Goal: Task Accomplishment & Management: Complete application form

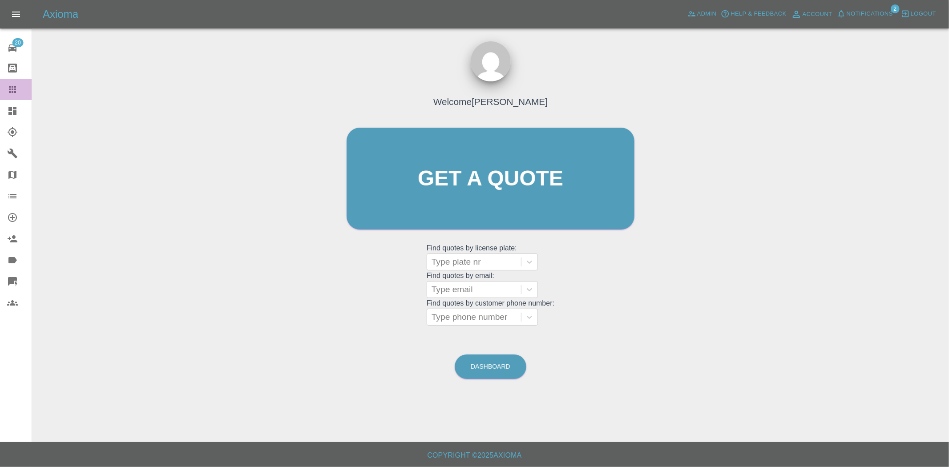
click at [7, 99] on link "Claims" at bounding box center [16, 89] width 32 height 21
click at [9, 105] on icon at bounding box center [12, 110] width 11 height 11
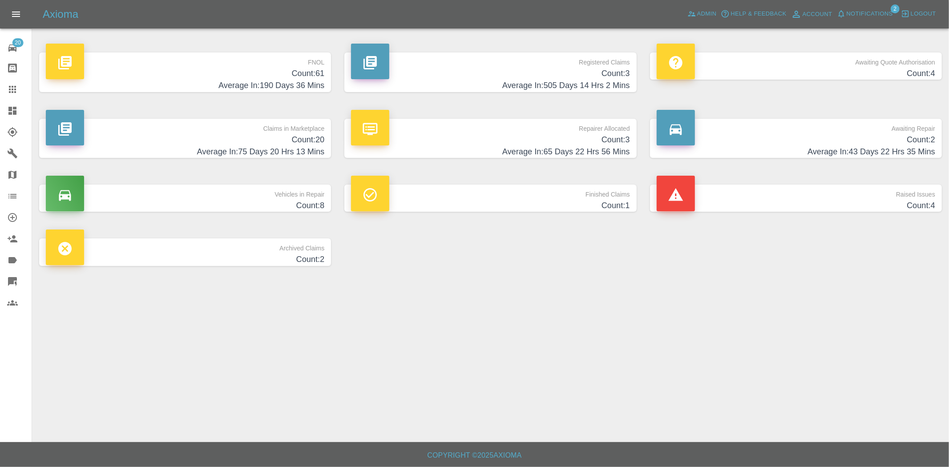
click at [263, 149] on h4 "Average In: 75 Days 20 Hrs 13 Mins" at bounding box center [185, 152] width 279 height 12
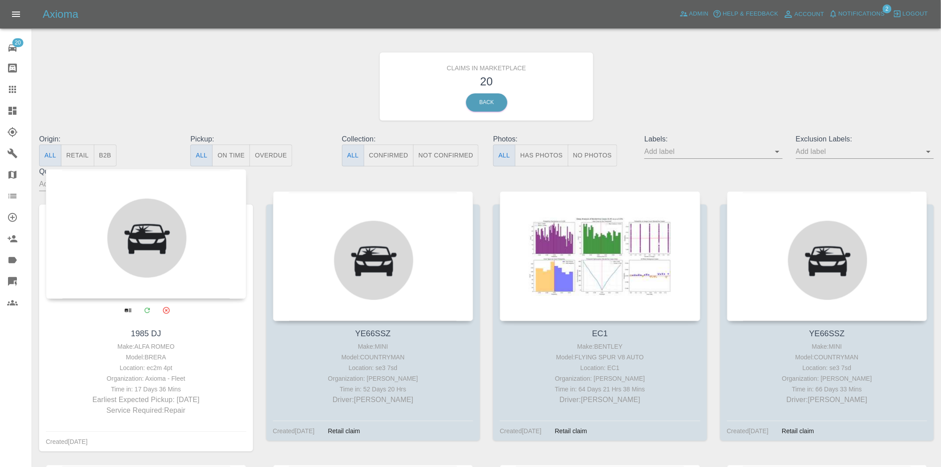
click at [163, 312] on icon "Archive" at bounding box center [166, 310] width 7 height 7
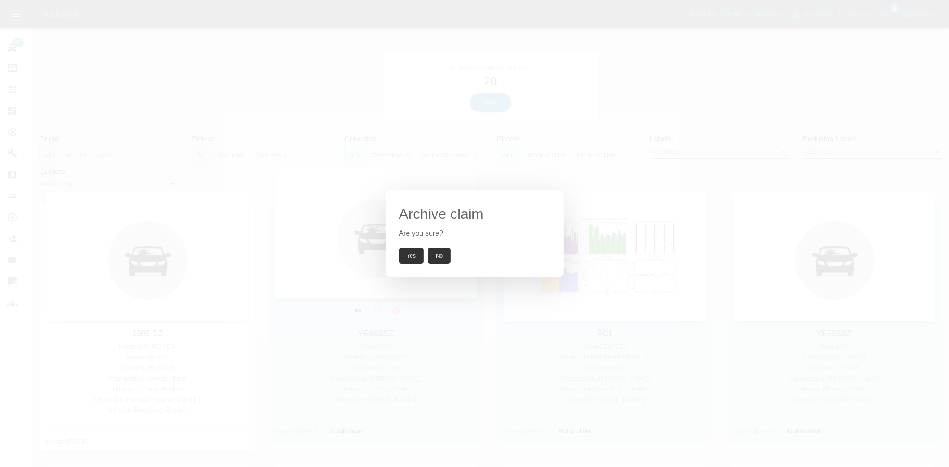
click at [402, 254] on button "Yes" at bounding box center [411, 256] width 25 height 16
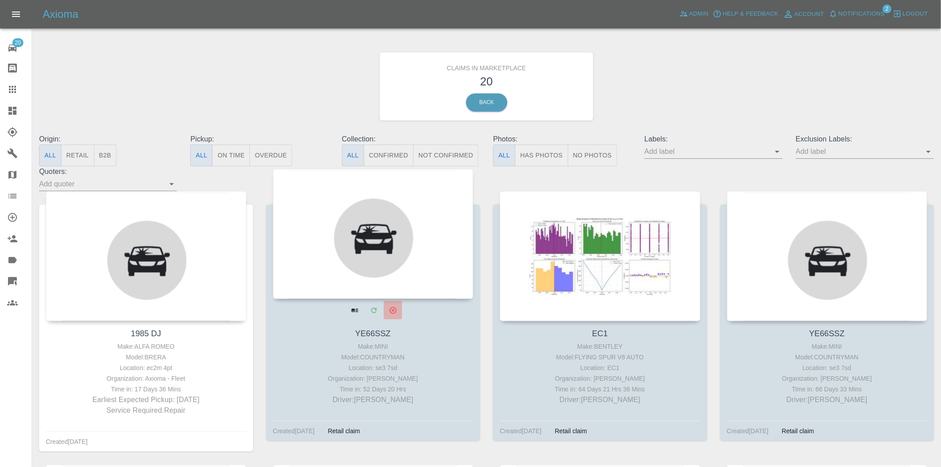
click at [392, 313] on icon "Archive" at bounding box center [393, 310] width 7 height 7
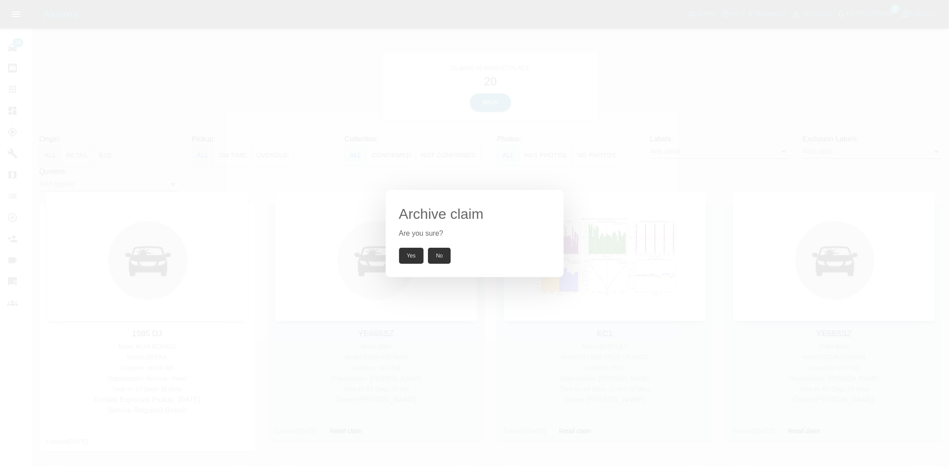
click at [412, 253] on button "Yes" at bounding box center [411, 256] width 25 height 16
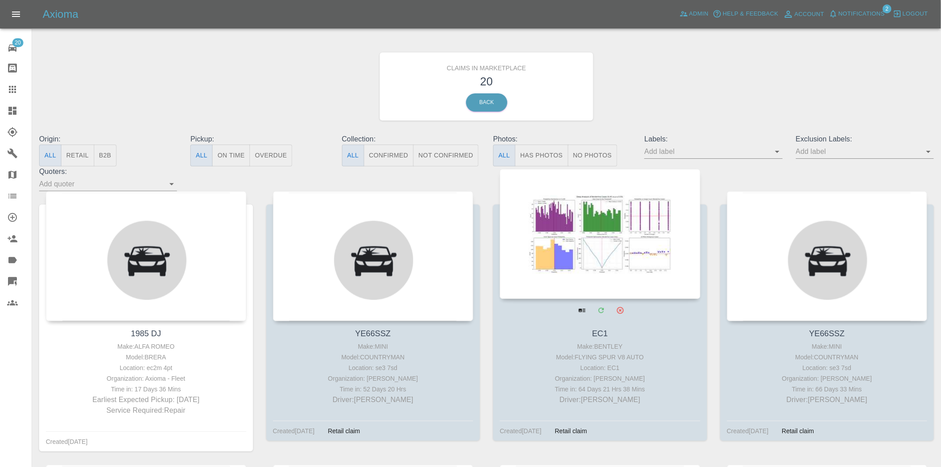
click at [619, 313] on icon "Archive" at bounding box center [620, 310] width 7 height 7
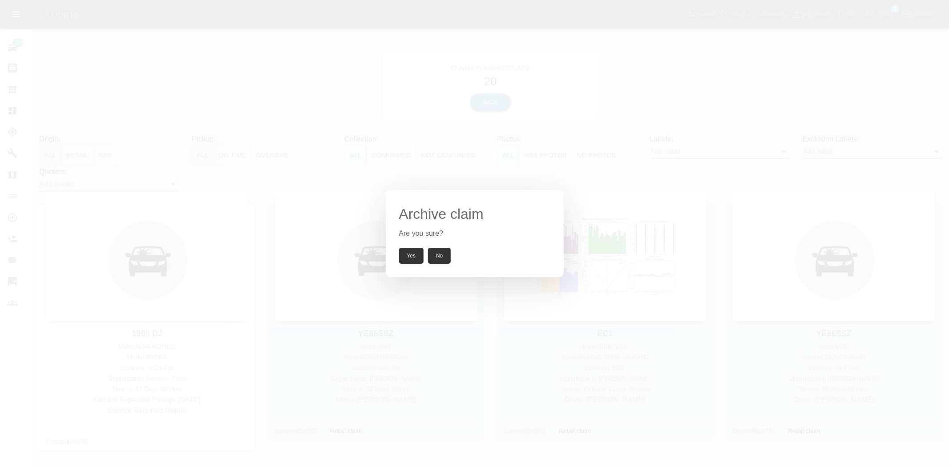
click at [414, 254] on button "Yes" at bounding box center [411, 256] width 25 height 16
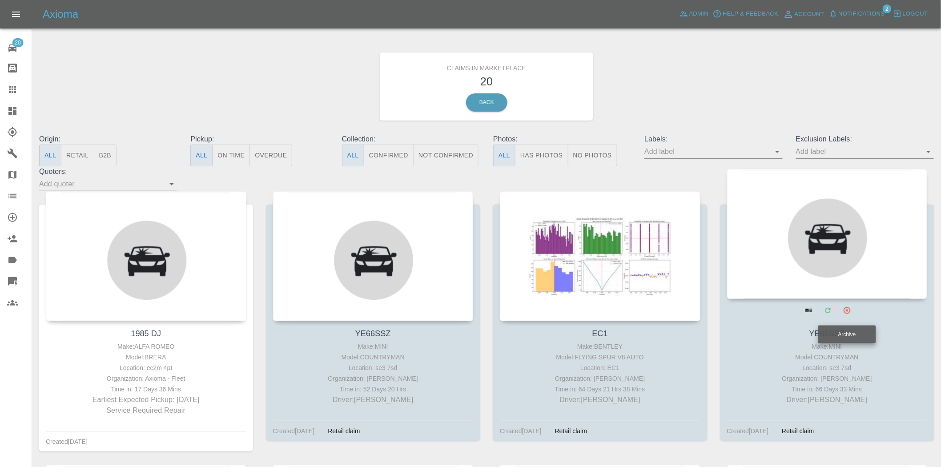
click at [850, 311] on icon "Archive" at bounding box center [847, 310] width 7 height 7
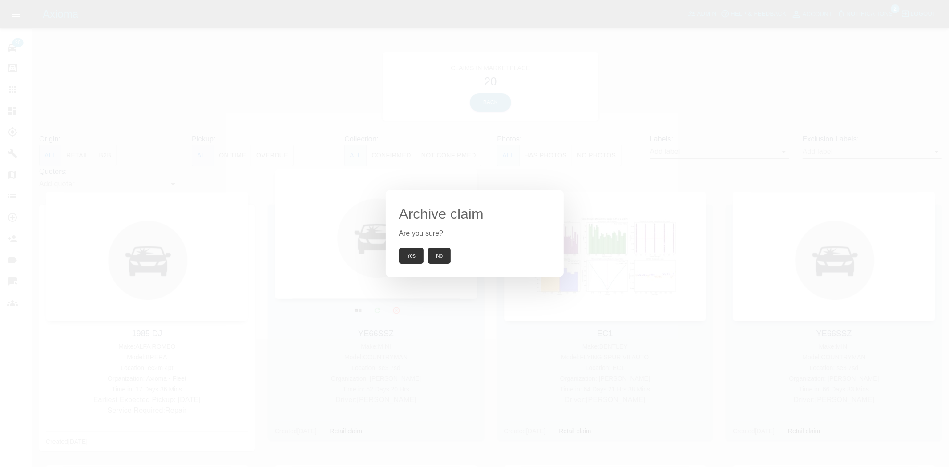
click at [416, 257] on button "Yes" at bounding box center [411, 256] width 25 height 16
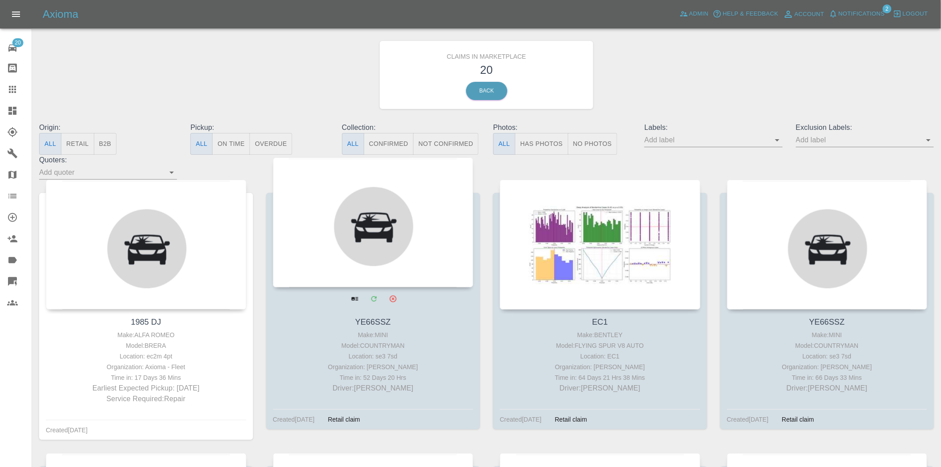
scroll to position [346, 0]
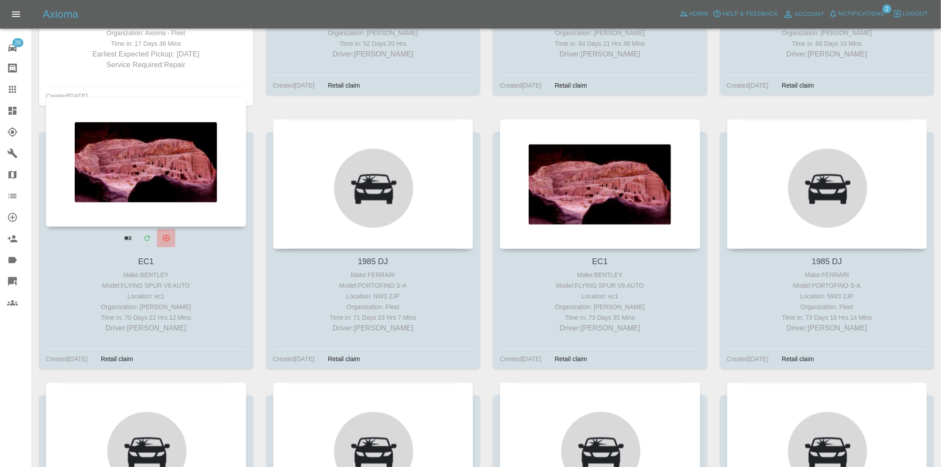
click at [169, 237] on icon "Archive" at bounding box center [166, 238] width 7 height 7
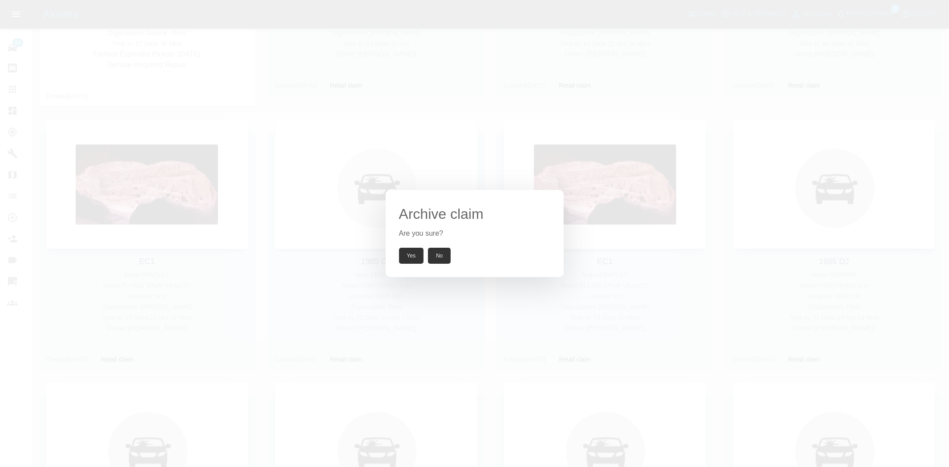
click at [403, 256] on button "Yes" at bounding box center [411, 256] width 25 height 16
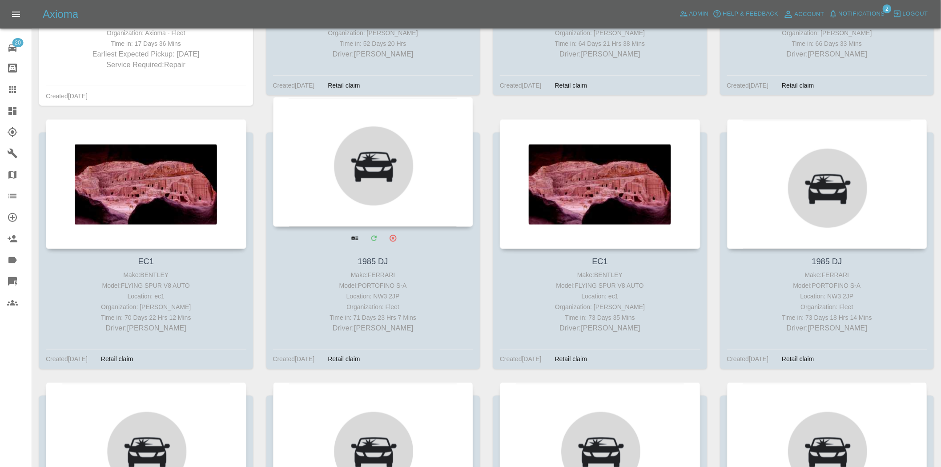
click at [394, 239] on icon "Archive" at bounding box center [393, 238] width 8 height 8
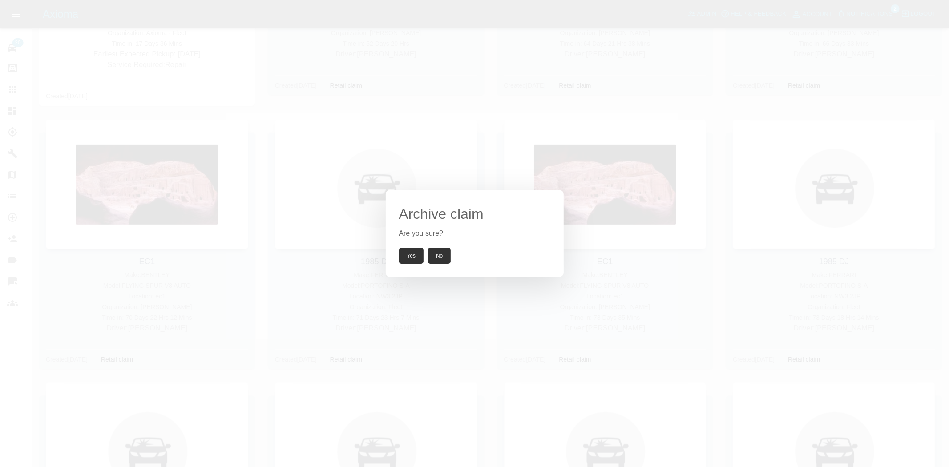
click at [412, 259] on button "Yes" at bounding box center [411, 256] width 25 height 16
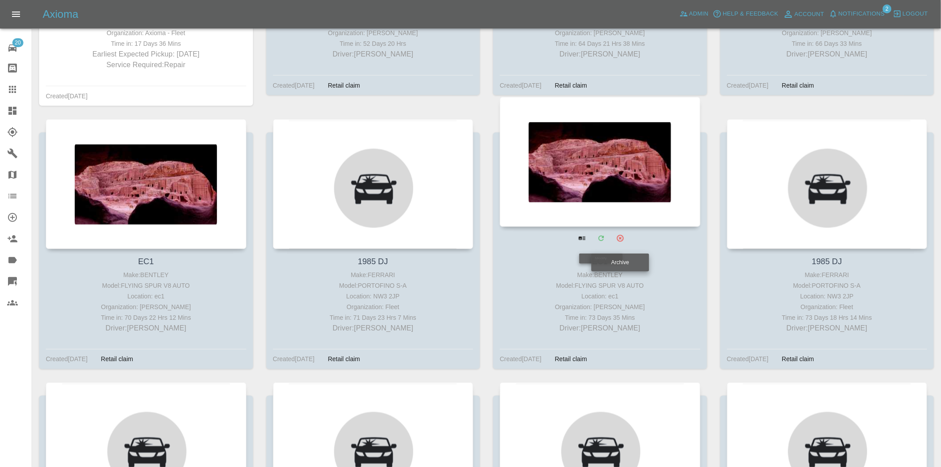
click at [634, 239] on div at bounding box center [601, 238] width 201 height 23
click at [627, 237] on button "Archive" at bounding box center [620, 238] width 18 height 18
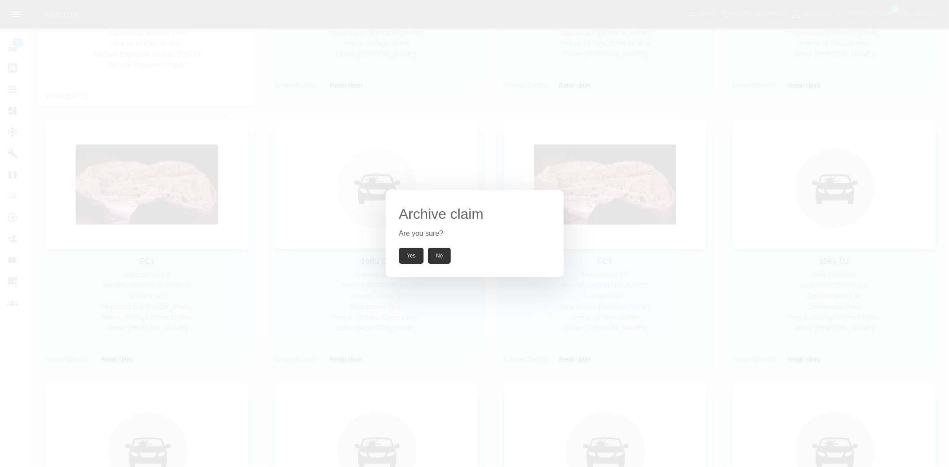
click at [411, 256] on button "Yes" at bounding box center [411, 256] width 25 height 16
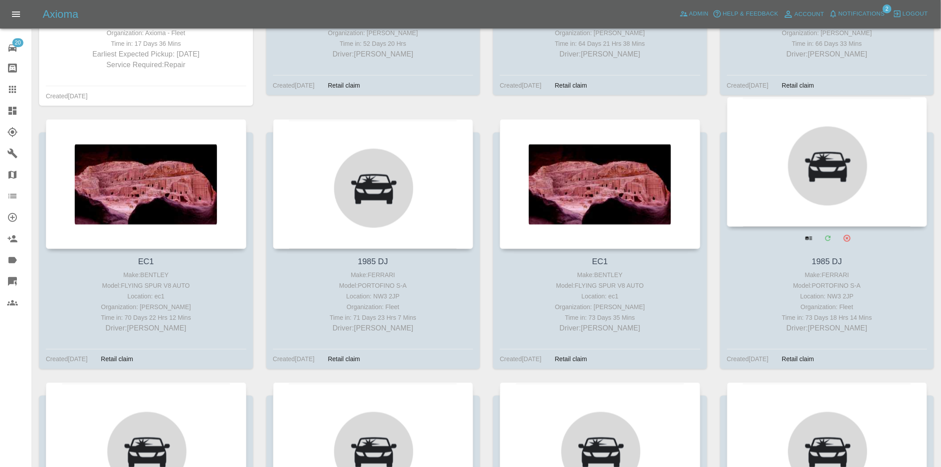
click at [852, 246] on button "Archive" at bounding box center [847, 238] width 18 height 18
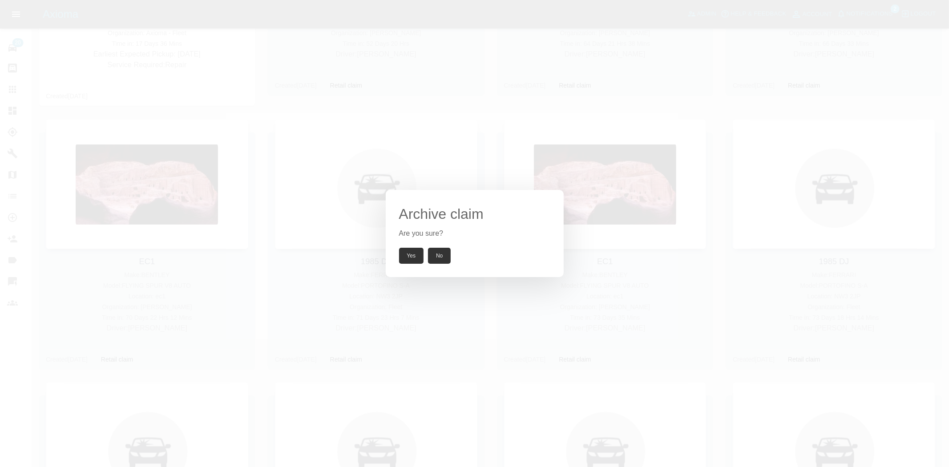
click at [416, 252] on button "Yes" at bounding box center [411, 256] width 25 height 16
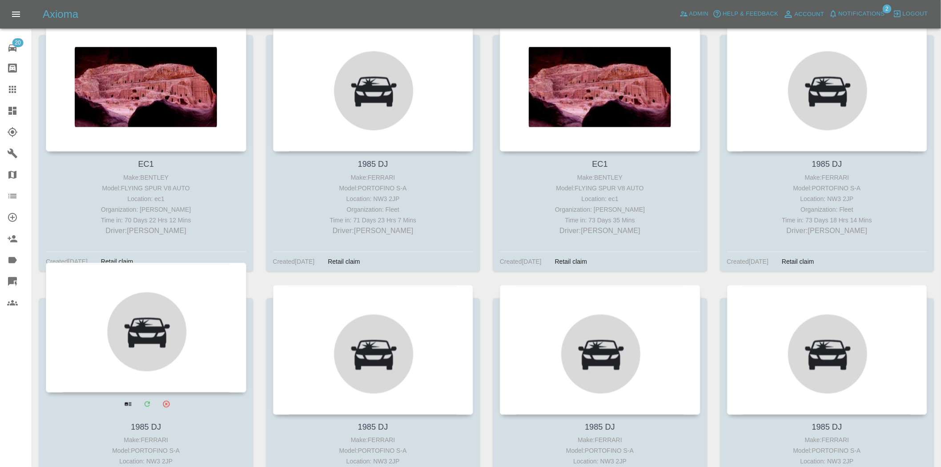
scroll to position [642, 0]
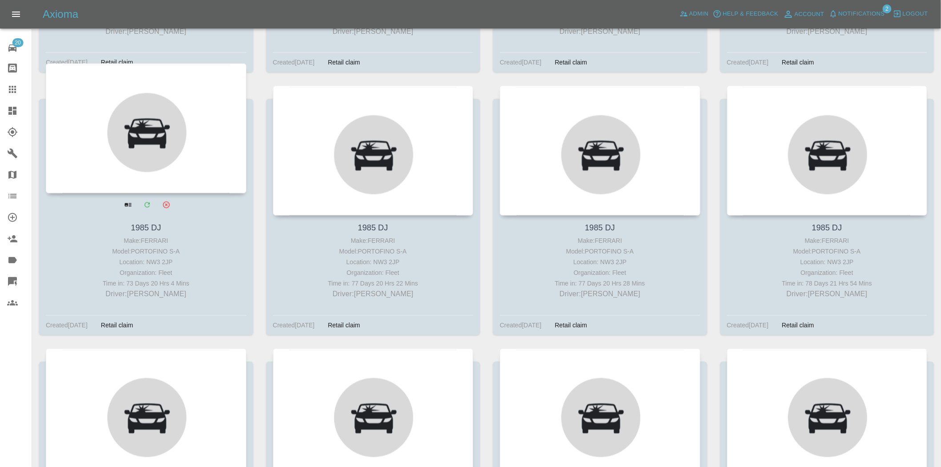
click at [161, 210] on button "Archive" at bounding box center [166, 205] width 18 height 18
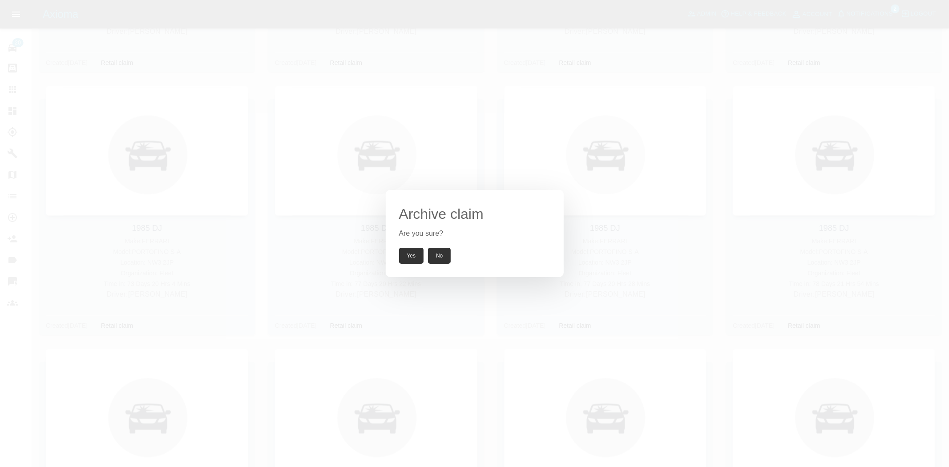
click at [415, 260] on button "Yes" at bounding box center [411, 256] width 25 height 16
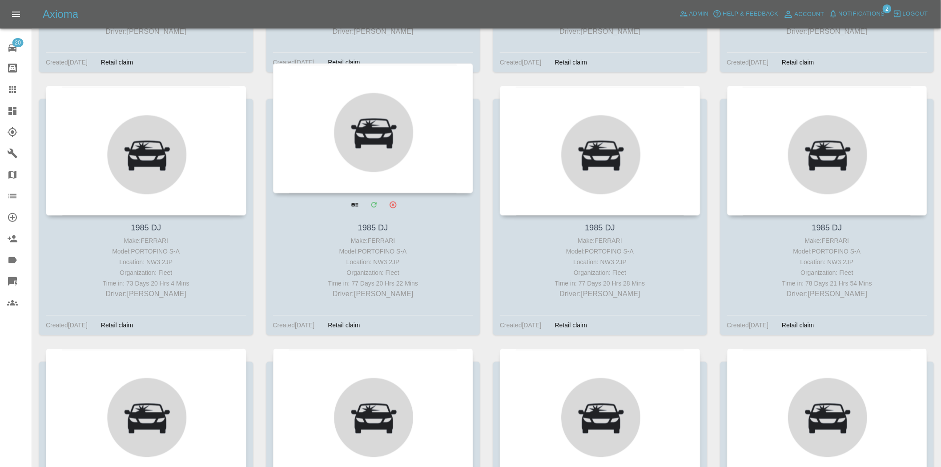
click at [396, 203] on icon "Archive" at bounding box center [393, 205] width 7 height 7
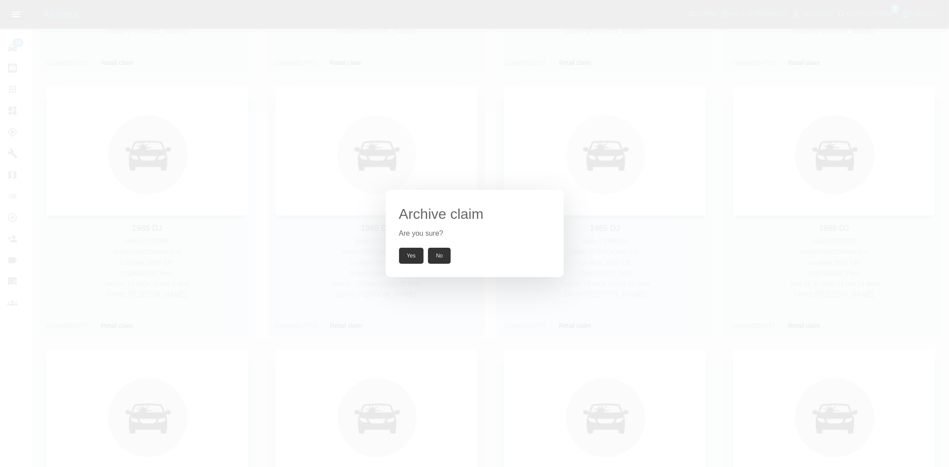
click at [404, 252] on button "Yes" at bounding box center [411, 256] width 25 height 16
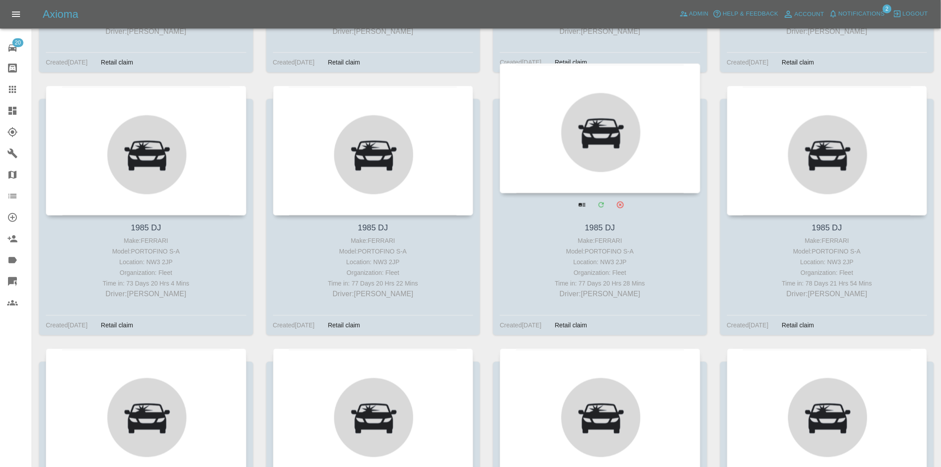
click at [619, 206] on icon "Archive" at bounding box center [620, 205] width 8 height 8
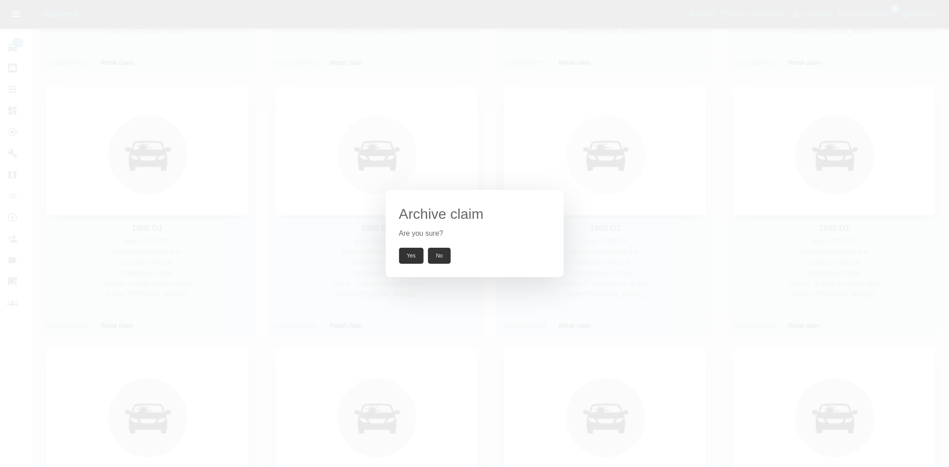
click at [413, 261] on button "Yes" at bounding box center [411, 256] width 25 height 16
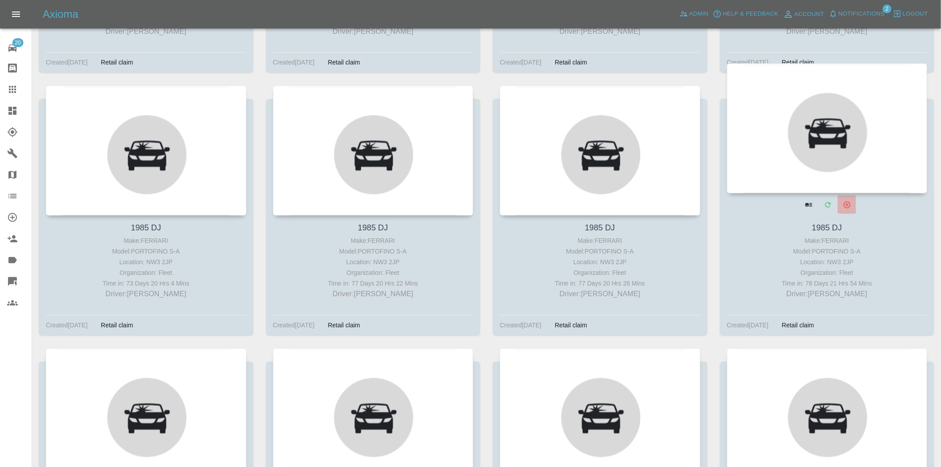
click at [848, 208] on icon "Archive" at bounding box center [848, 205] width 8 height 8
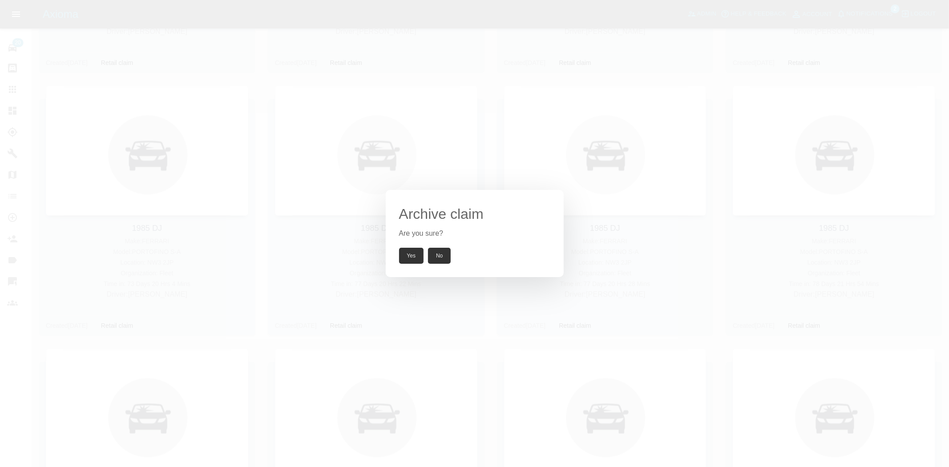
click at [408, 256] on button "Yes" at bounding box center [411, 256] width 25 height 16
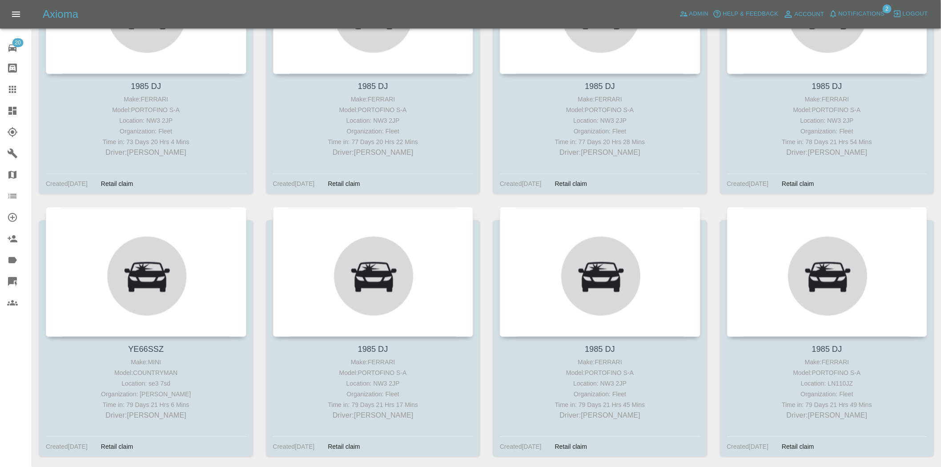
scroll to position [989, 0]
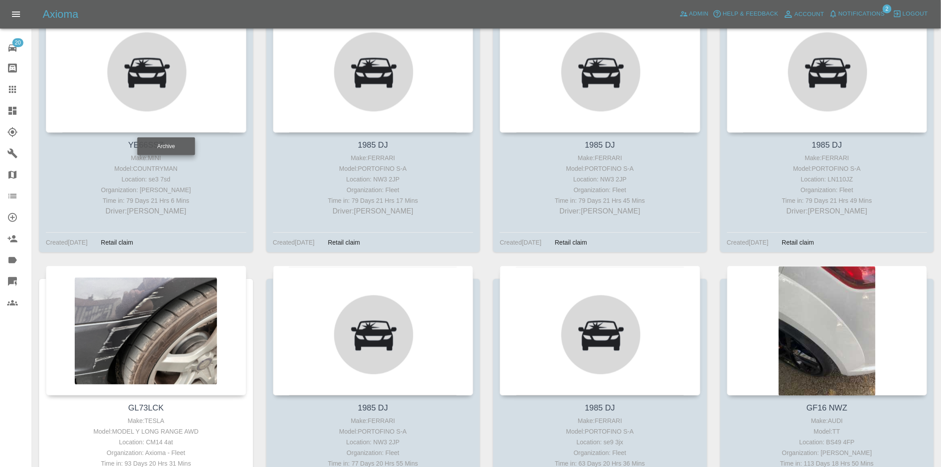
click at [165, 131] on div "Archive" at bounding box center [167, 143] width 60 height 25
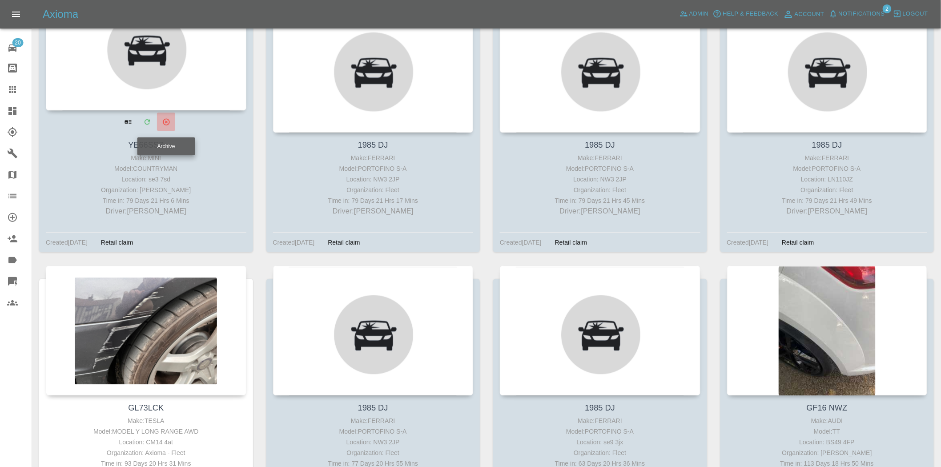
click at [165, 129] on button "Archive" at bounding box center [166, 122] width 18 height 18
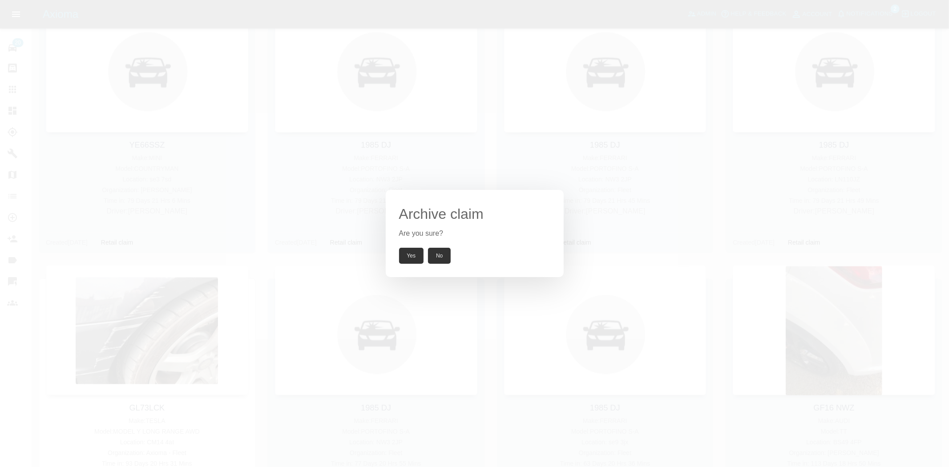
click at [401, 254] on button "Yes" at bounding box center [411, 256] width 25 height 16
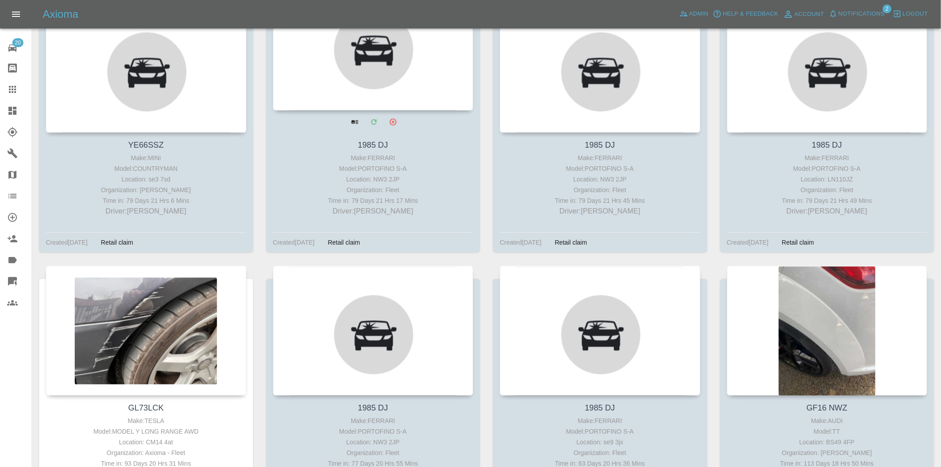
click at [405, 128] on div at bounding box center [374, 121] width 201 height 23
click at [399, 122] on button "Archive" at bounding box center [393, 122] width 18 height 18
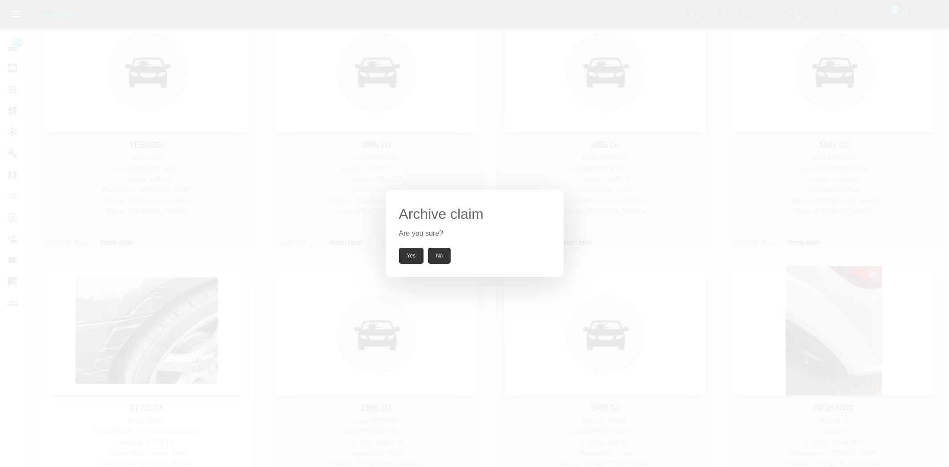
click at [416, 252] on button "Yes" at bounding box center [411, 256] width 25 height 16
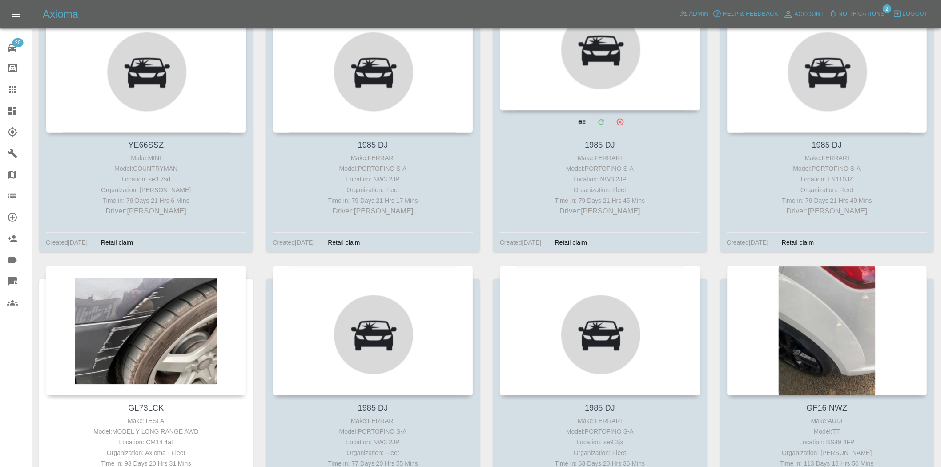
click at [616, 127] on button "Archive" at bounding box center [620, 122] width 18 height 18
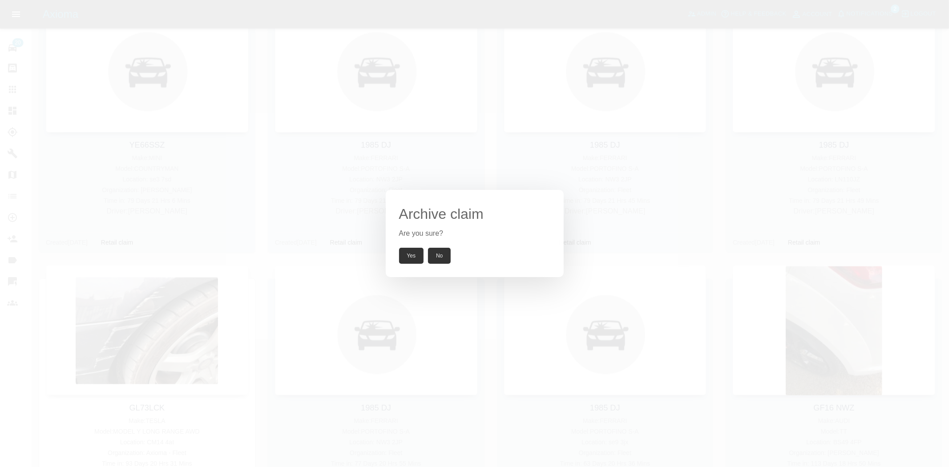
click at [406, 255] on button "Yes" at bounding box center [411, 256] width 25 height 16
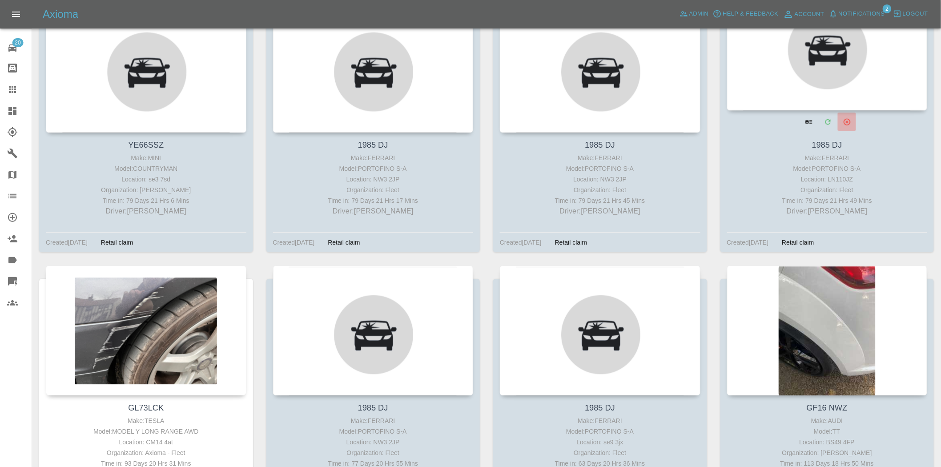
click at [849, 120] on icon "Archive" at bounding box center [848, 121] width 8 height 8
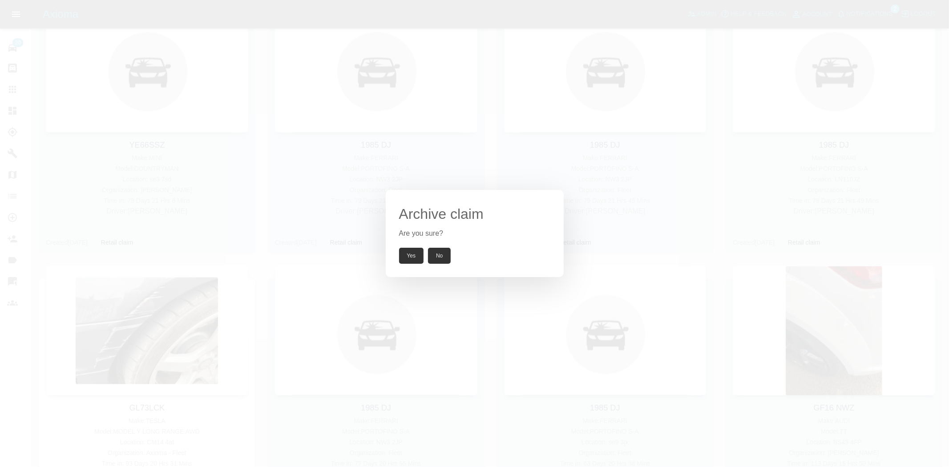
click at [415, 252] on button "Yes" at bounding box center [411, 256] width 25 height 16
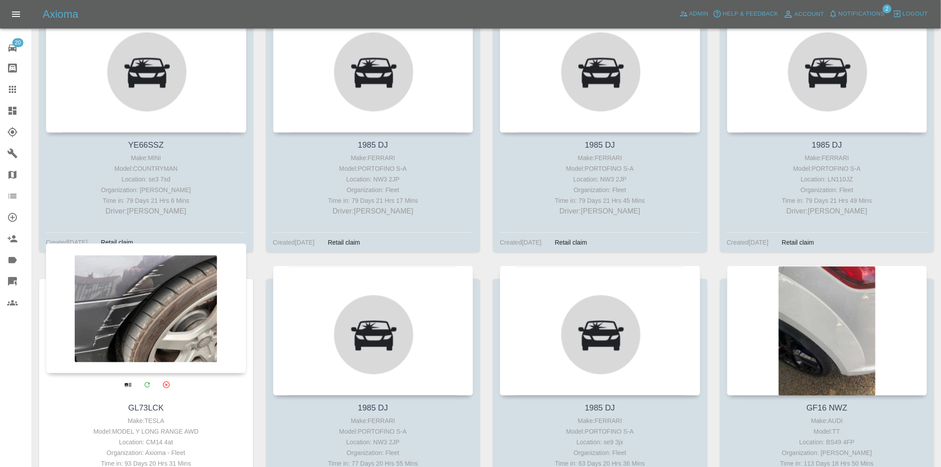
scroll to position [1096, 0]
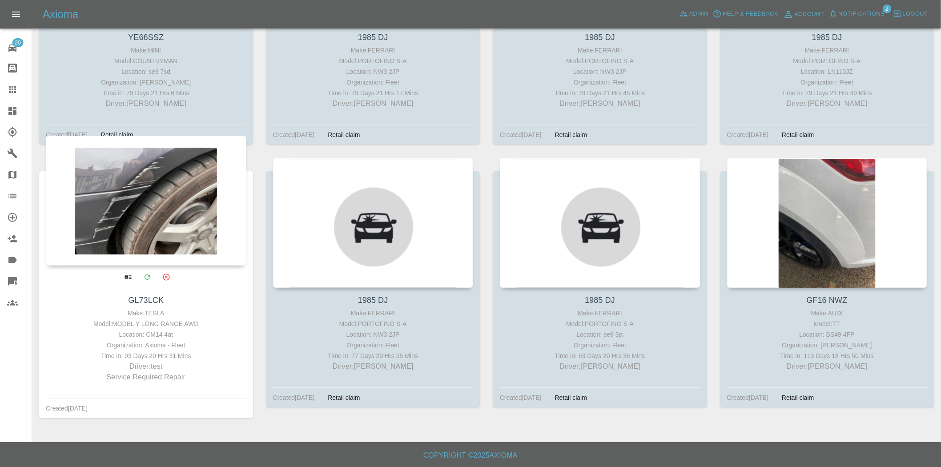
click at [163, 279] on icon "Archive" at bounding box center [166, 277] width 8 height 8
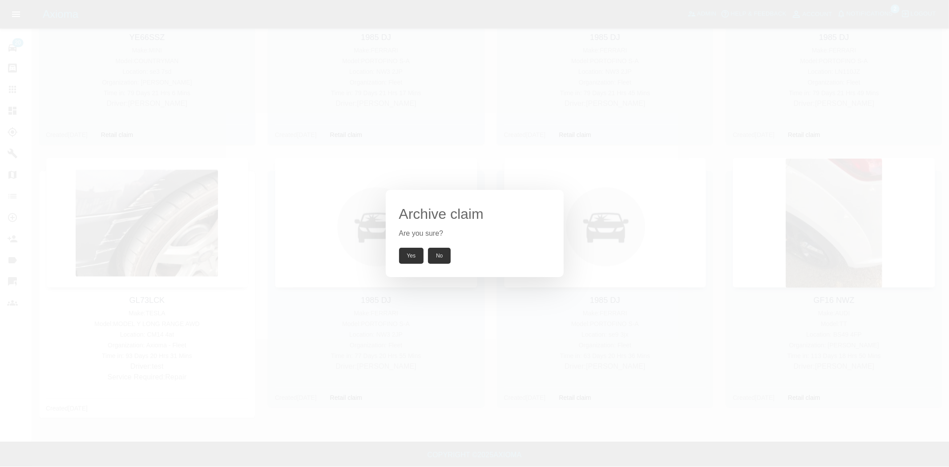
click at [406, 256] on button "Yes" at bounding box center [411, 256] width 25 height 16
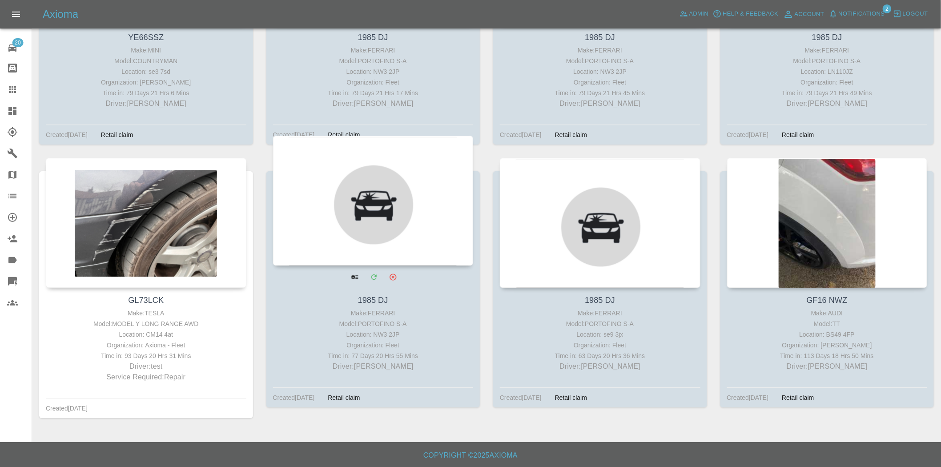
click at [395, 277] on icon "Archive" at bounding box center [393, 277] width 8 height 8
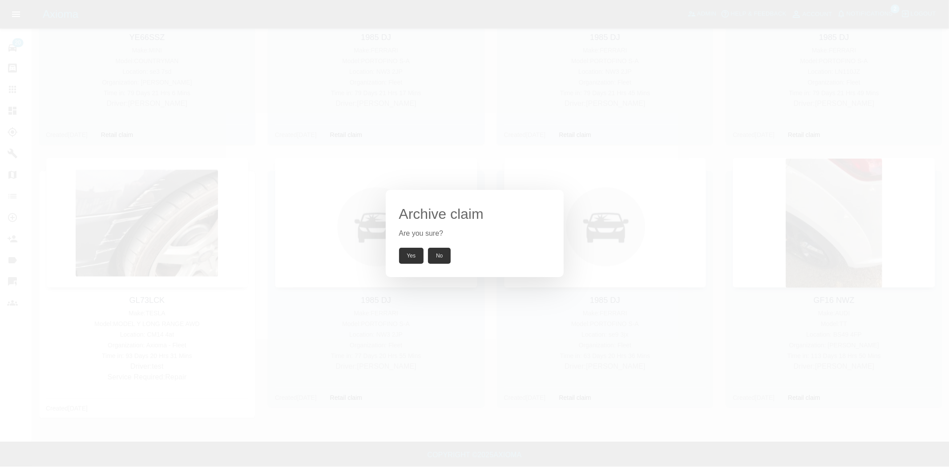
click at [412, 262] on button "Yes" at bounding box center [411, 256] width 25 height 16
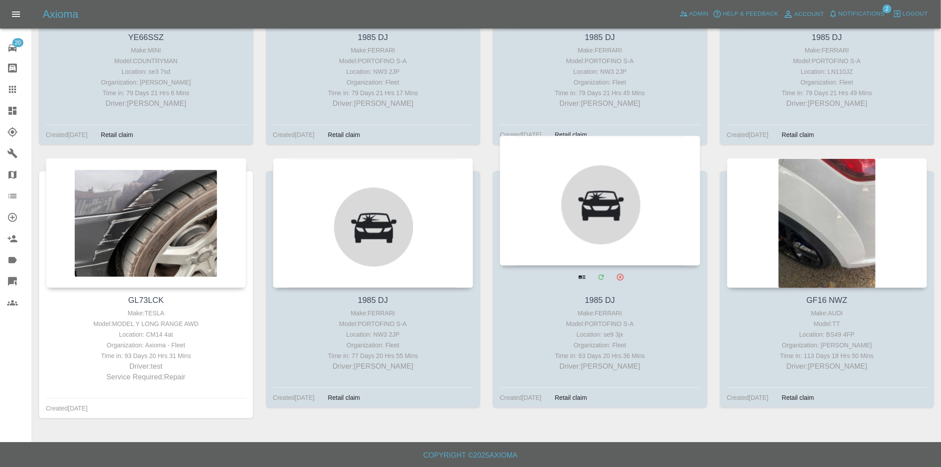
click at [626, 273] on button "Archive" at bounding box center [620, 277] width 18 height 18
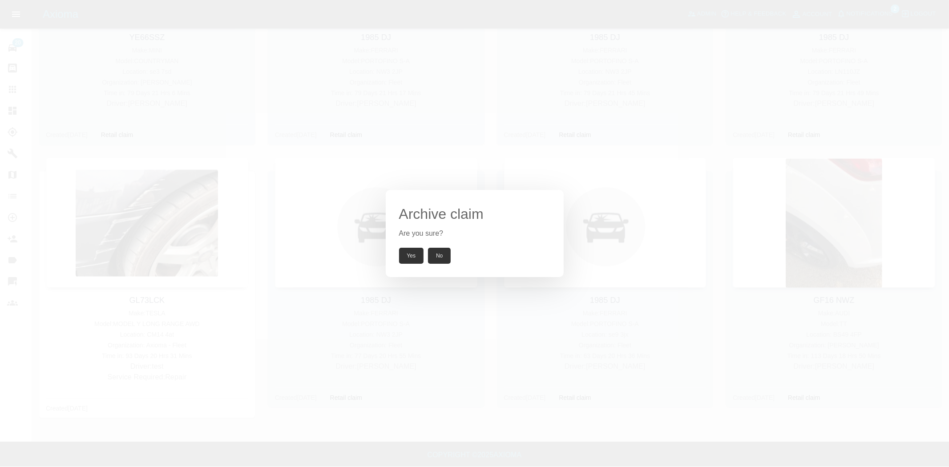
click at [414, 256] on button "Yes" at bounding box center [411, 256] width 25 height 16
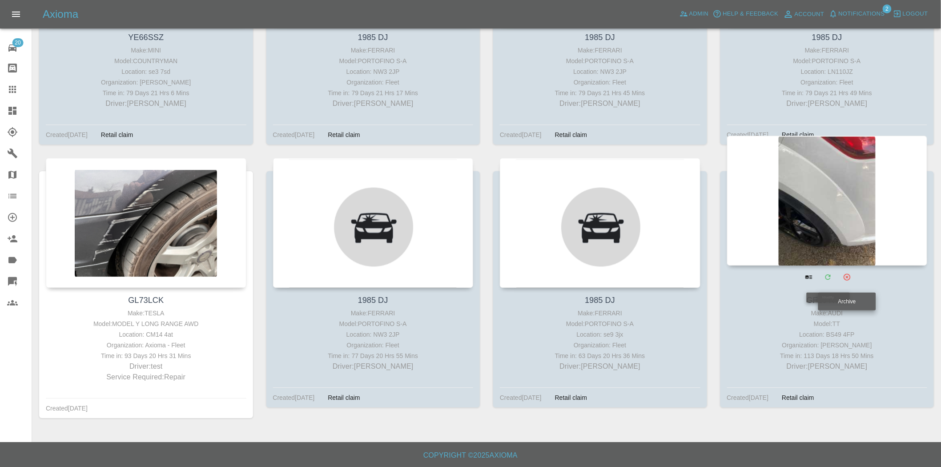
click at [848, 279] on icon "Archive" at bounding box center [848, 277] width 8 height 8
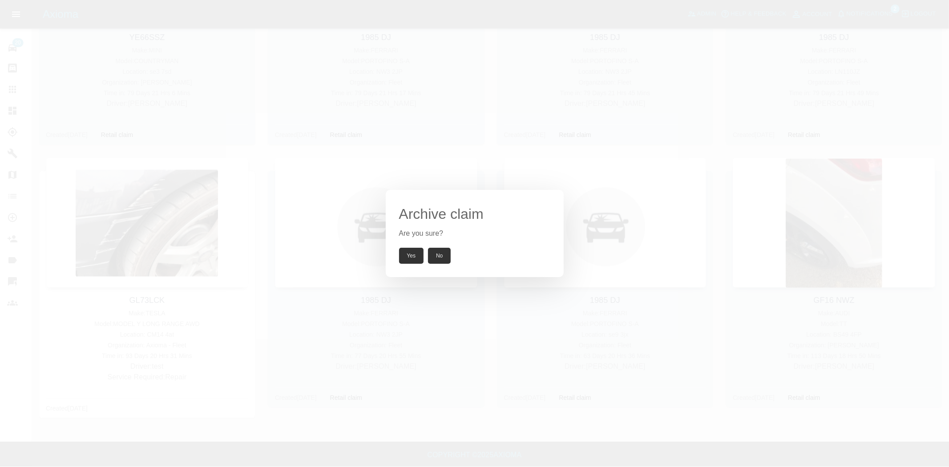
click at [419, 257] on button "Yes" at bounding box center [411, 256] width 25 height 16
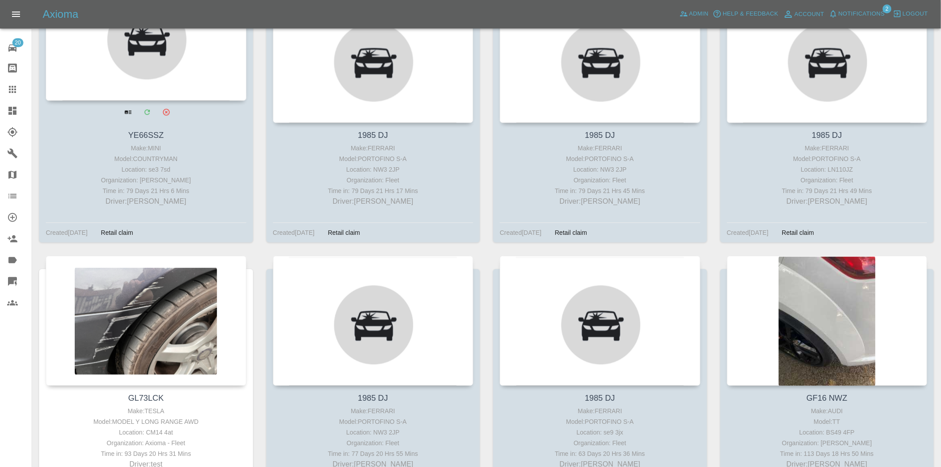
scroll to position [849, 0]
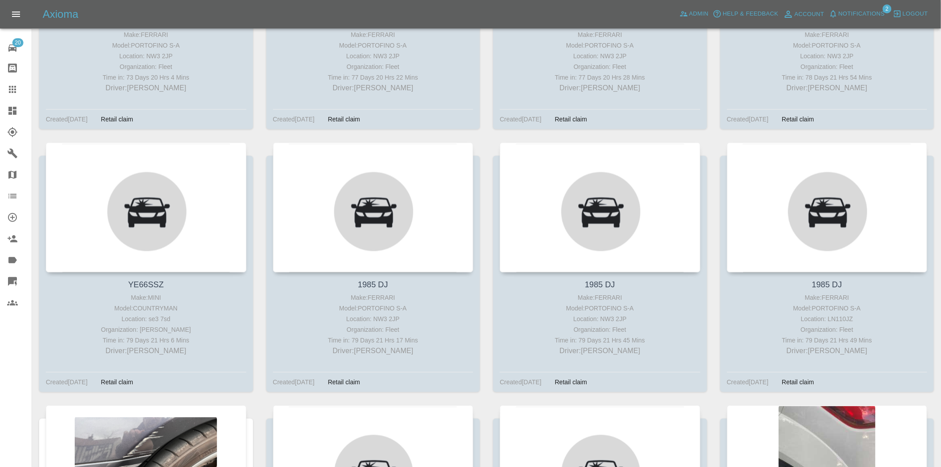
click at [23, 111] on div at bounding box center [19, 110] width 25 height 11
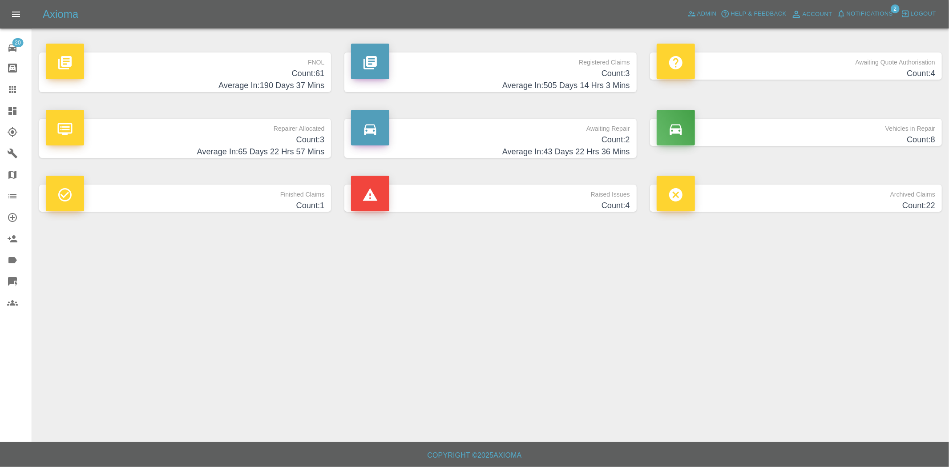
click at [552, 82] on h4 "Average In: 505 Days 14 Hrs 3 Mins" at bounding box center [490, 86] width 279 height 12
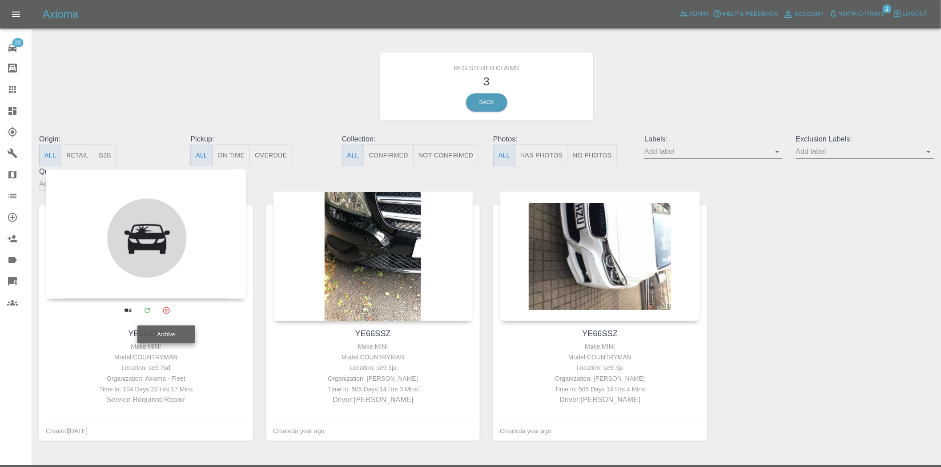
click at [167, 309] on icon "Archive" at bounding box center [166, 310] width 8 height 8
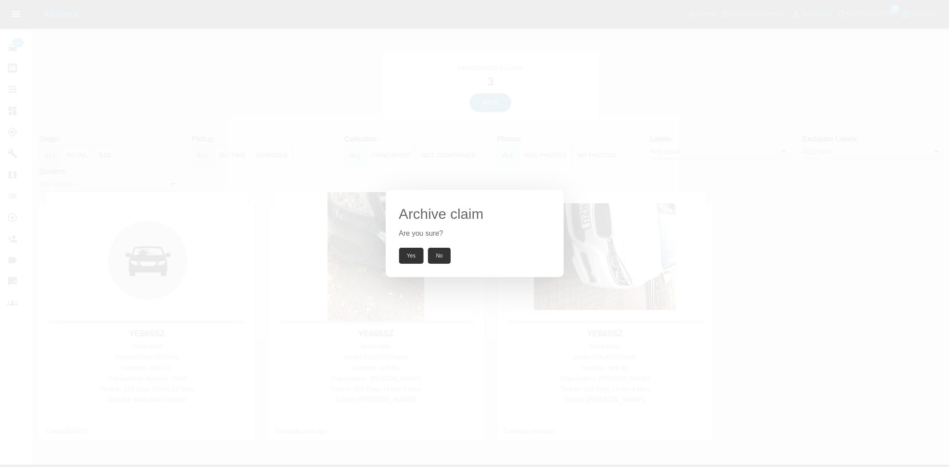
click at [409, 254] on button "Yes" at bounding box center [411, 256] width 25 height 16
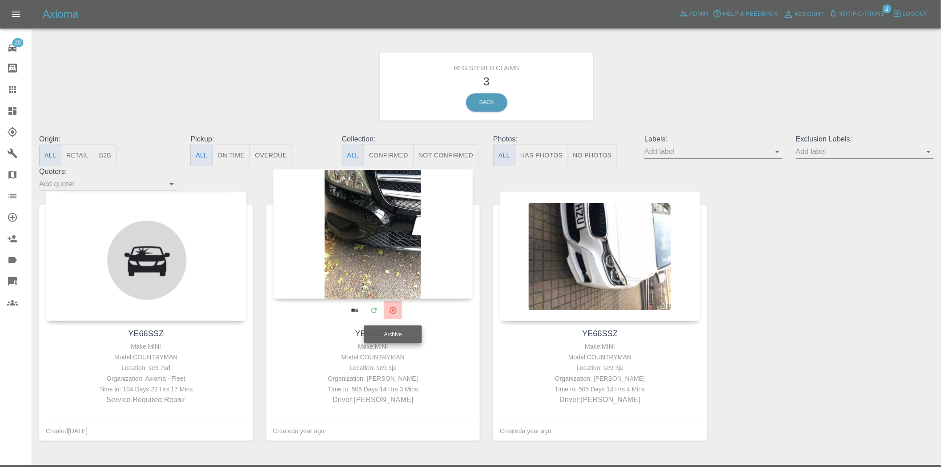
click at [392, 314] on button "Archive" at bounding box center [393, 310] width 18 height 18
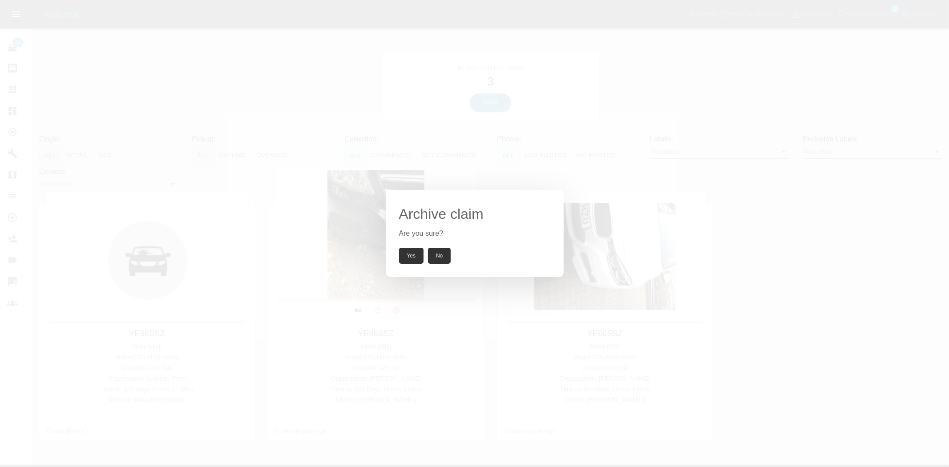
click at [415, 257] on button "Yes" at bounding box center [411, 256] width 25 height 16
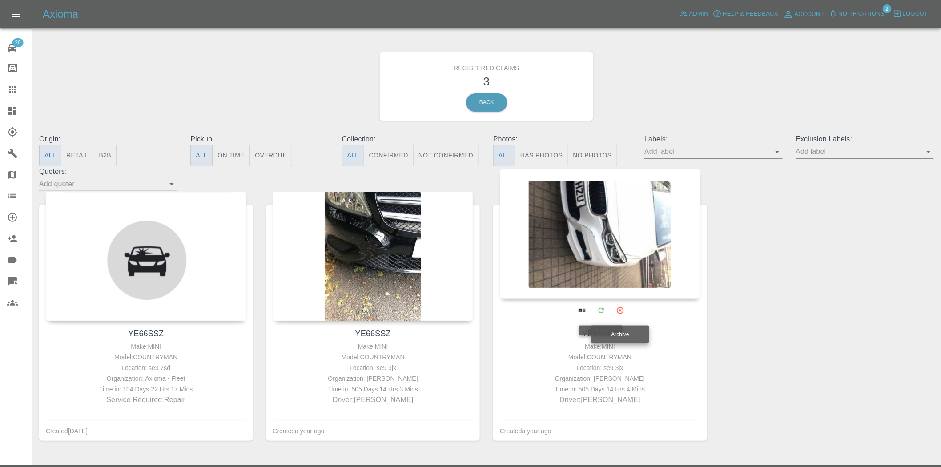
click at [621, 311] on icon "Archive" at bounding box center [620, 310] width 7 height 7
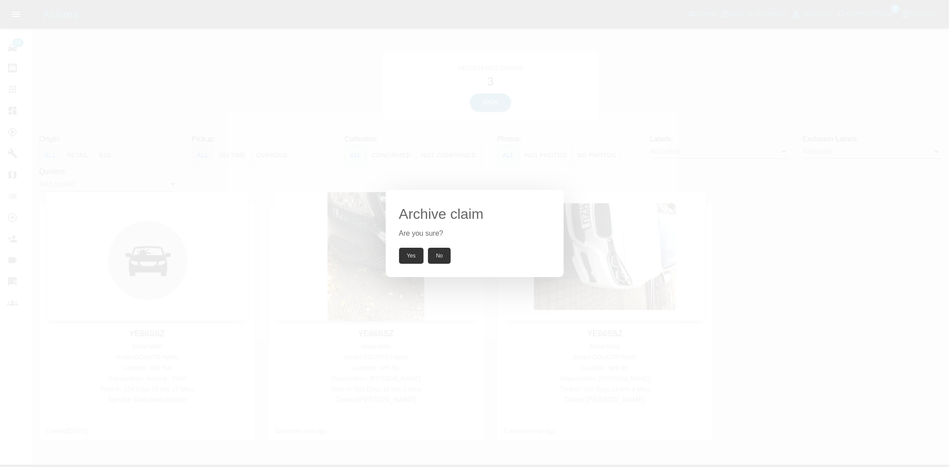
click at [394, 252] on div "Archive claim Are you sure? Yes No" at bounding box center [475, 233] width 178 height 87
click at [408, 256] on button "Yes" at bounding box center [411, 256] width 25 height 16
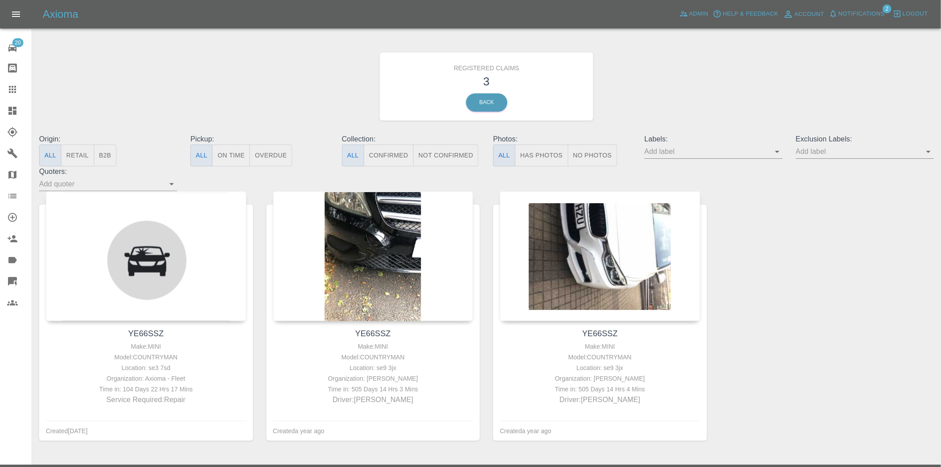
click at [0, 110] on link "Dashboard" at bounding box center [16, 110] width 32 height 21
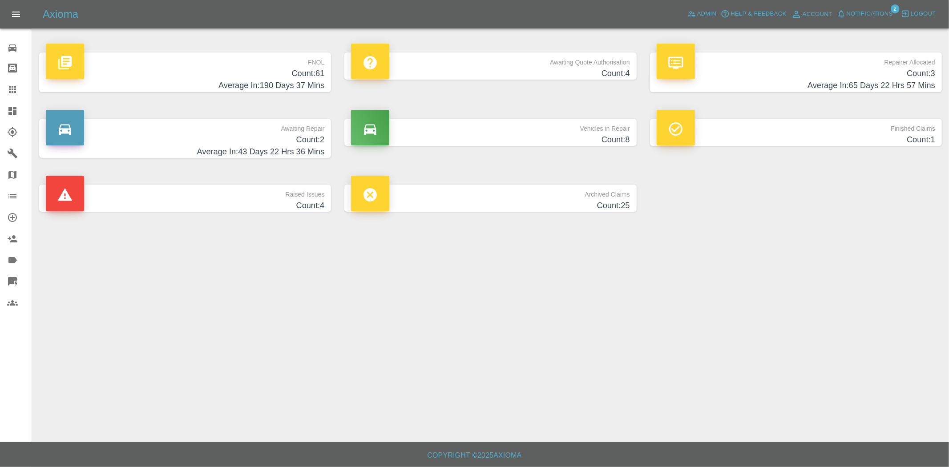
click at [0, 92] on link "Claims" at bounding box center [16, 89] width 32 height 21
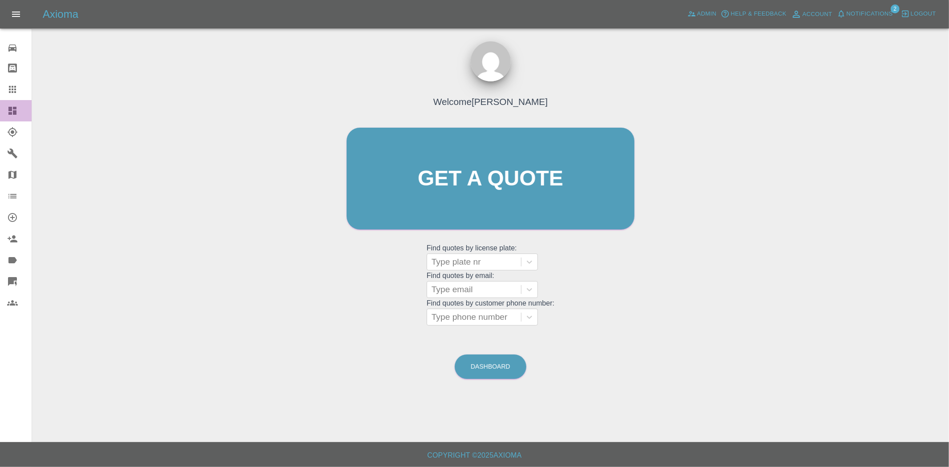
click at [3, 109] on link "Dashboard" at bounding box center [16, 110] width 32 height 21
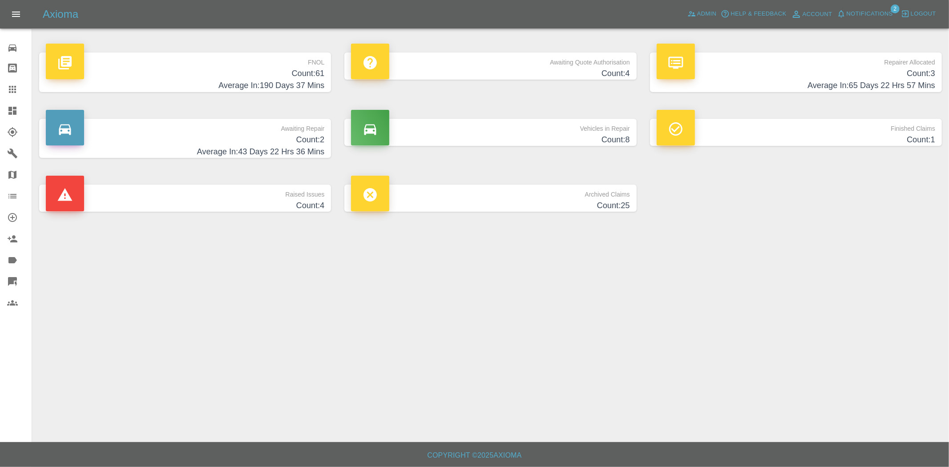
click at [547, 69] on h4 "Count: 4" at bounding box center [490, 74] width 279 height 12
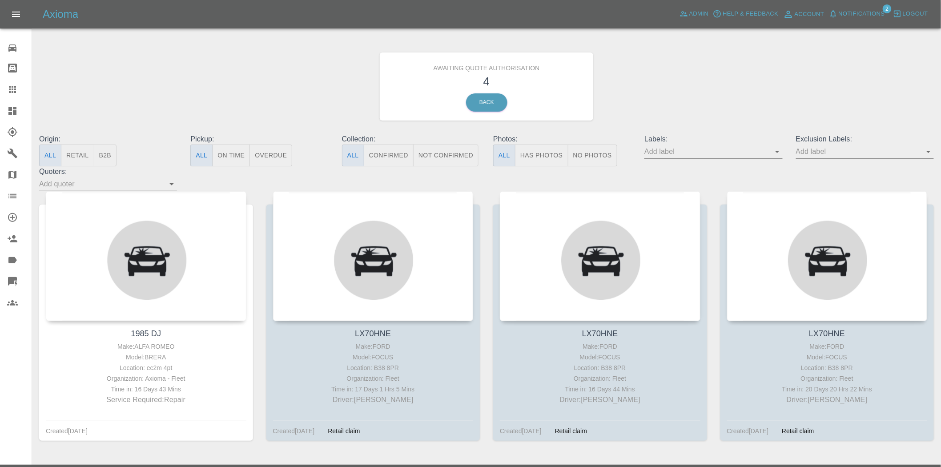
click at [9, 108] on icon at bounding box center [12, 111] width 8 height 8
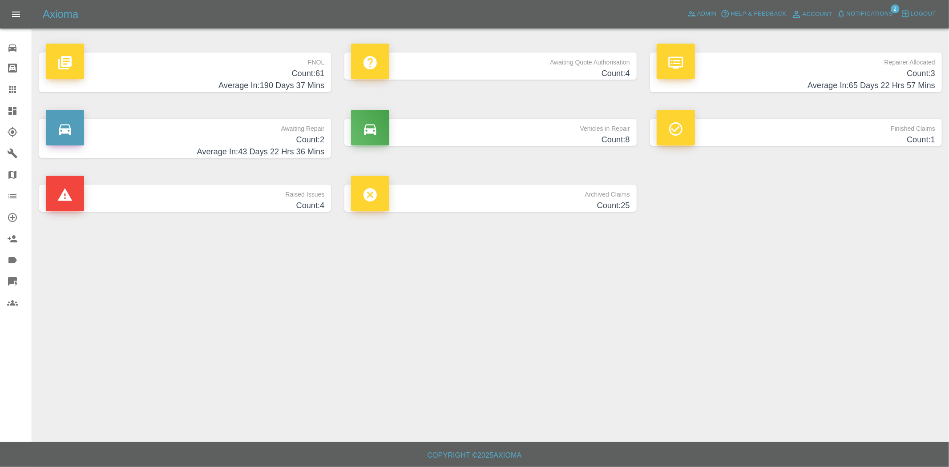
click at [851, 69] on h4 "Count: 3" at bounding box center [796, 74] width 279 height 12
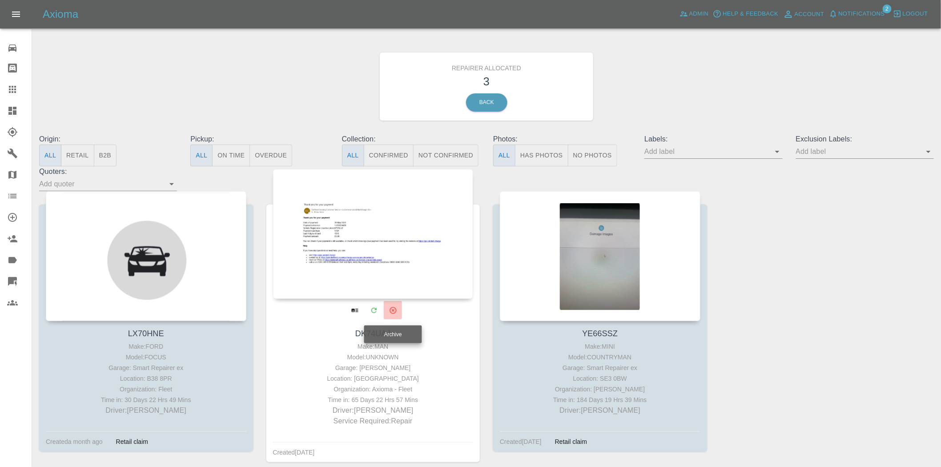
click at [393, 314] on button "Archive" at bounding box center [393, 310] width 18 height 18
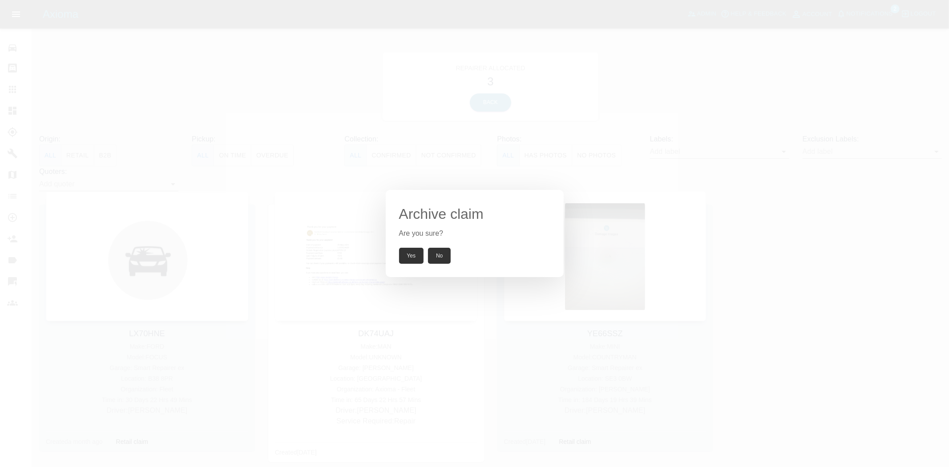
click at [402, 252] on button "Yes" at bounding box center [411, 256] width 25 height 16
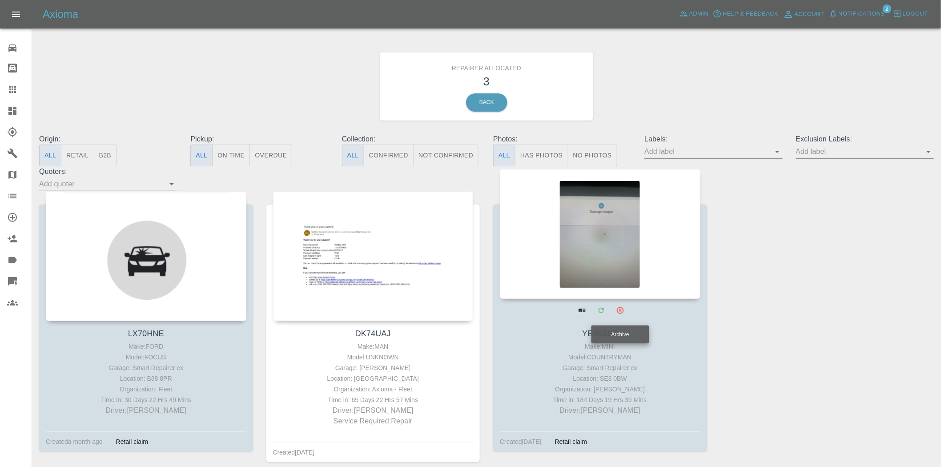
click at [624, 309] on icon "Archive" at bounding box center [620, 310] width 7 height 7
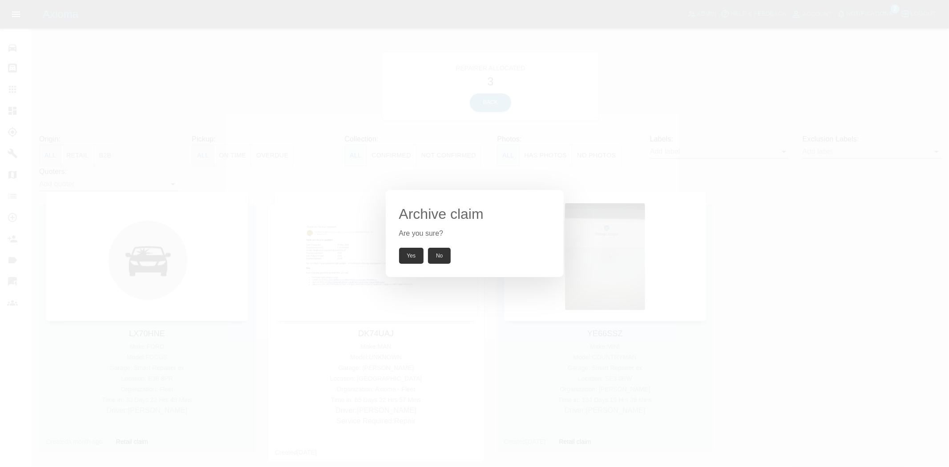
click at [414, 262] on button "Yes" at bounding box center [411, 256] width 25 height 16
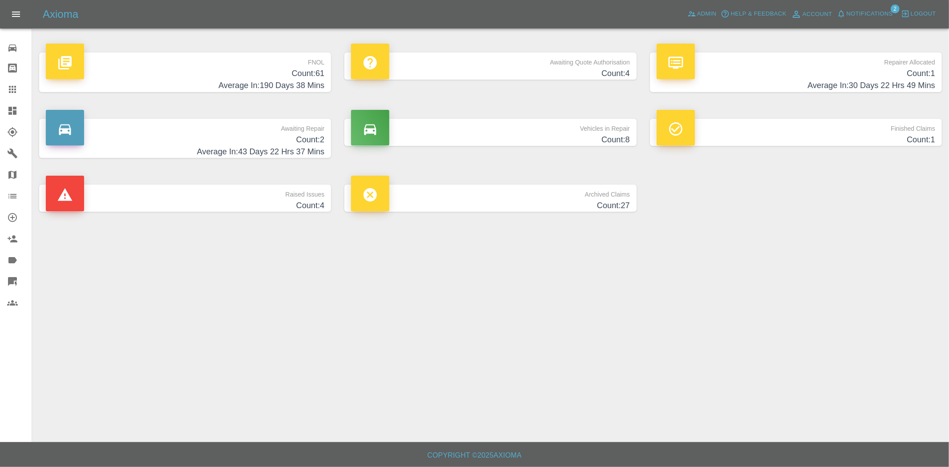
click at [266, 138] on h4 "Count: 2" at bounding box center [185, 140] width 279 height 12
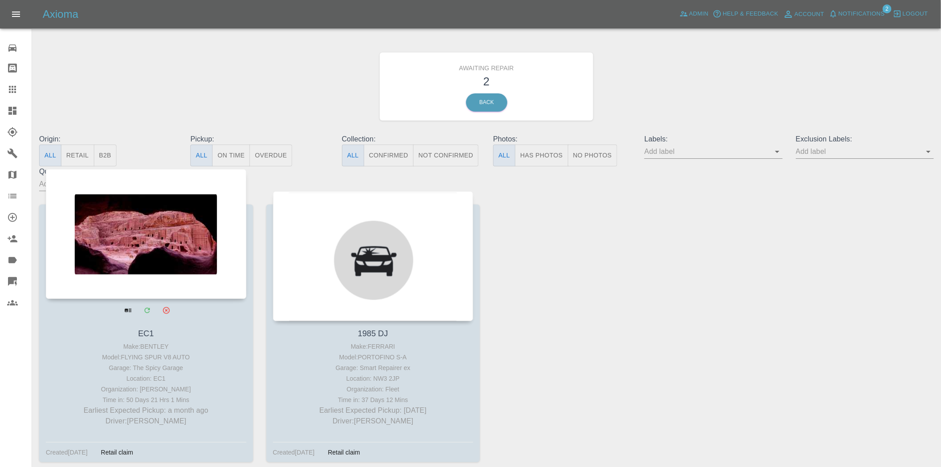
drag, startPoint x: 443, startPoint y: 415, endPoint x: 193, endPoint y: 381, distance: 252.3
click at [193, 381] on div "EC1 Make: BENTLEY Model: FLYING SPUR V8 AUTO Garage: The Spicy Garage Location:…" at bounding box center [486, 333] width 908 height 284
click at [193, 381] on div "Location: EC1" at bounding box center [146, 378] width 196 height 11
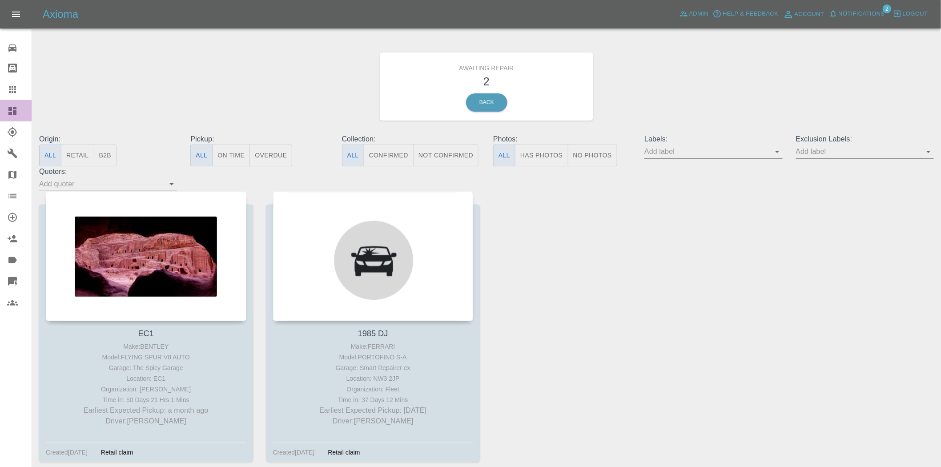
click at [4, 107] on link "Dashboard" at bounding box center [16, 110] width 32 height 21
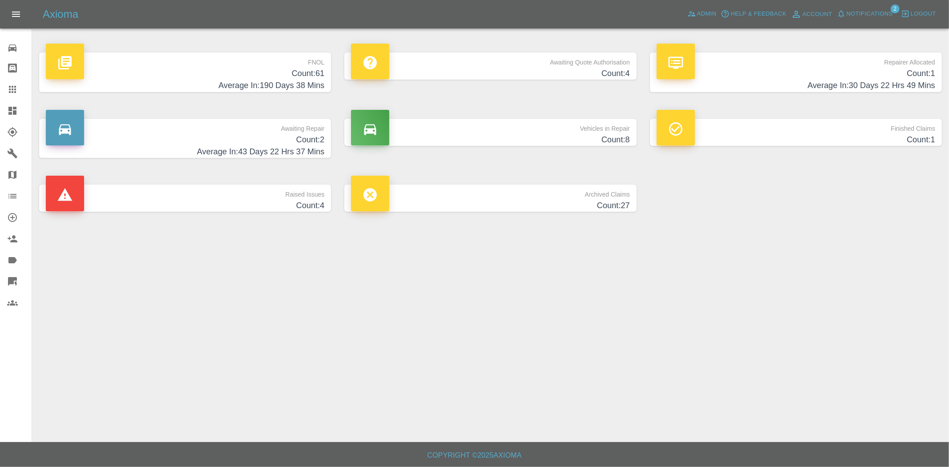
click at [562, 129] on p "Vehicles in Repair" at bounding box center [490, 126] width 279 height 15
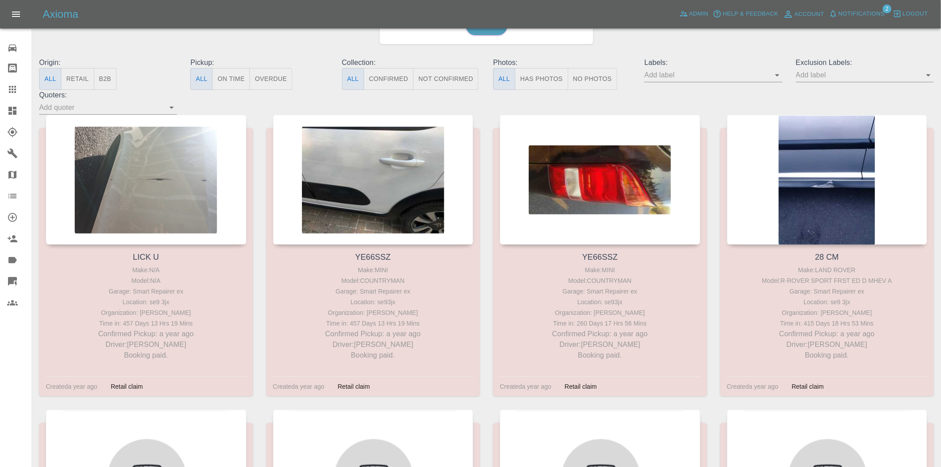
scroll to position [148, 0]
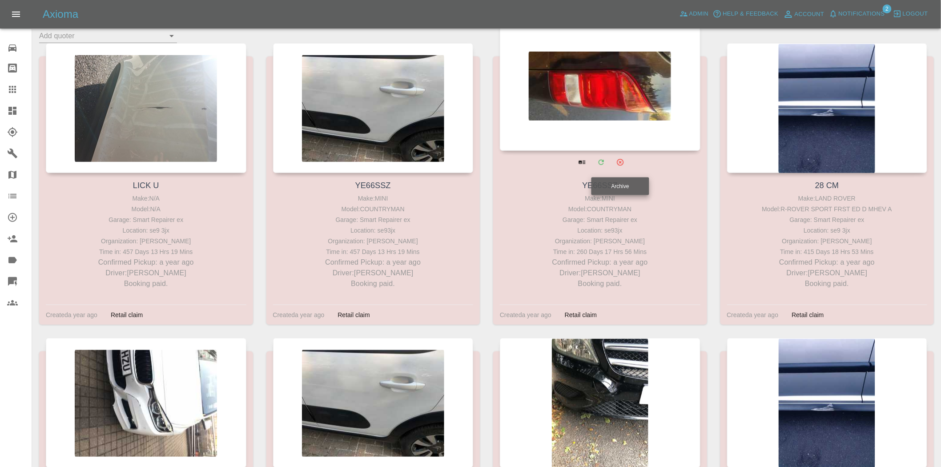
click at [622, 168] on button "Archive" at bounding box center [620, 162] width 18 height 18
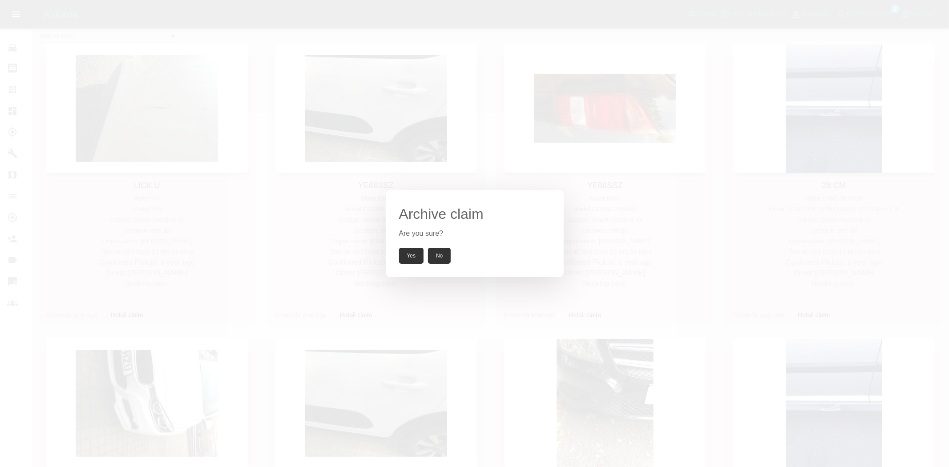
click at [404, 254] on button "Yes" at bounding box center [411, 256] width 25 height 16
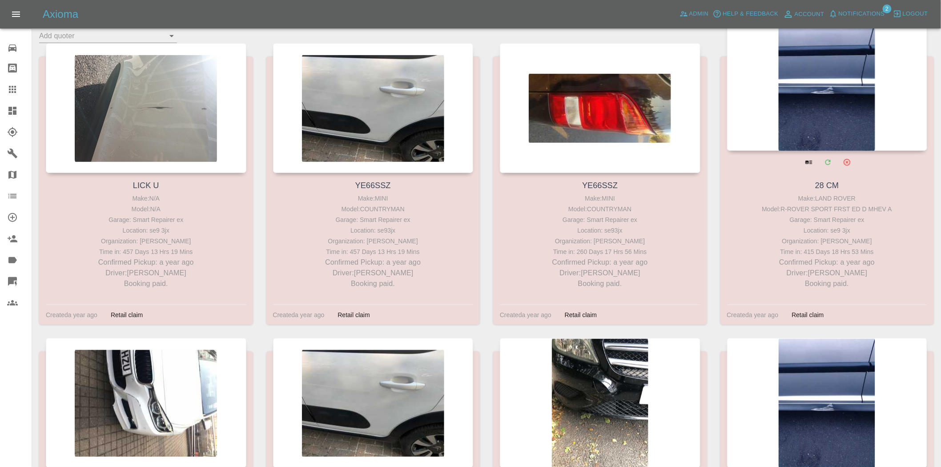
click at [848, 159] on icon "Archive" at bounding box center [847, 162] width 7 height 7
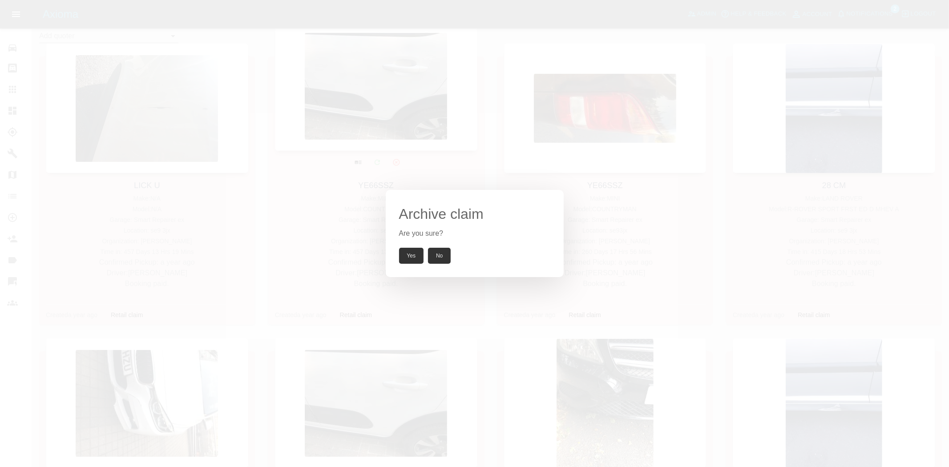
click at [414, 262] on button "Yes" at bounding box center [411, 256] width 25 height 16
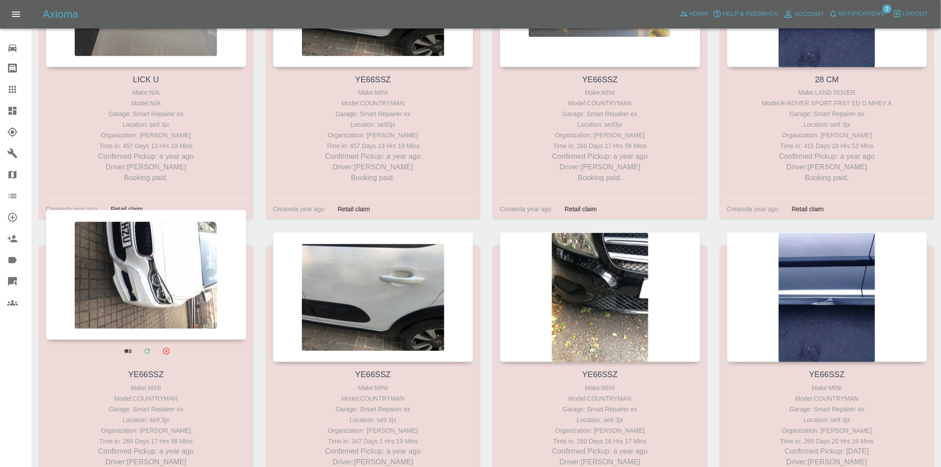
scroll to position [346, 0]
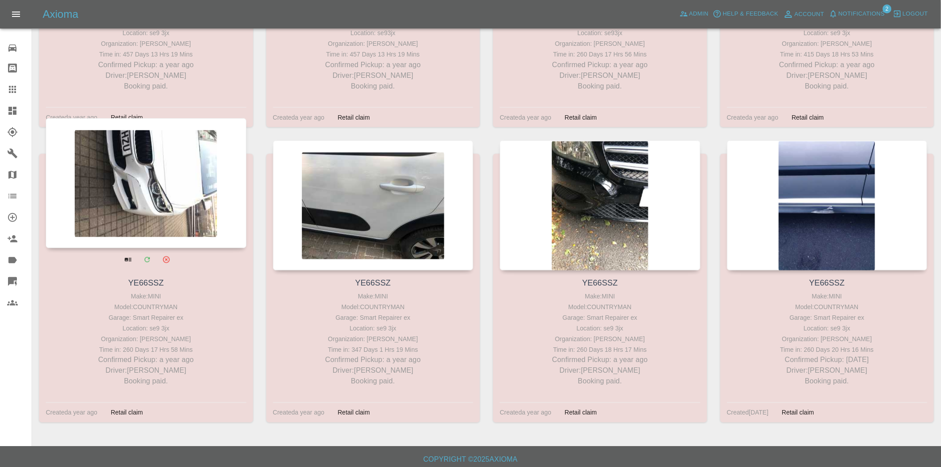
click at [166, 257] on icon "Archive" at bounding box center [166, 260] width 8 height 8
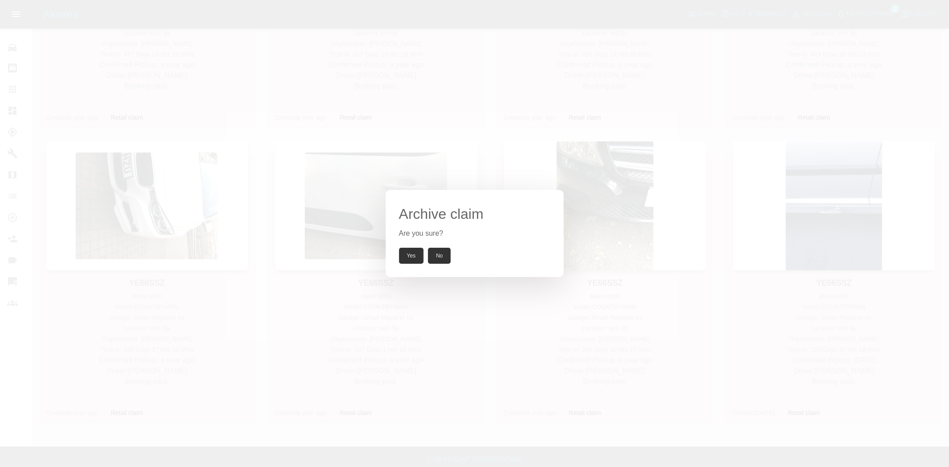
click at [410, 261] on button "Yes" at bounding box center [411, 256] width 25 height 16
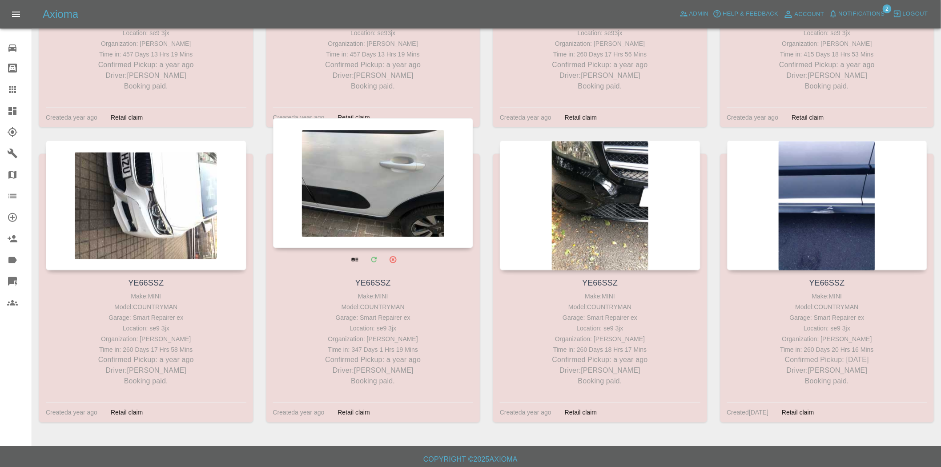
click at [400, 263] on button "Archive" at bounding box center [393, 259] width 18 height 18
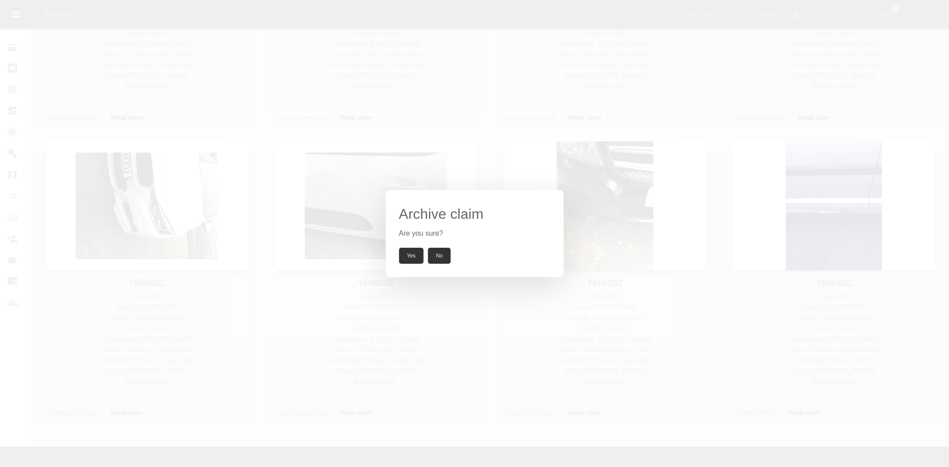
click at [417, 257] on button "Yes" at bounding box center [411, 256] width 25 height 16
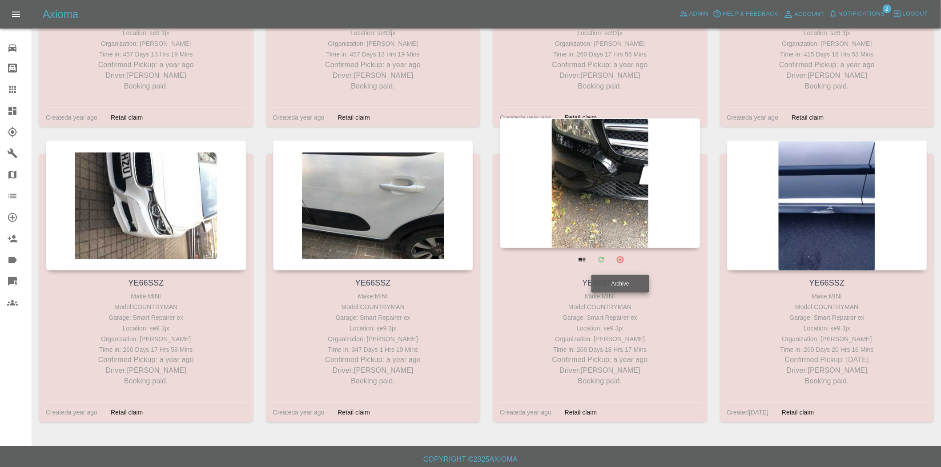
click at [620, 258] on icon "Archive" at bounding box center [620, 259] width 7 height 7
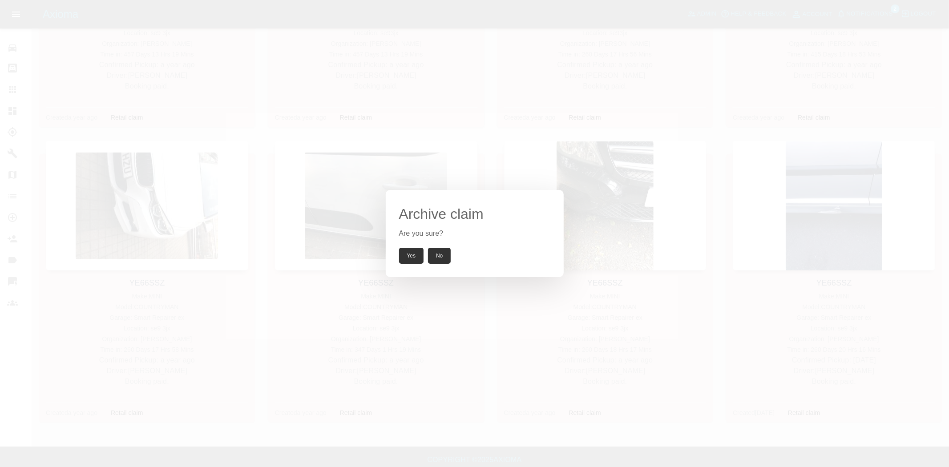
click at [420, 253] on button "Yes" at bounding box center [411, 256] width 25 height 16
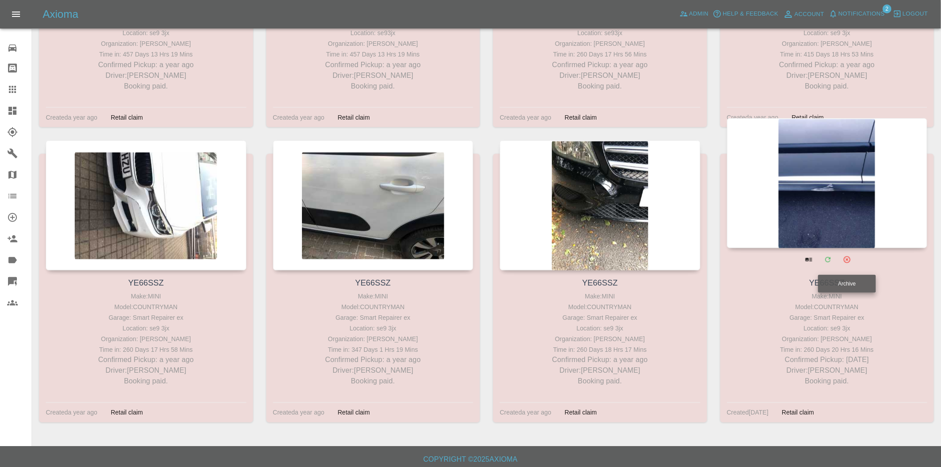
click at [851, 264] on button "Archive" at bounding box center [847, 259] width 18 height 18
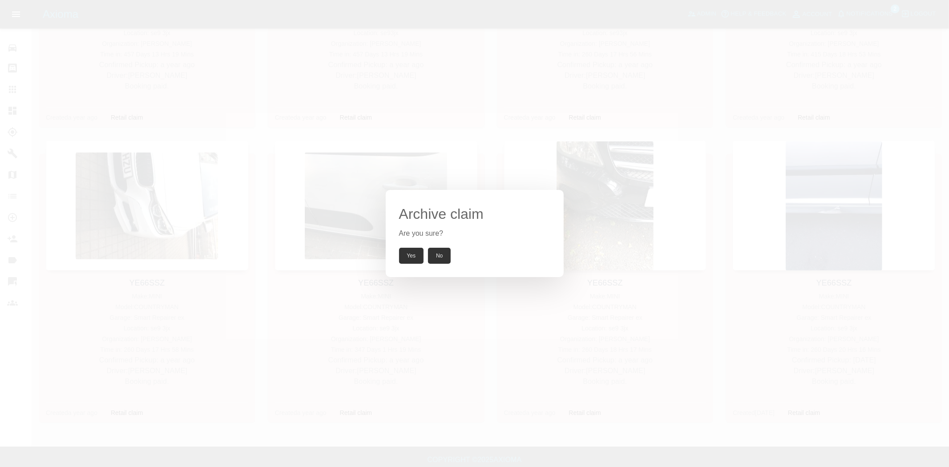
click at [416, 257] on button "Yes" at bounding box center [411, 256] width 25 height 16
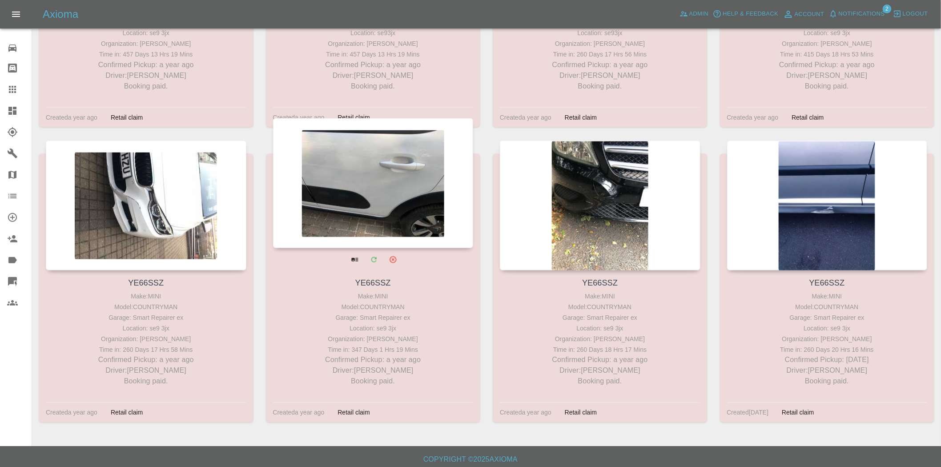
click at [401, 403] on div "YE66SSZ Make: MINI Model: COUNTRYMAN Garage: Smart Repairer ex Location: se9 3j…" at bounding box center [373, 288] width 214 height 268
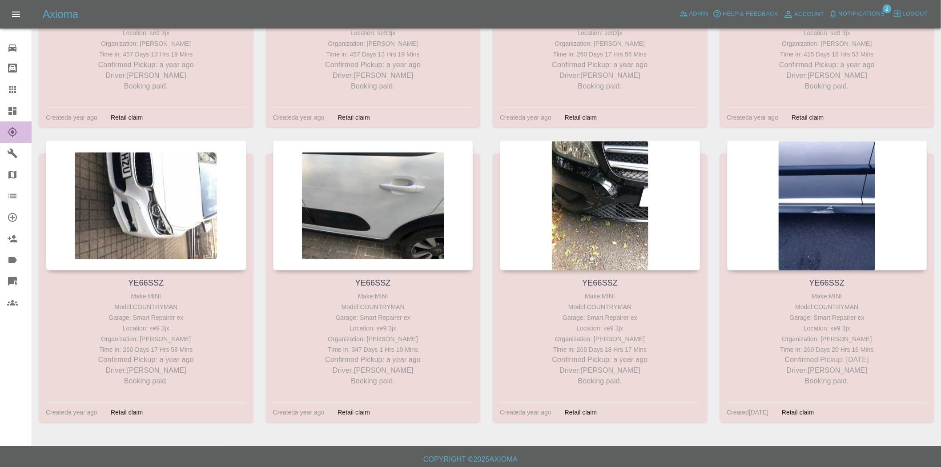
click at [1, 121] on link "Explorer" at bounding box center [16, 131] width 32 height 21
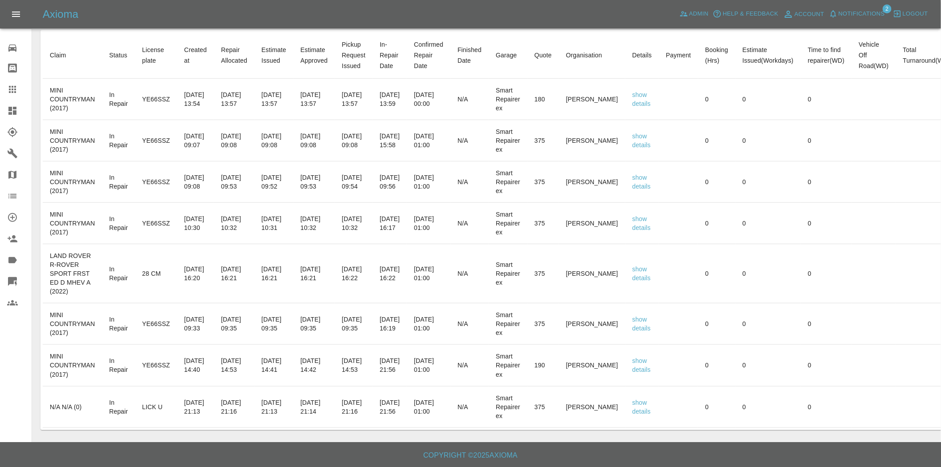
scroll to position [346, 0]
click at [0, 113] on link "Dashboard" at bounding box center [16, 110] width 32 height 21
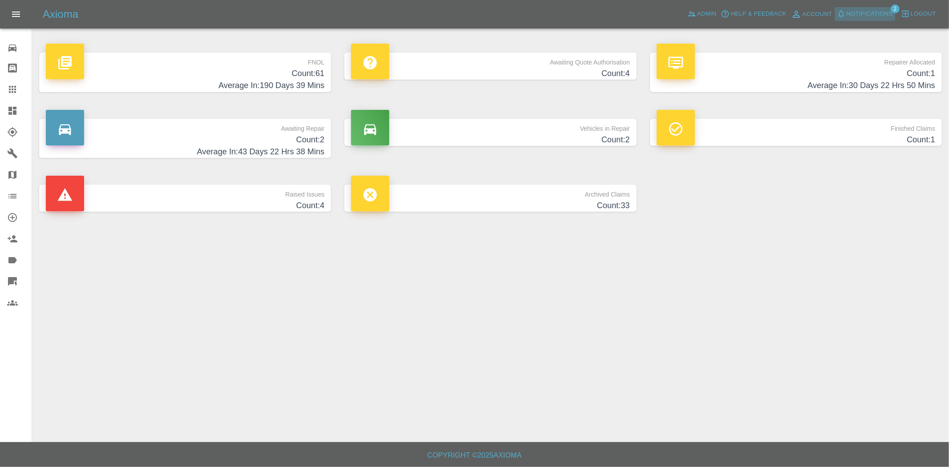
click at [864, 13] on span "Notifications" at bounding box center [870, 14] width 46 height 10
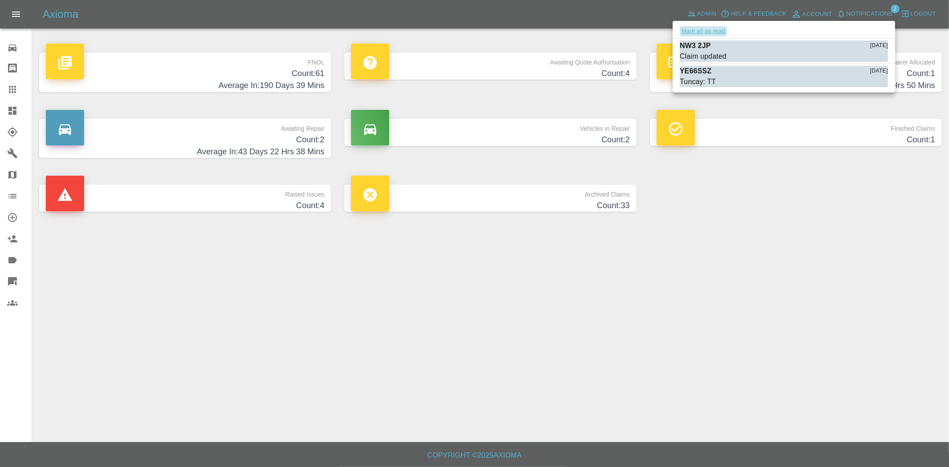
click at [698, 29] on button "Mark all as read" at bounding box center [703, 31] width 47 height 10
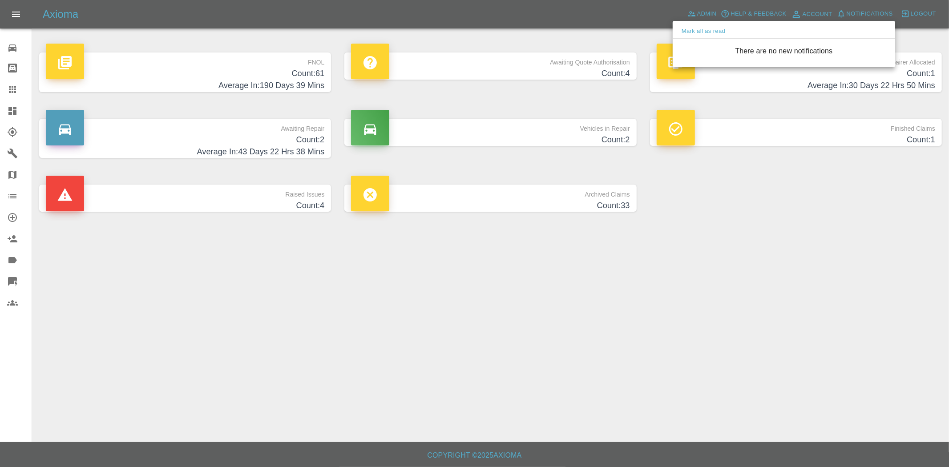
click at [610, 320] on div at bounding box center [474, 233] width 949 height 467
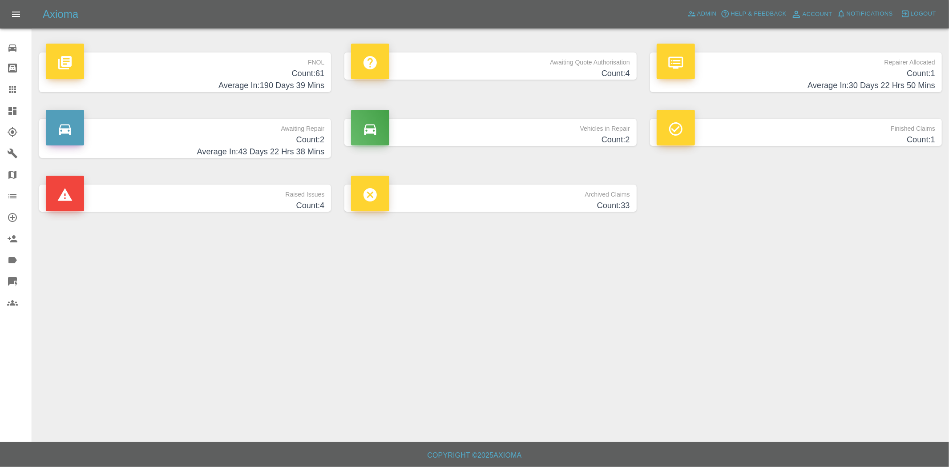
click at [9, 118] on link "Dashboard" at bounding box center [16, 110] width 32 height 21
click at [24, 85] on div at bounding box center [19, 89] width 25 height 11
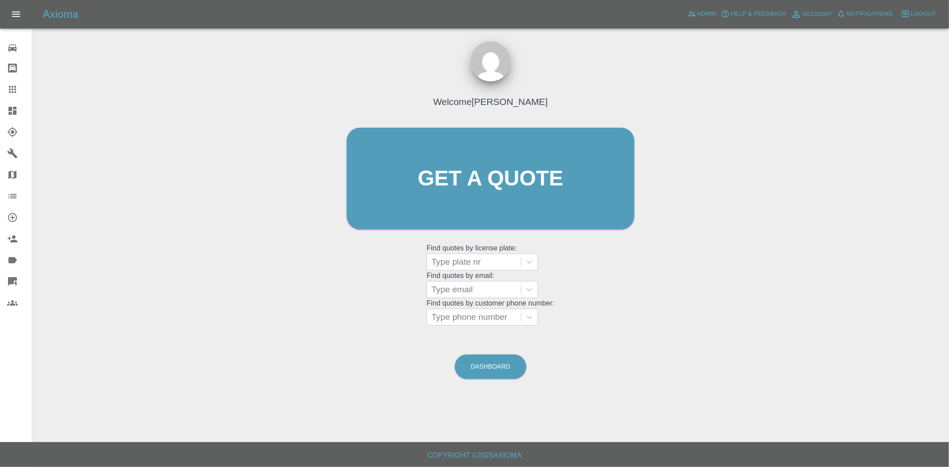
click at [767, 189] on div "Welcome Alex Kennett Get a quote Get a quote Find quotes by license plate: Type…" at bounding box center [490, 220] width 903 height 319
drag, startPoint x: 542, startPoint y: 98, endPoint x: 424, endPoint y: 98, distance: 117.9
click at [424, 98] on div "Welcome Alex Kennett Get a quote Get a quote Find quotes by license plate: Type…" at bounding box center [490, 195] width 307 height 269
click at [512, 96] on h4 "Welcome Alex Kennett" at bounding box center [490, 102] width 114 height 14
click at [468, 194] on link "Get a quote" at bounding box center [491, 179] width 288 height 102
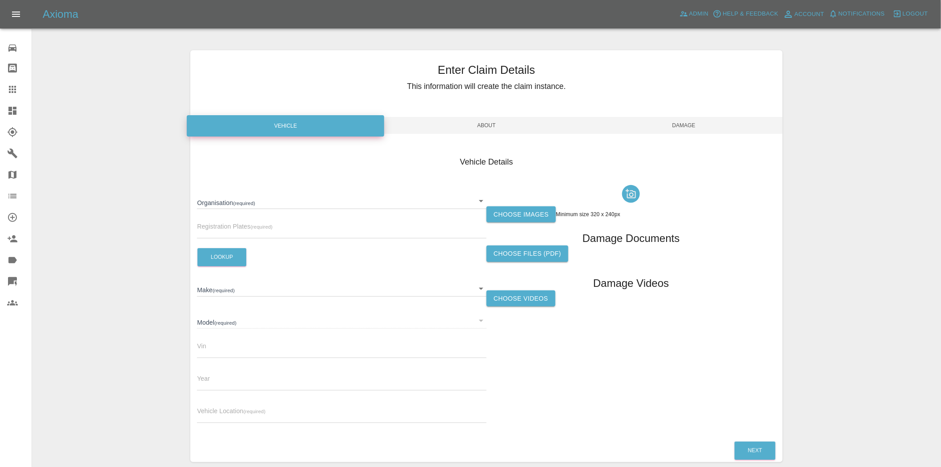
click at [345, 205] on body "Axioma Admin Help & Feedback Account Notifications 0 Logout 0 Repair home Bodys…" at bounding box center [470, 254] width 941 height 509
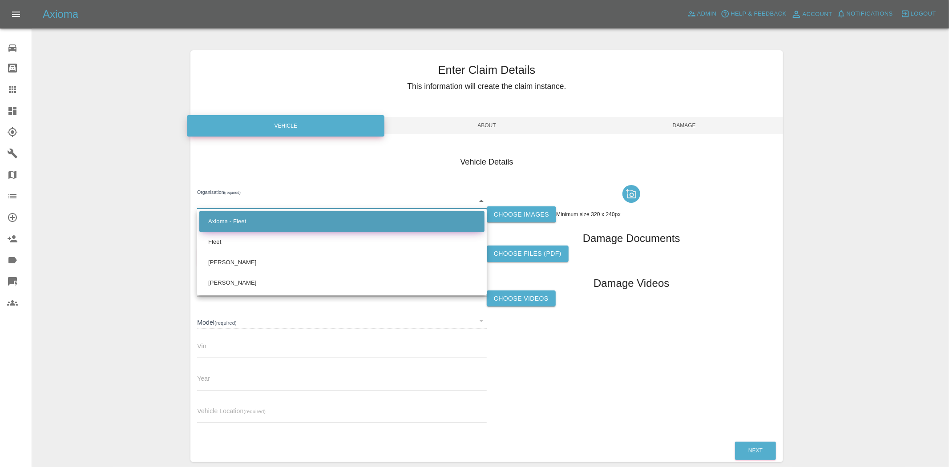
click at [276, 225] on li "Axioma - Fleet" at bounding box center [341, 221] width 285 height 20
type input "5e6a32182b47ca0017797005"
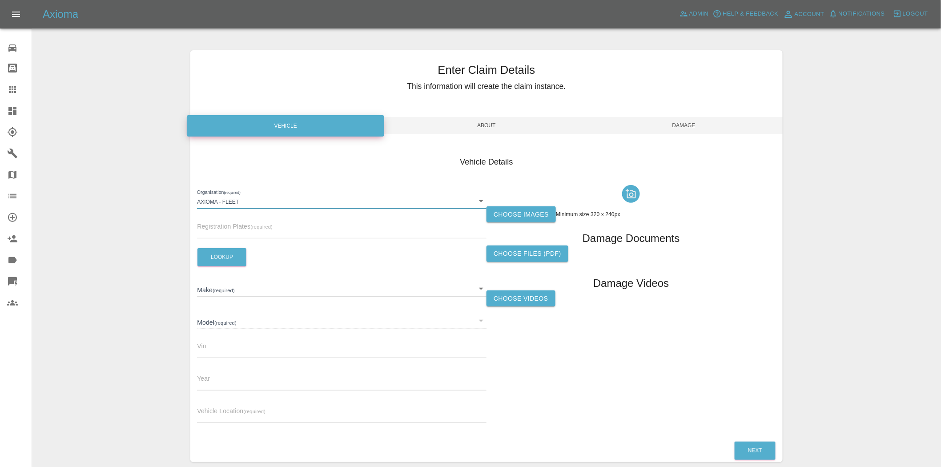
click at [229, 228] on input "text" at bounding box center [342, 232] width 290 height 13
type input "gl73lck"
click at [222, 256] on button "Lookup" at bounding box center [222, 257] width 49 height 18
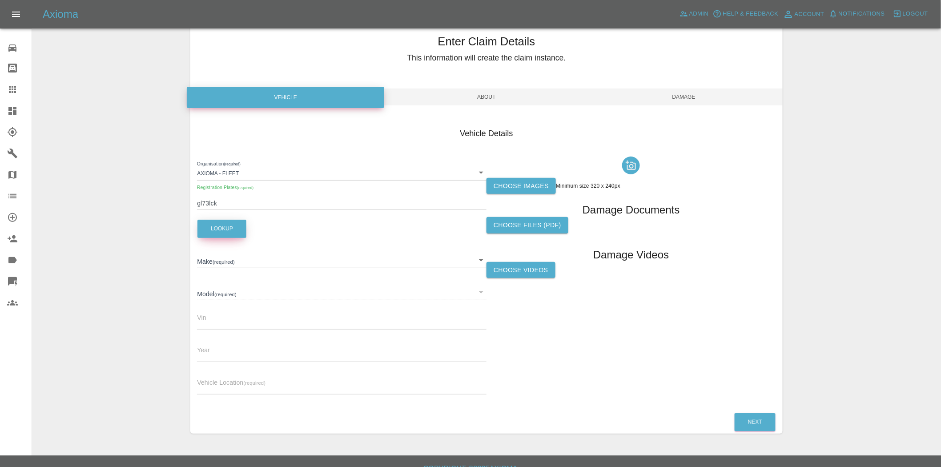
scroll to position [42, 0]
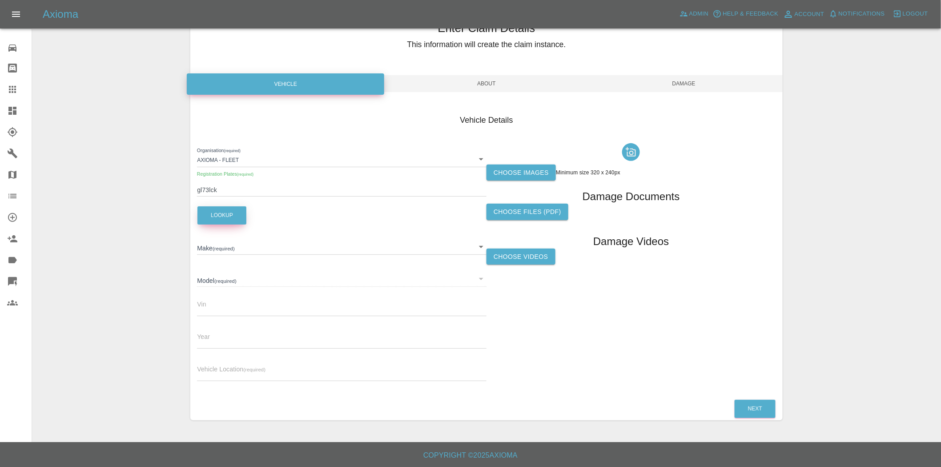
type input "TESLA"
type input "MODEL-Y LONG RANGE AWD"
type input "LRWYHCEK7RC241568"
type input "2023"
click at [310, 382] on div "Organisation (required) Axioma - Fleet 5e6a32182b47ca0017797005 Registration Pl…" at bounding box center [342, 264] width 290 height 249
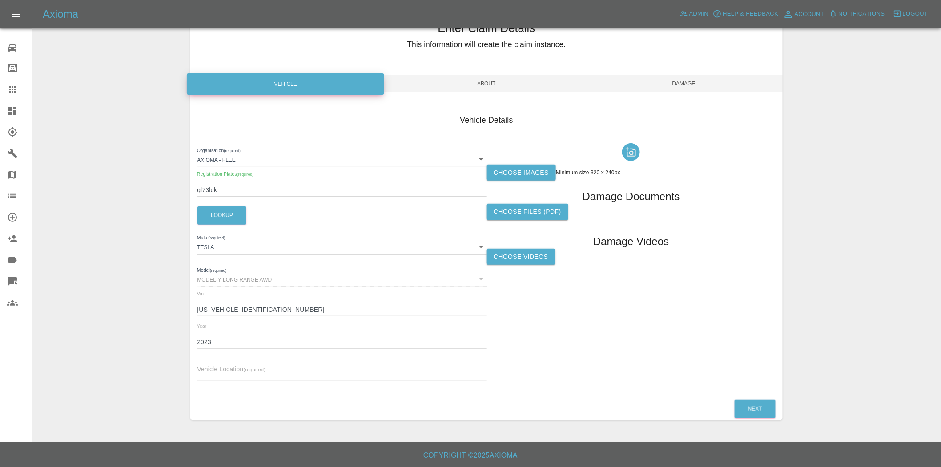
click at [279, 374] on input "text" at bounding box center [342, 374] width 290 height 13
type input "cm14 4at"
click at [270, 383] on div "Organisation (required) Axioma - Fleet 5e6a32182b47ca0017797005 Registration Pl…" at bounding box center [342, 264] width 290 height 249
click at [532, 171] on label "Choose images" at bounding box center [521, 173] width 69 height 16
click at [0, 0] on input "Choose images" at bounding box center [0, 0] width 0 height 0
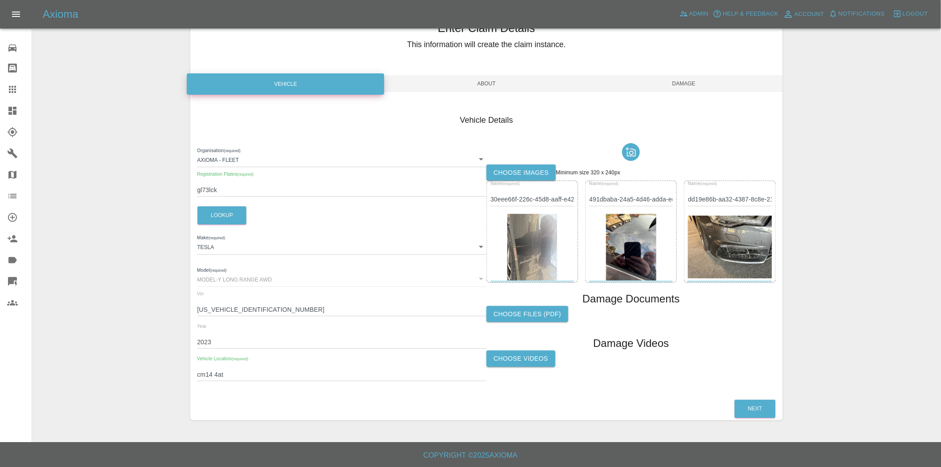
click at [483, 78] on span "About" at bounding box center [487, 83] width 198 height 17
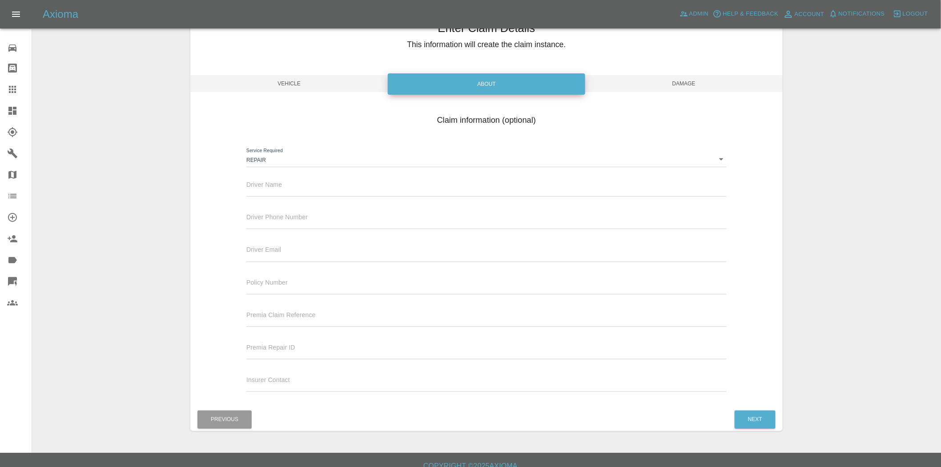
click at [332, 181] on div "Driver Name" at bounding box center [486, 184] width 480 height 25
click at [278, 189] on input "text" at bounding box center [486, 190] width 480 height 13
click at [265, 187] on input "text" at bounding box center [486, 190] width 480 height 13
click at [268, 193] on input "text" at bounding box center [486, 190] width 480 height 13
type input "test"
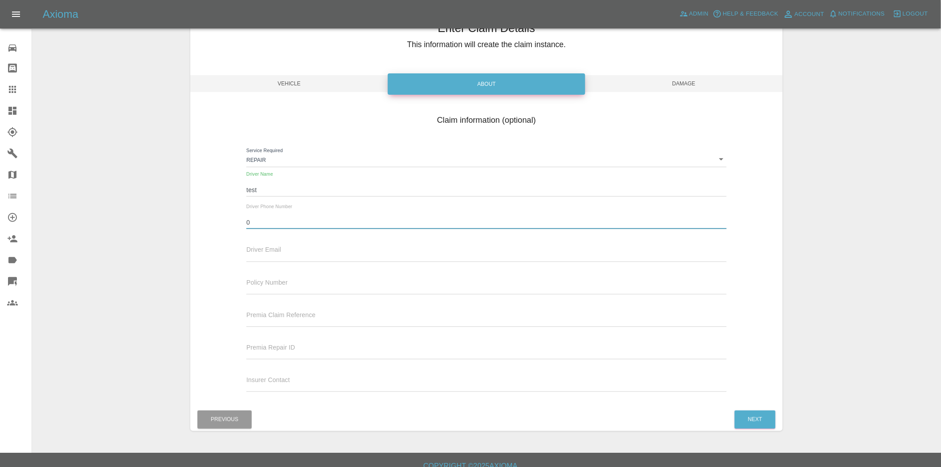
type input "0777777777"
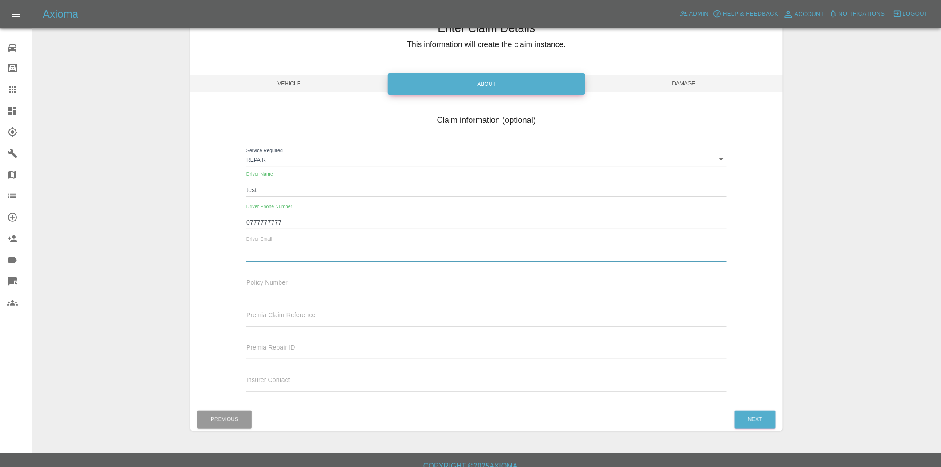
click at [299, 250] on input "text" at bounding box center [486, 255] width 480 height 13
type input "waiting@details.com"
click at [324, 288] on input "text" at bounding box center [486, 288] width 480 height 13
drag, startPoint x: 371, startPoint y: 147, endPoint x: 360, endPoint y: 145, distance: 10.4
click at [371, 147] on div "Service Required Repair repair" at bounding box center [486, 155] width 480 height 23
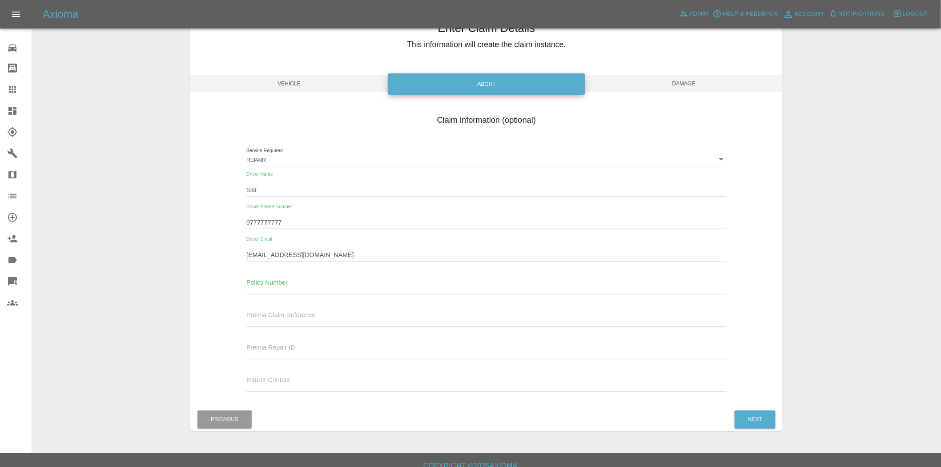
click at [323, 144] on div "Service Required Repair repair" at bounding box center [486, 155] width 480 height 23
click at [267, 181] on div "Driver Name test" at bounding box center [486, 184] width 480 height 25
click at [270, 186] on input "test" at bounding box center [486, 190] width 480 height 13
click at [701, 81] on span "Damage" at bounding box center [684, 83] width 198 height 17
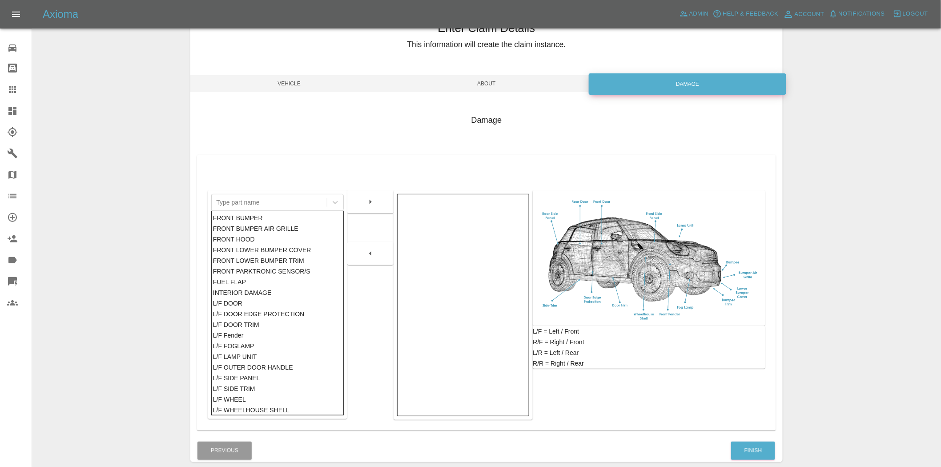
click at [237, 218] on div "FRONT BUMPER" at bounding box center [277, 218] width 129 height 11
click at [308, 219] on div "FRONT BUMPER" at bounding box center [277, 218] width 129 height 11
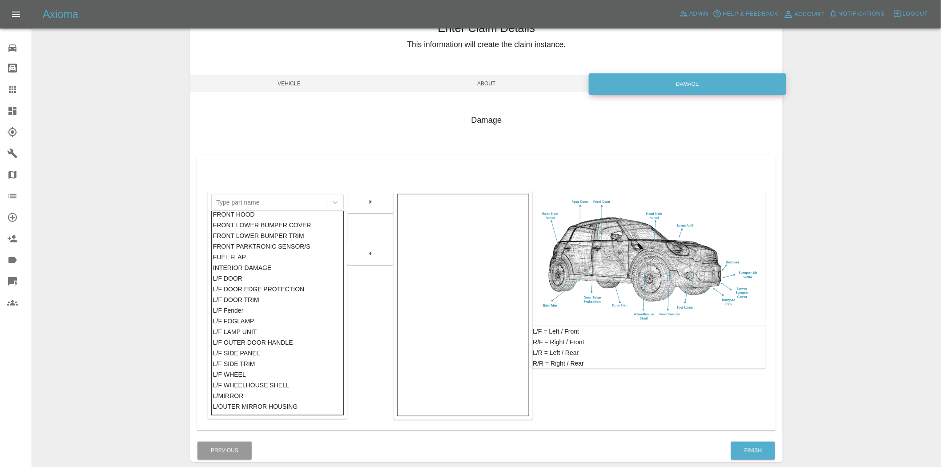
scroll to position [49, 0]
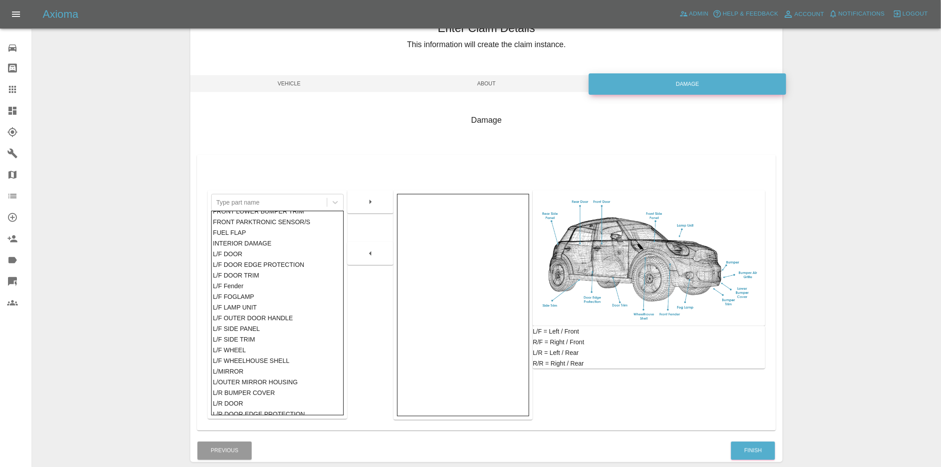
click at [232, 251] on div "L/F DOOR" at bounding box center [277, 254] width 129 height 11
click at [229, 253] on div "L/F DOOR" at bounding box center [277, 254] width 129 height 11
click at [366, 195] on button "button" at bounding box center [370, 202] width 28 height 16
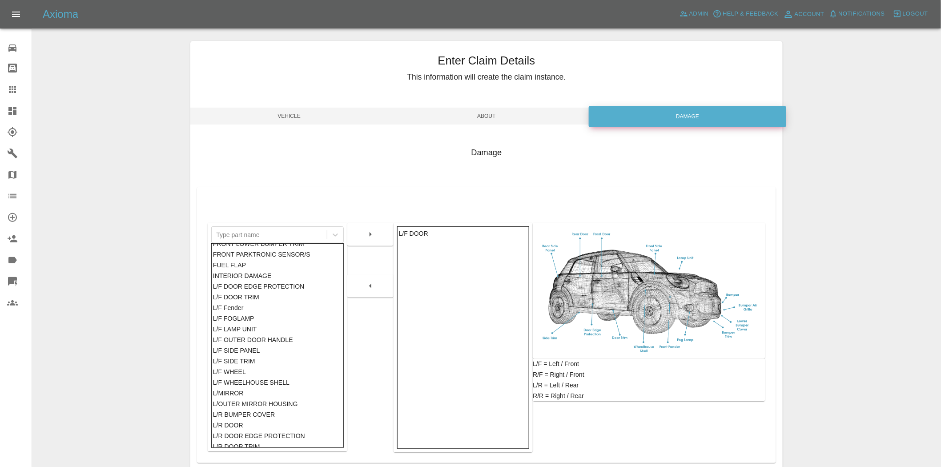
scroll to position [0, 0]
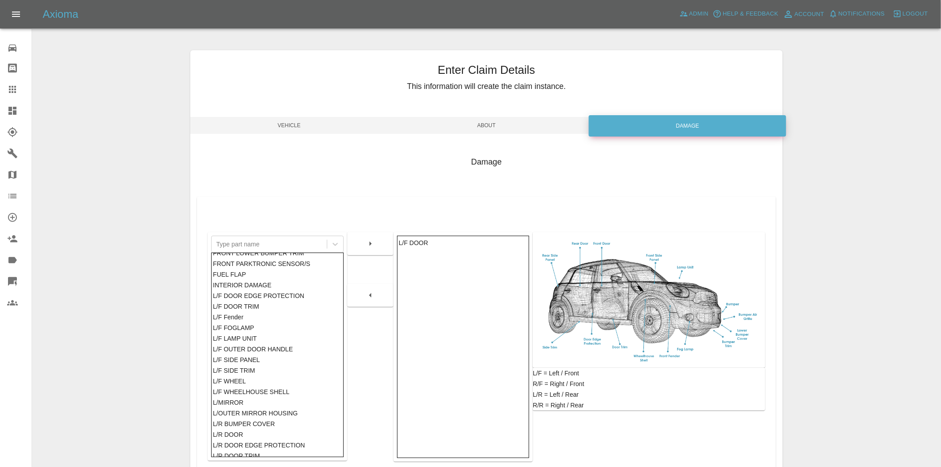
click at [259, 327] on div "L/F FOGLAMP" at bounding box center [277, 328] width 129 height 11
click at [429, 238] on div "L/F DOOR" at bounding box center [463, 243] width 129 height 11
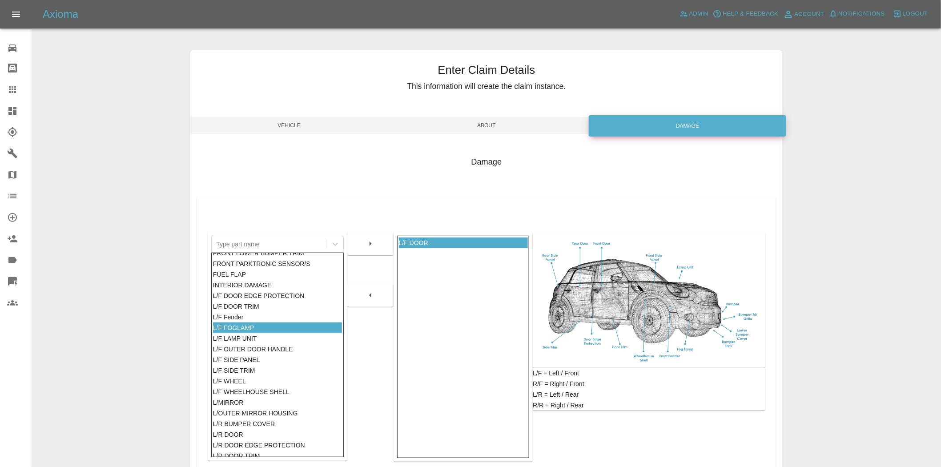
click at [372, 297] on icon "button" at bounding box center [370, 295] width 11 height 11
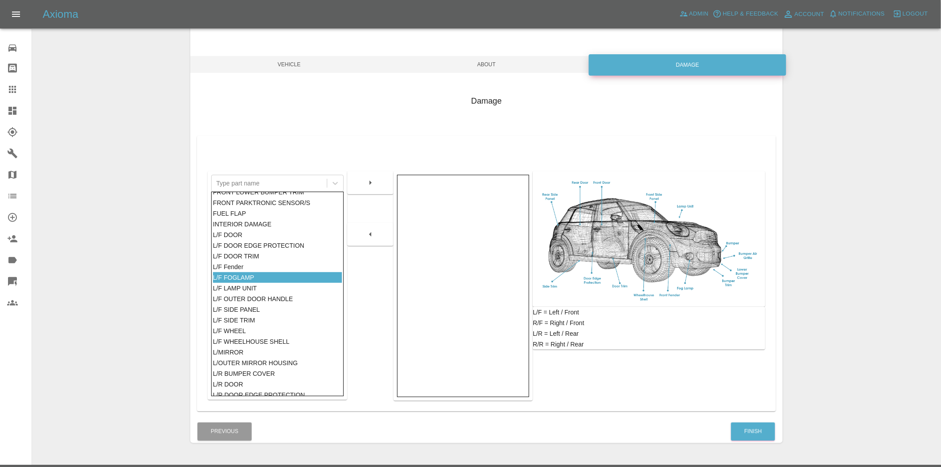
scroll to position [83, 0]
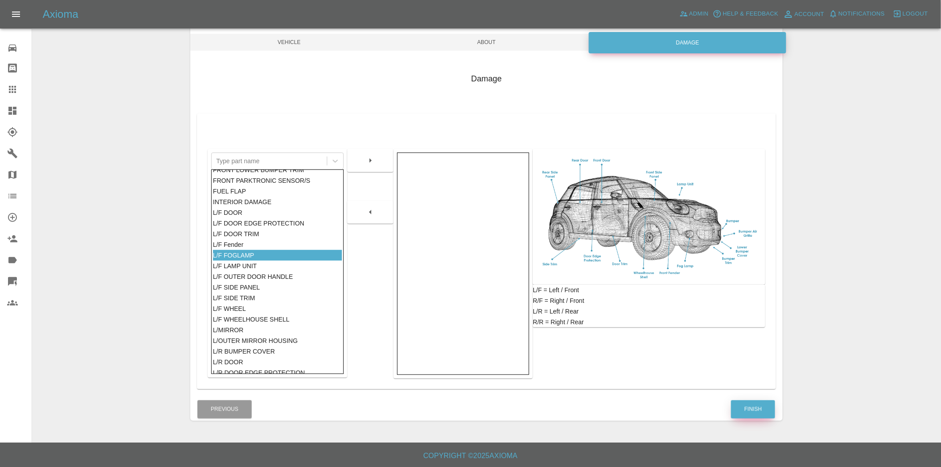
click at [742, 411] on button "Finish" at bounding box center [753, 409] width 44 height 18
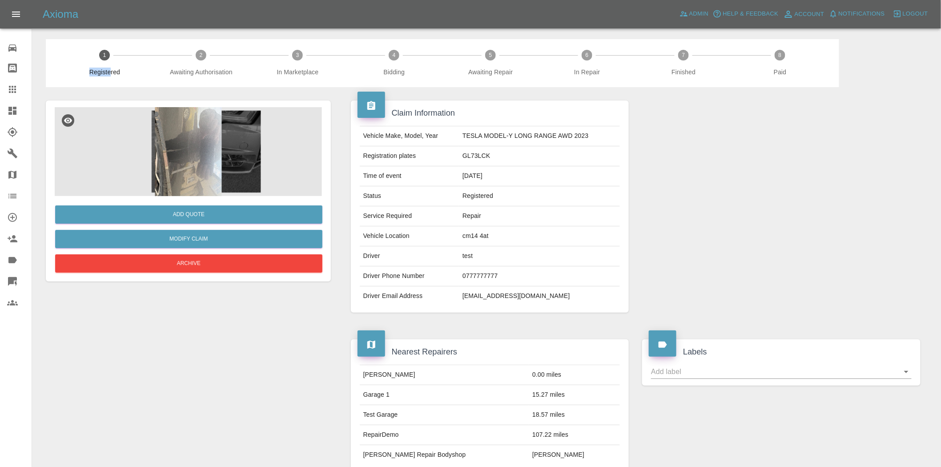
drag, startPoint x: 87, startPoint y: 71, endPoint x: 111, endPoint y: 72, distance: 24.5
click at [111, 72] on span "Registered" at bounding box center [104, 72] width 89 height 9
click at [563, 176] on td "22/08/2025" at bounding box center [539, 176] width 161 height 20
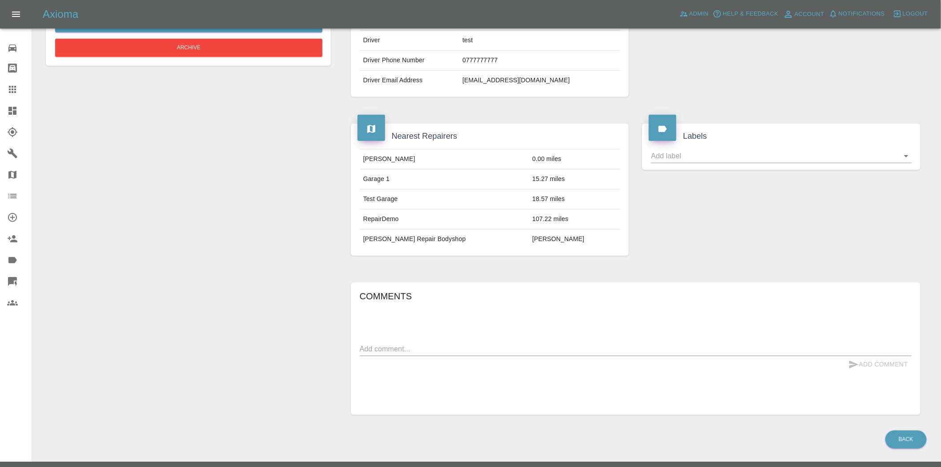
scroll to position [236, 0]
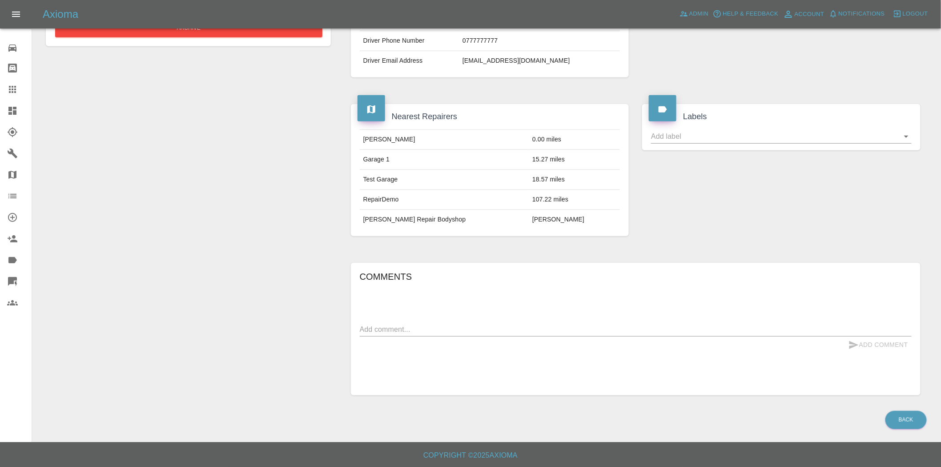
drag, startPoint x: 433, startPoint y: 354, endPoint x: 433, endPoint y: 329, distance: 24.9
click at [433, 354] on div "Comments x Add Comment" at bounding box center [636, 329] width 552 height 119
click at [433, 328] on textarea at bounding box center [636, 329] width 552 height 10
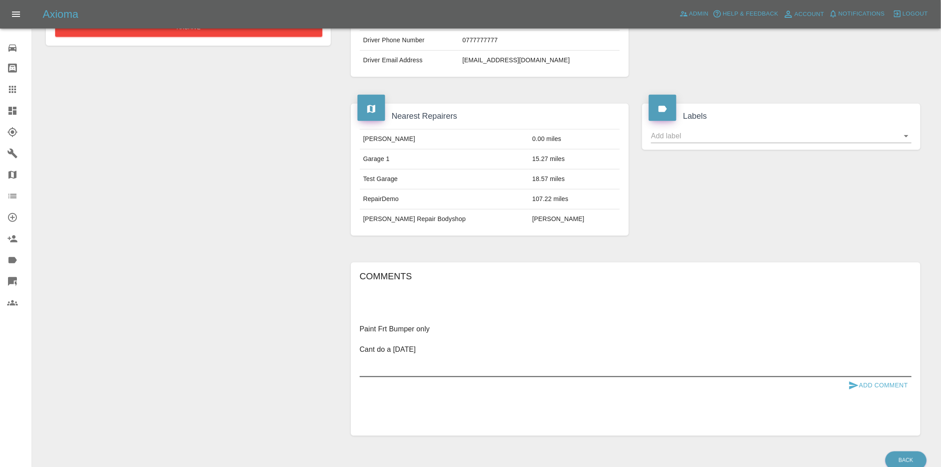
type textarea "Paint Frt Bumper only Cant do a wednesday"
click at [875, 386] on button "Add Comment" at bounding box center [878, 385] width 67 height 16
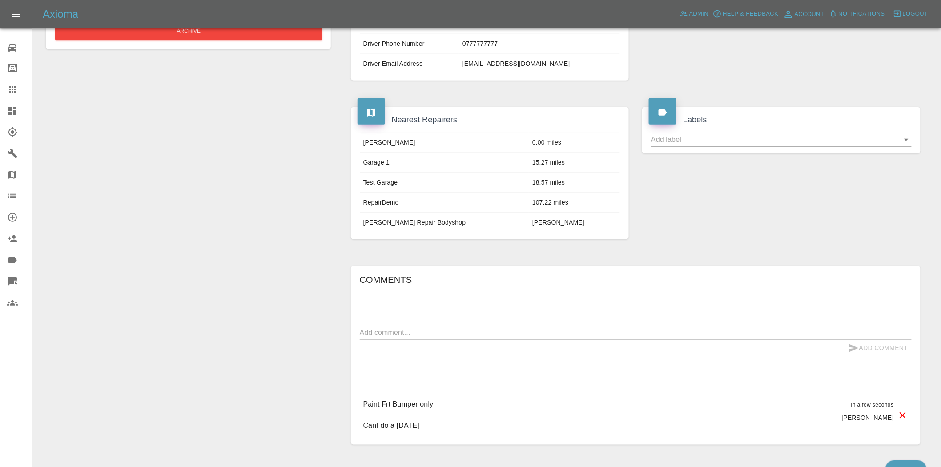
scroll to position [292, 0]
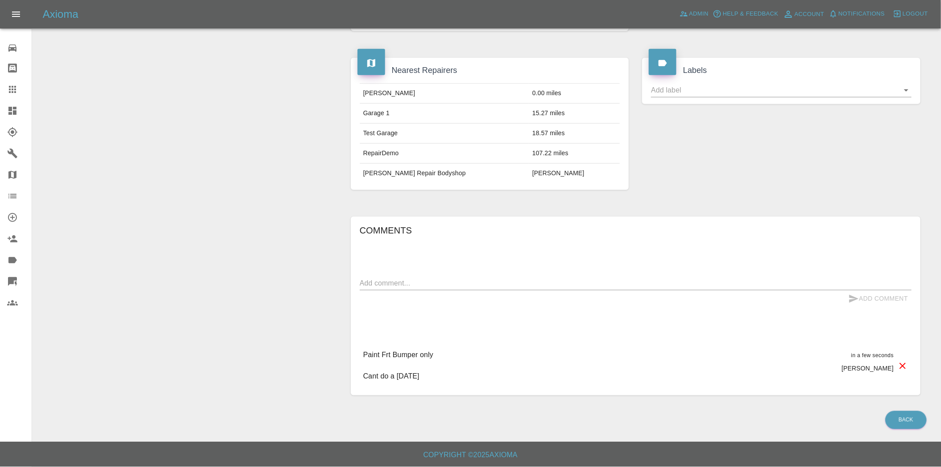
click at [382, 233] on div "Comments x Add Comment Paint Frt Bumper only Cant do a wednesday in a few secon…" at bounding box center [636, 306] width 552 height 166
click at [384, 253] on div "Comments x Add Comment Paint Frt Bumper only Cant do a wednesday in a few secon…" at bounding box center [636, 306] width 552 height 166
click at [383, 276] on div "x" at bounding box center [636, 283] width 552 height 14
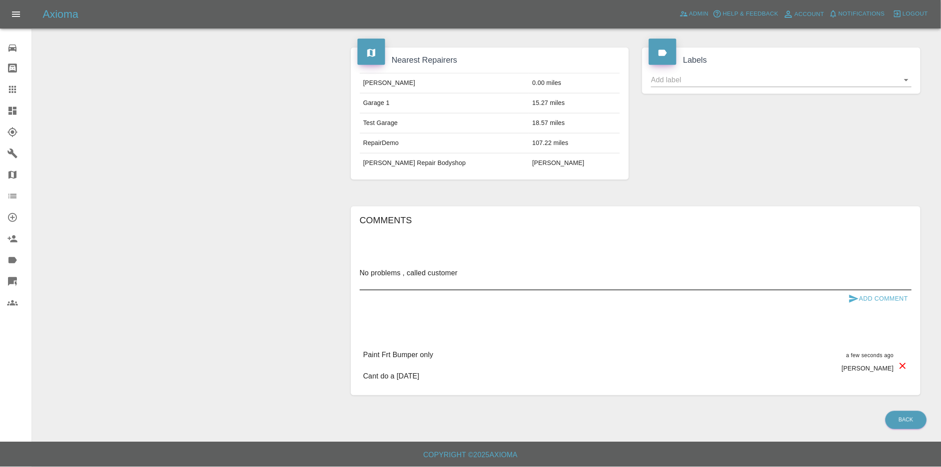
type textarea "No problems , called customer"
click at [887, 297] on button "Add Comment" at bounding box center [878, 299] width 67 height 16
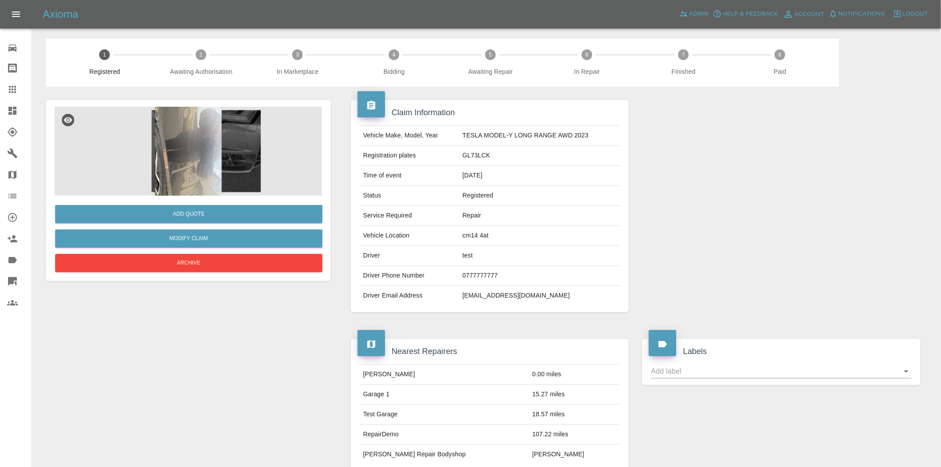
scroll to position [0, 0]
click at [171, 215] on button "Add Quote" at bounding box center [188, 215] width 267 height 18
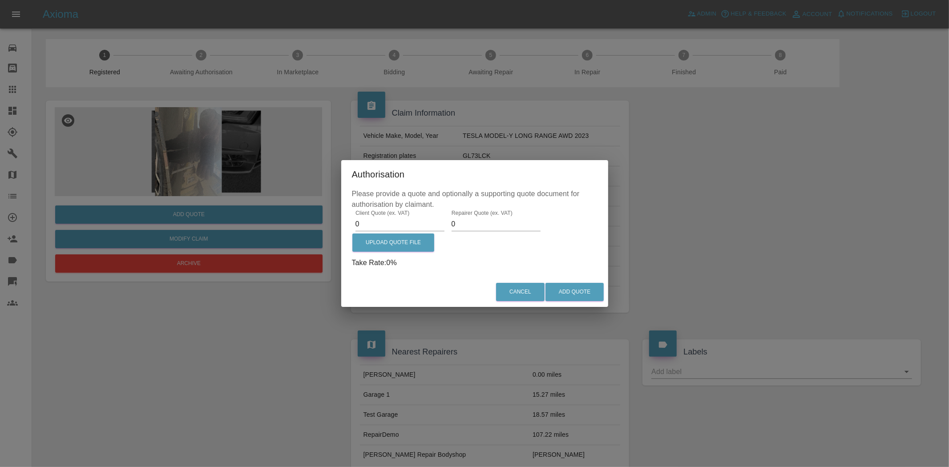
click at [371, 210] on label "Client Quote (ex. VAT)" at bounding box center [382, 214] width 54 height 8
click at [371, 217] on input "0" at bounding box center [399, 224] width 89 height 14
click at [380, 223] on input "0" at bounding box center [399, 224] width 89 height 14
type input "0300"
click at [580, 295] on button "Add Quote" at bounding box center [574, 292] width 58 height 18
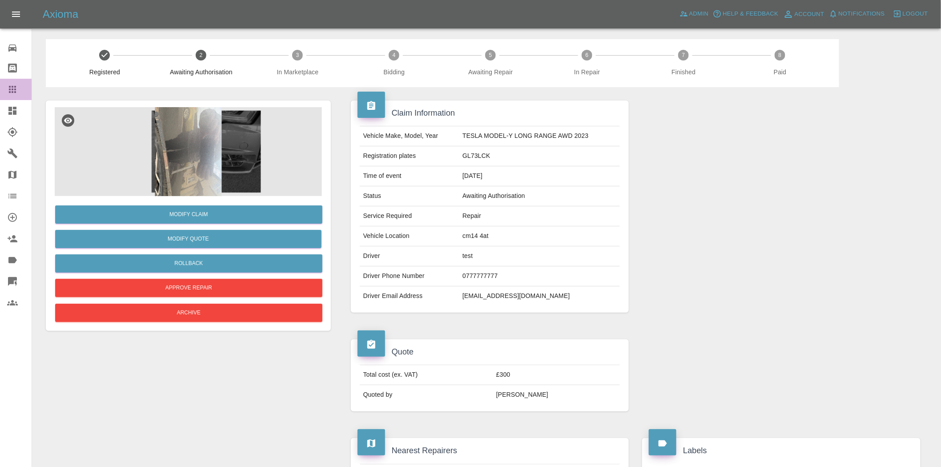
click at [20, 91] on div at bounding box center [19, 89] width 25 height 11
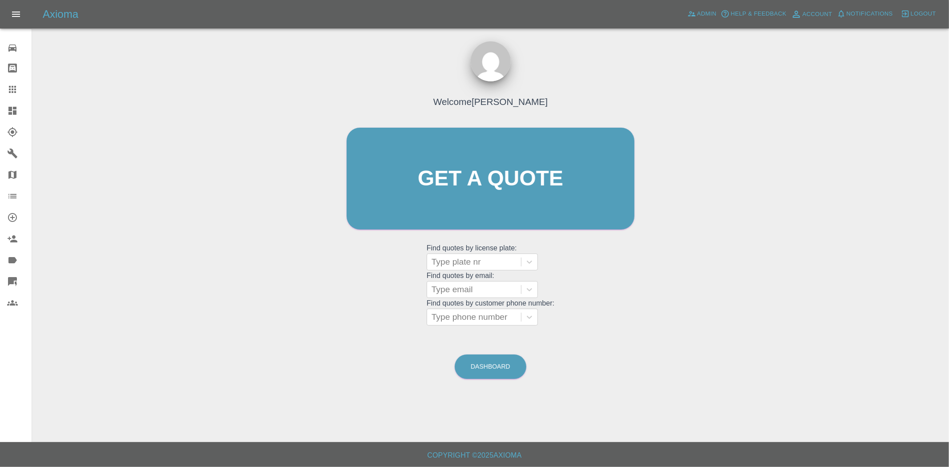
click at [10, 107] on icon at bounding box center [12, 111] width 8 height 8
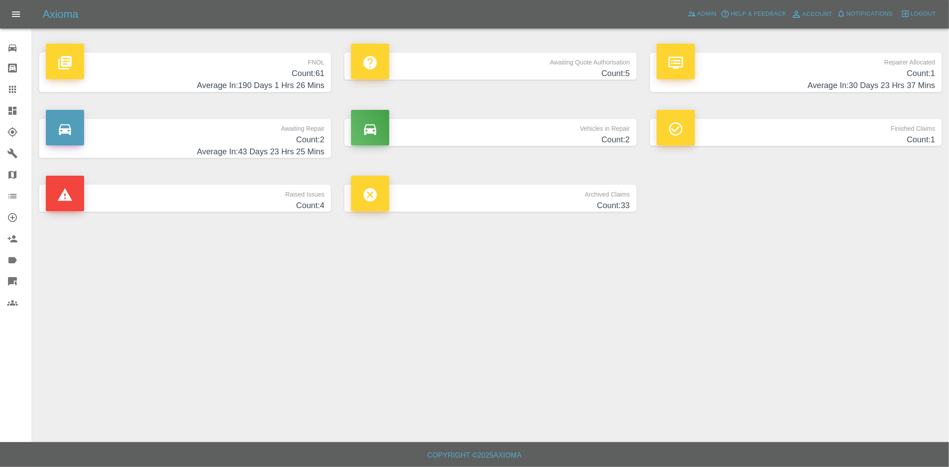
click at [910, 66] on p "Repairer Allocated" at bounding box center [796, 59] width 279 height 15
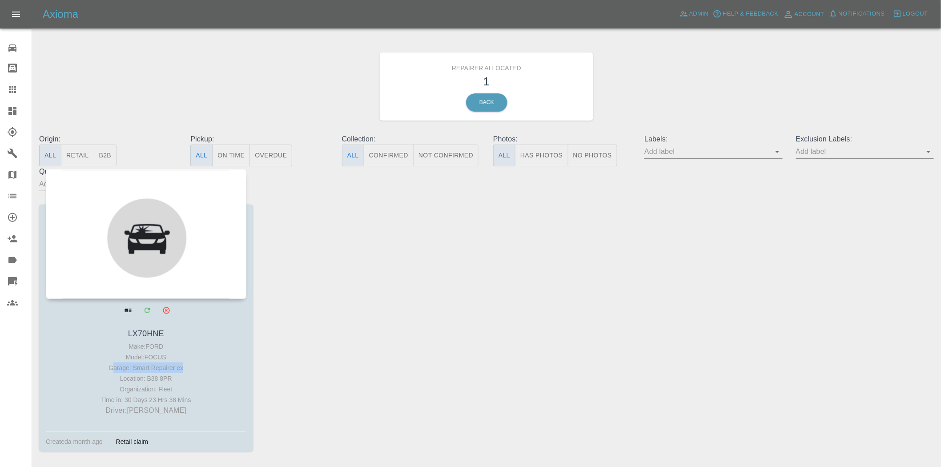
drag, startPoint x: 179, startPoint y: 367, endPoint x: 114, endPoint y: 371, distance: 65.5
click at [114, 371] on div "Garage: Smart Repairer ex" at bounding box center [146, 368] width 196 height 11
drag, startPoint x: 188, startPoint y: 409, endPoint x: 121, endPoint y: 412, distance: 66.4
click at [121, 412] on p "Driver: Huseynov Tunjay" at bounding box center [146, 410] width 196 height 11
click at [191, 388] on div "Organization: Fleet" at bounding box center [146, 389] width 196 height 11
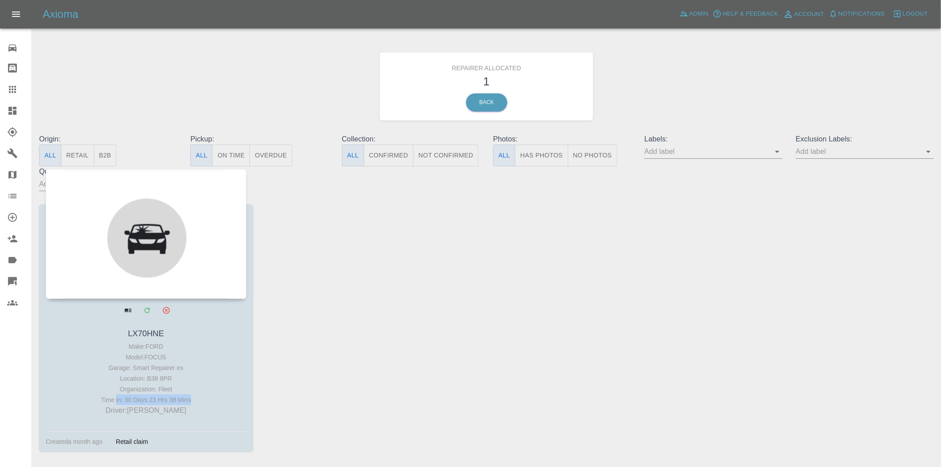
drag, startPoint x: 194, startPoint y: 398, endPoint x: 119, endPoint y: 400, distance: 75.7
click at [119, 400] on div "Time in: 30 Days 23 Hrs 38 Mins" at bounding box center [146, 400] width 196 height 11
click at [123, 250] on div at bounding box center [146, 234] width 201 height 130
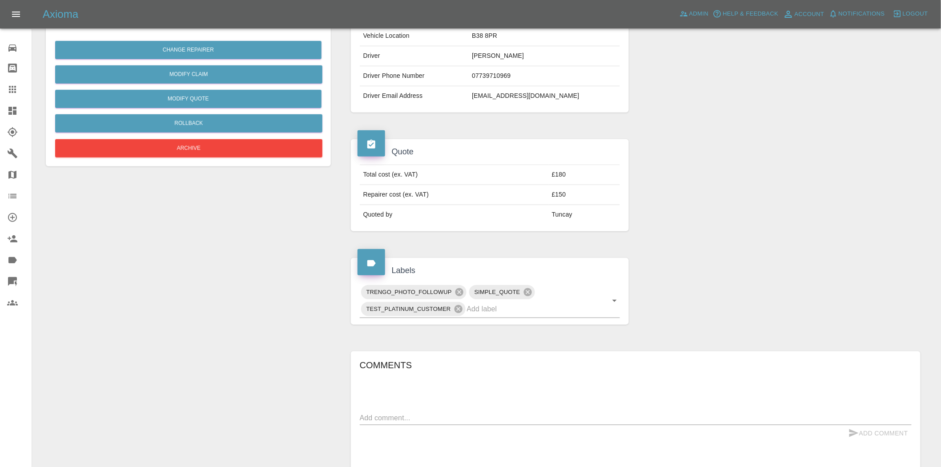
scroll to position [341, 0]
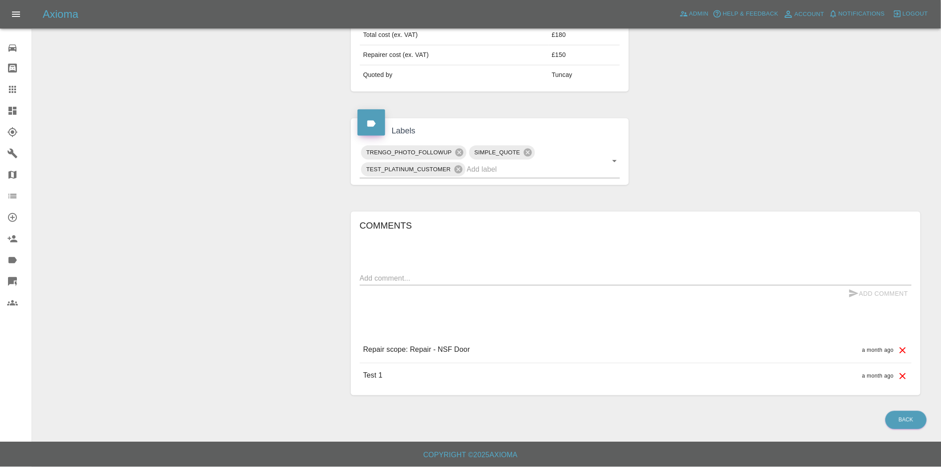
click at [537, 369] on div "Test 1 a month ago" at bounding box center [636, 375] width 552 height 25
drag, startPoint x: 515, startPoint y: 358, endPoint x: 360, endPoint y: 346, distance: 155.3
click at [360, 346] on div "Repair scope: Repair - NSF Door a month ago" at bounding box center [636, 349] width 552 height 25
click at [434, 371] on div "Test 1 a month ago" at bounding box center [636, 375] width 552 height 25
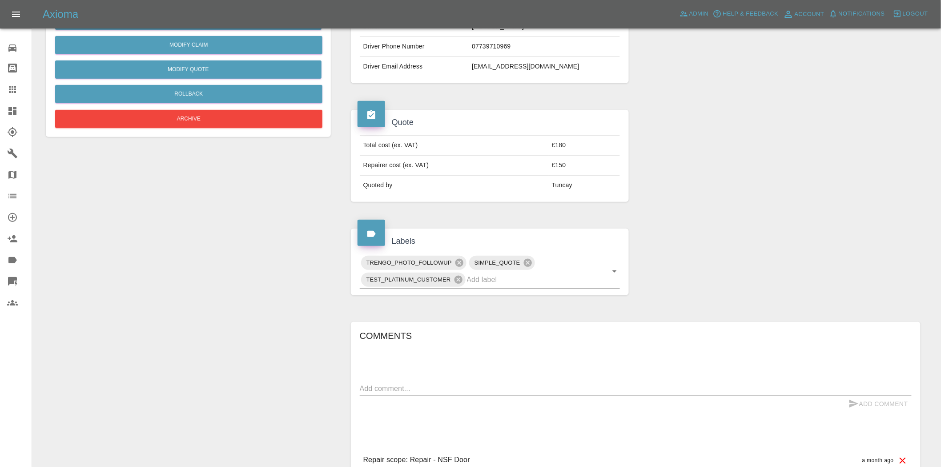
scroll to position [247, 0]
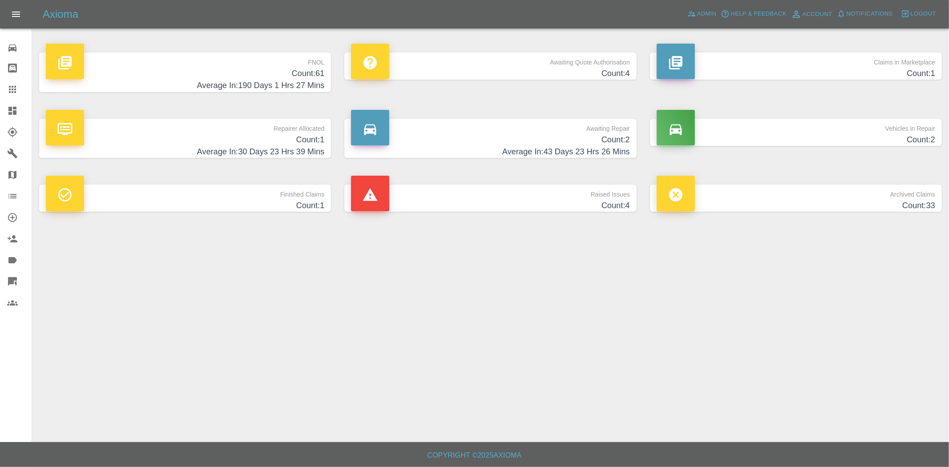
click at [530, 138] on h4 "Count: 2" at bounding box center [490, 140] width 279 height 12
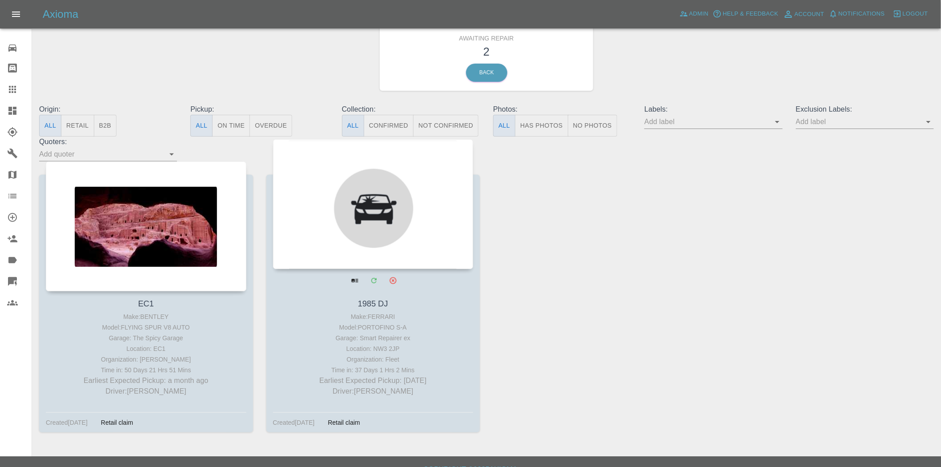
scroll to position [44, 0]
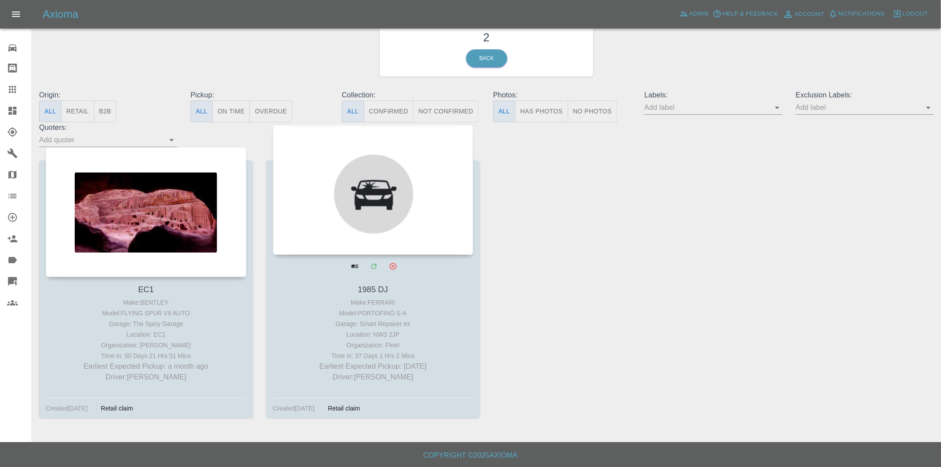
click at [375, 207] on div at bounding box center [373, 190] width 201 height 130
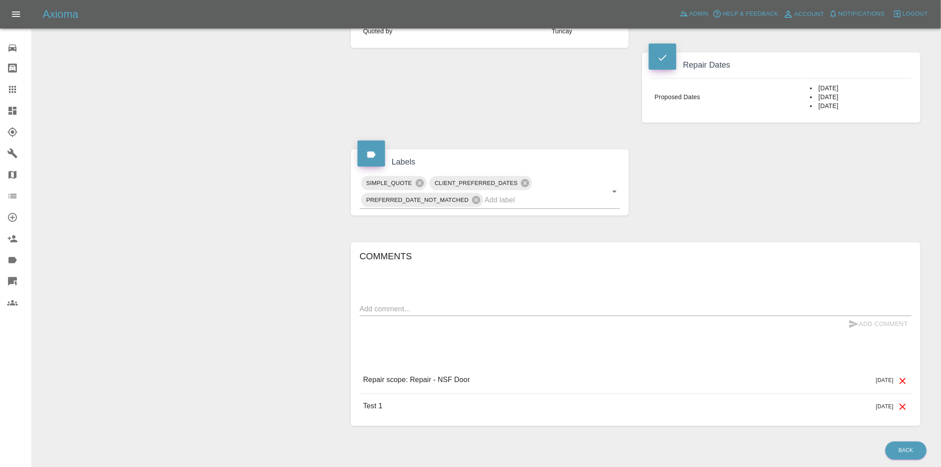
scroll to position [366, 0]
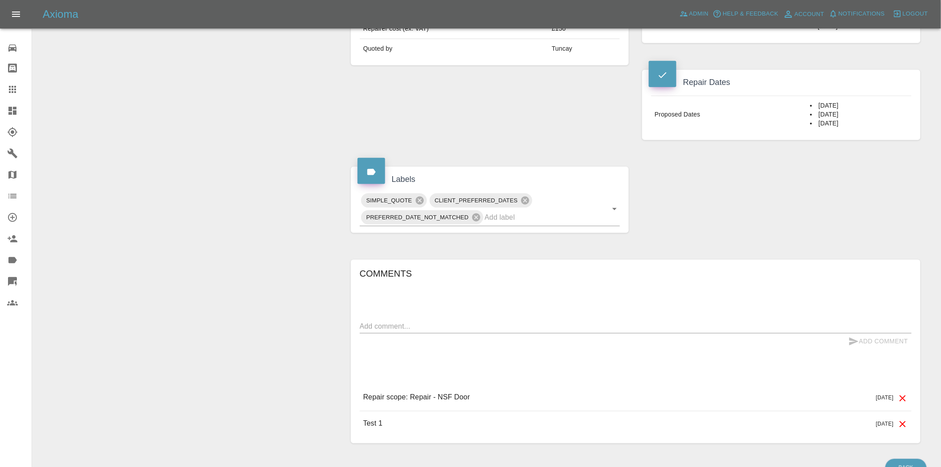
drag, startPoint x: 822, startPoint y: 124, endPoint x: 801, endPoint y: 105, distance: 28.3
click at [807, 105] on td "29/07/2025 30/07/2025 31/07/2025" at bounding box center [859, 114] width 105 height 37
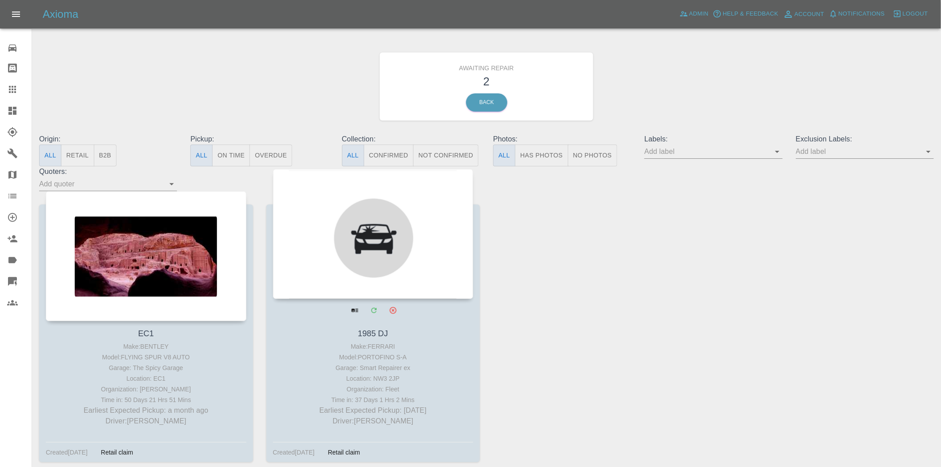
drag, startPoint x: 430, startPoint y: 410, endPoint x: 363, endPoint y: 412, distance: 66.3
click at [314, 411] on p "Earliest Expected Pickup: 24 days ago" at bounding box center [373, 410] width 196 height 11
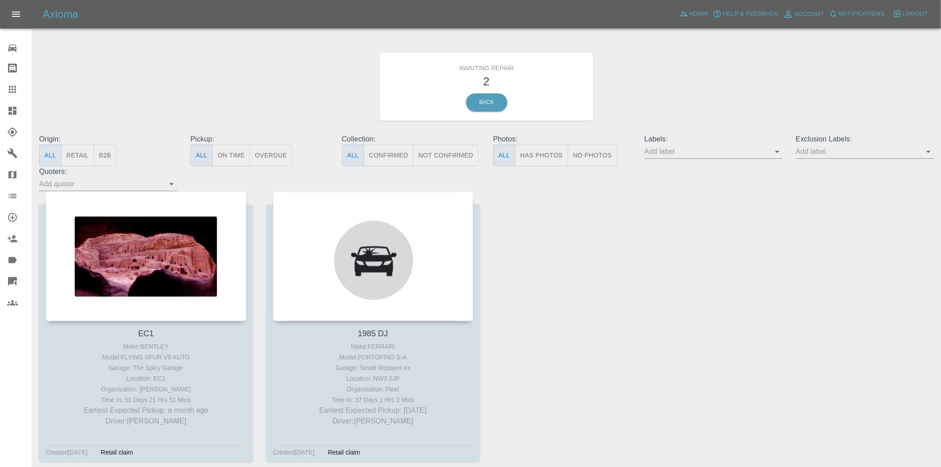
click at [24, 90] on div at bounding box center [19, 89] width 25 height 11
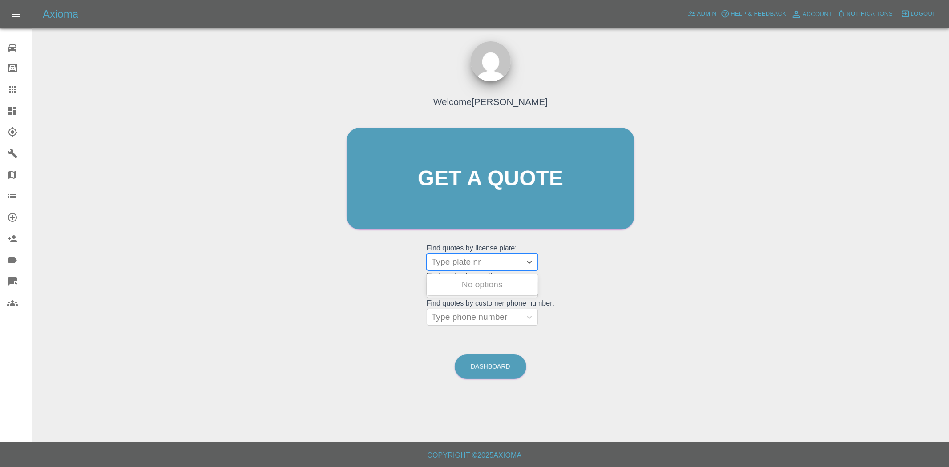
click at [466, 260] on div at bounding box center [474, 262] width 85 height 12
type input "gl73"
click at [494, 289] on div "GL73LCK, In Marketplace" at bounding box center [482, 285] width 111 height 18
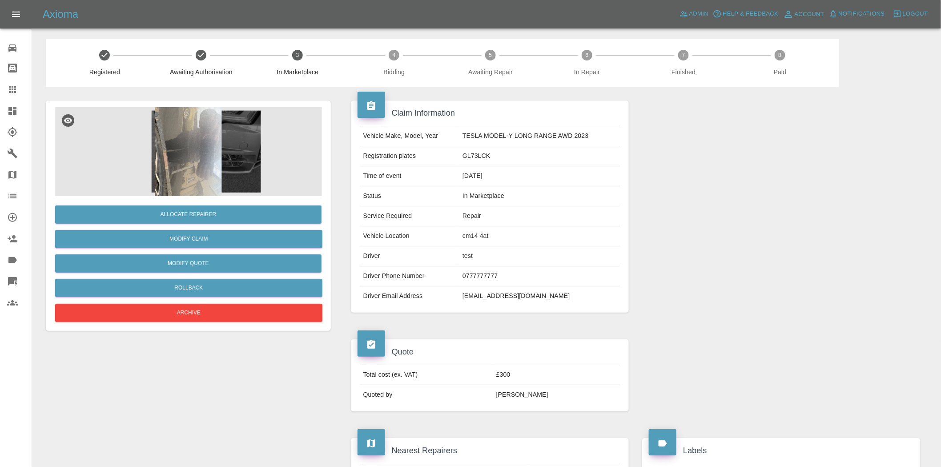
click at [521, 170] on td "22/08/2025" at bounding box center [539, 176] width 161 height 20
click at [629, 137] on div "Vehicle Make, Model, Year TESLA MODEL-Y LONG RANGE AWD 2023 Registration plates…" at bounding box center [490, 216] width 279 height 194
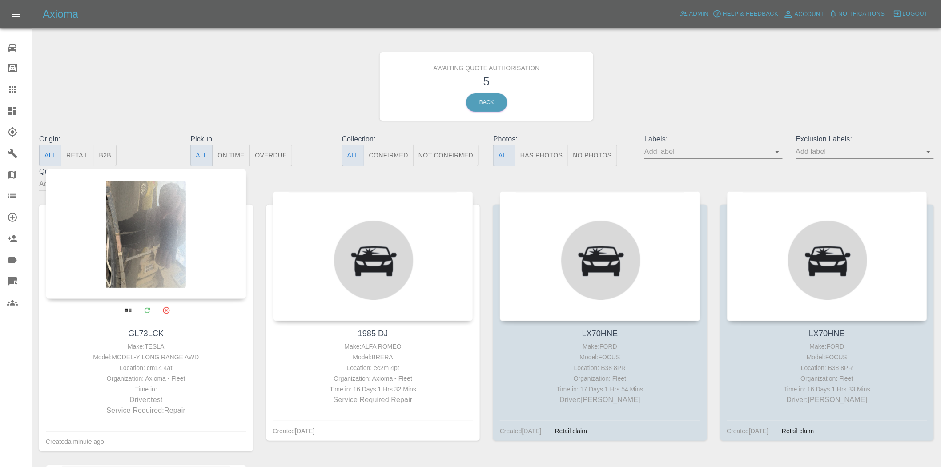
click at [150, 236] on div at bounding box center [146, 234] width 201 height 130
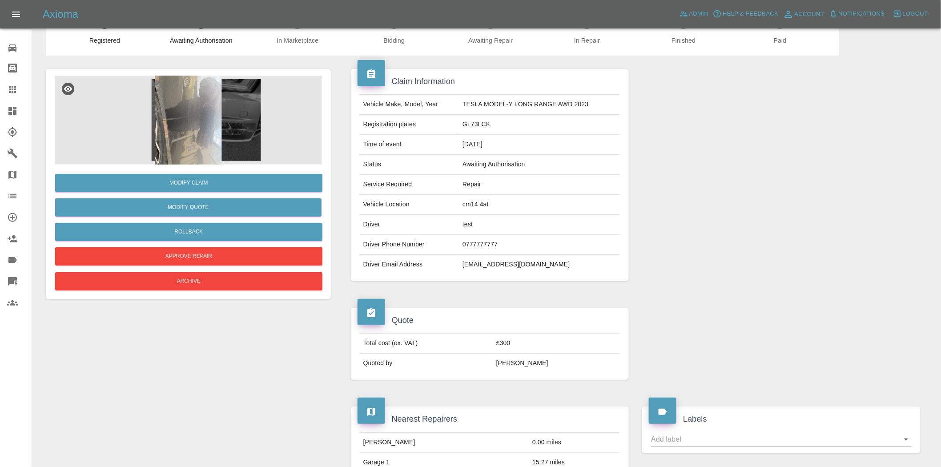
scroll to position [49, 0]
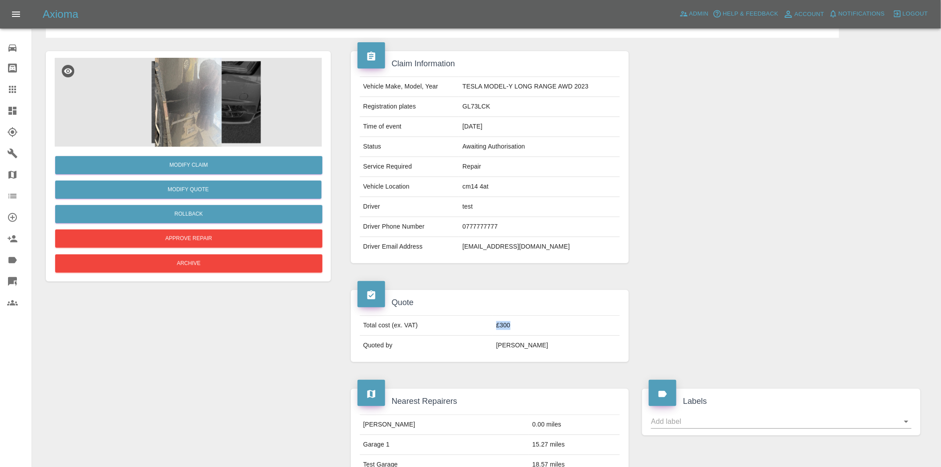
drag, startPoint x: 553, startPoint y: 329, endPoint x: 498, endPoint y: 334, distance: 55.4
click at [498, 334] on tr "Total cost (ex. VAT) £300" at bounding box center [490, 326] width 261 height 20
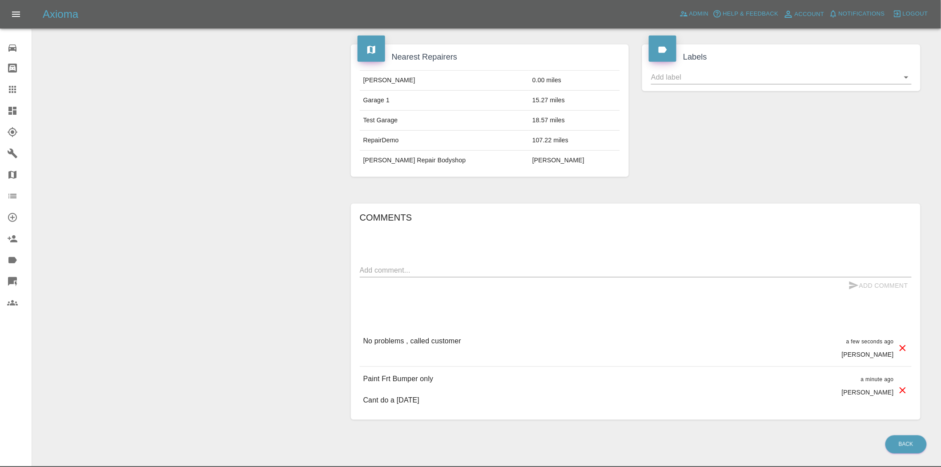
scroll to position [395, 0]
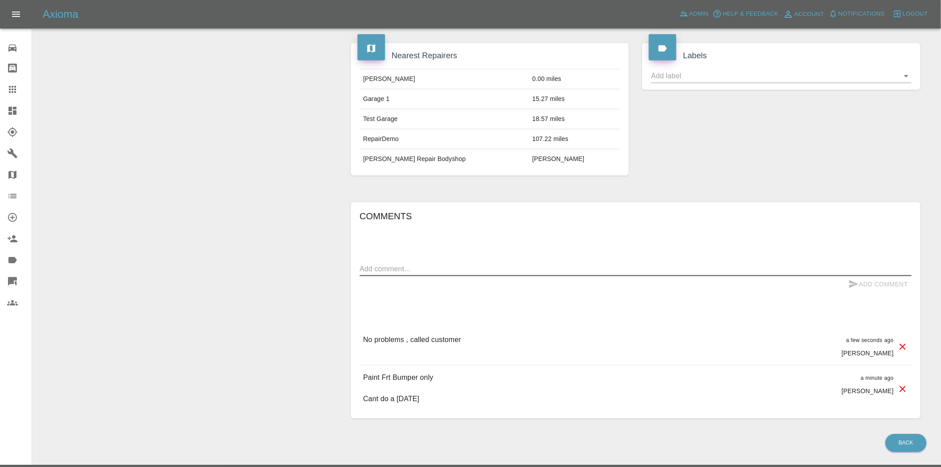
click at [410, 267] on textarea at bounding box center [636, 269] width 552 height 10
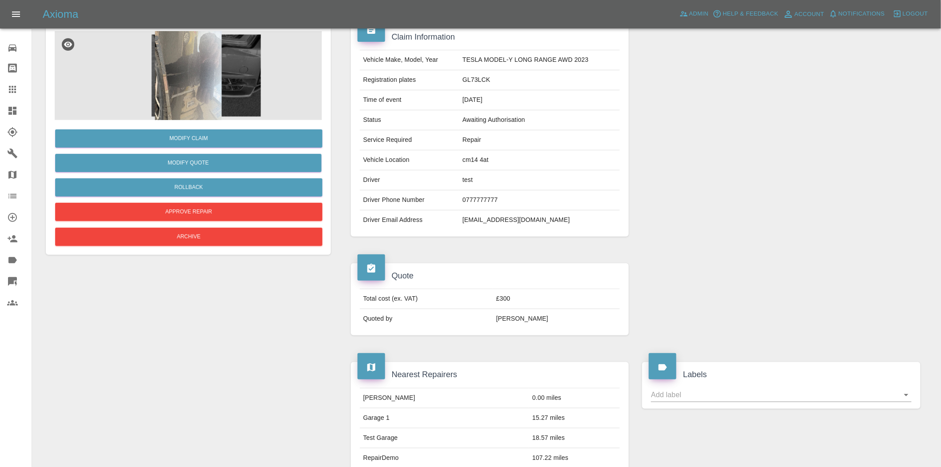
scroll to position [0, 0]
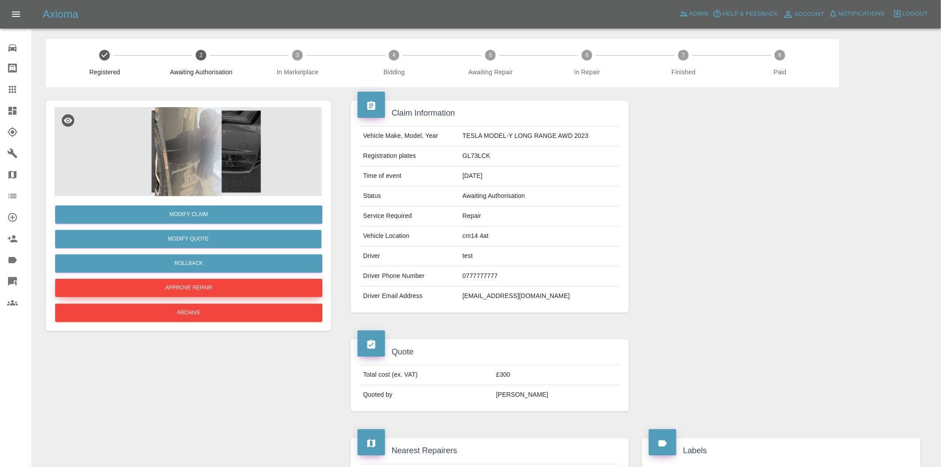
click at [212, 286] on button "Approve Repair" at bounding box center [188, 288] width 267 height 18
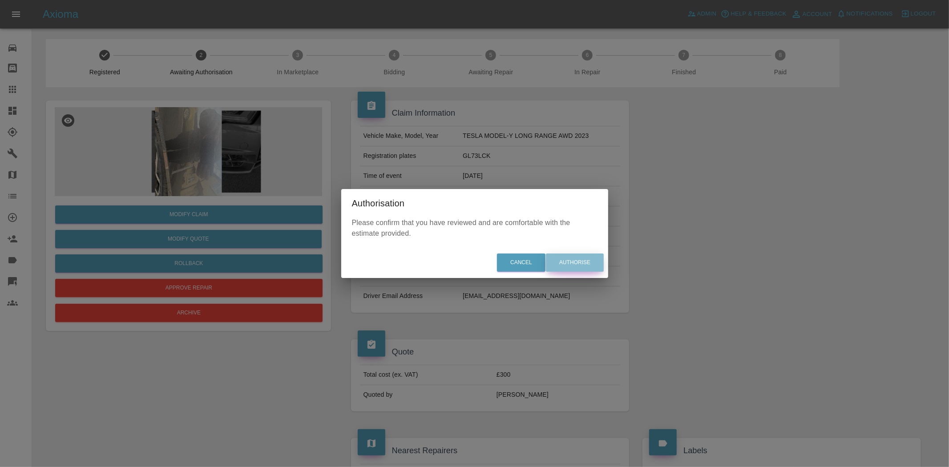
click at [585, 262] on button "Authorise" at bounding box center [575, 263] width 58 height 18
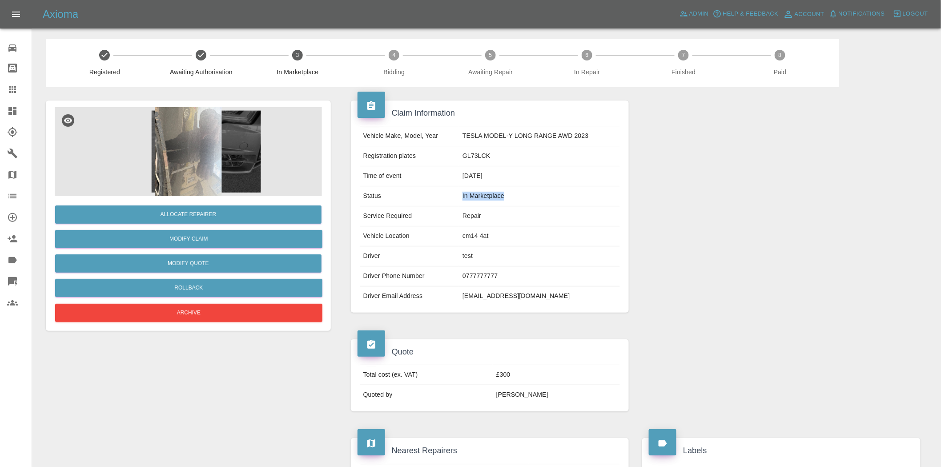
drag, startPoint x: 521, startPoint y: 193, endPoint x: 434, endPoint y: 192, distance: 86.8
click at [434, 192] on tr "Status In Marketplace" at bounding box center [490, 196] width 261 height 20
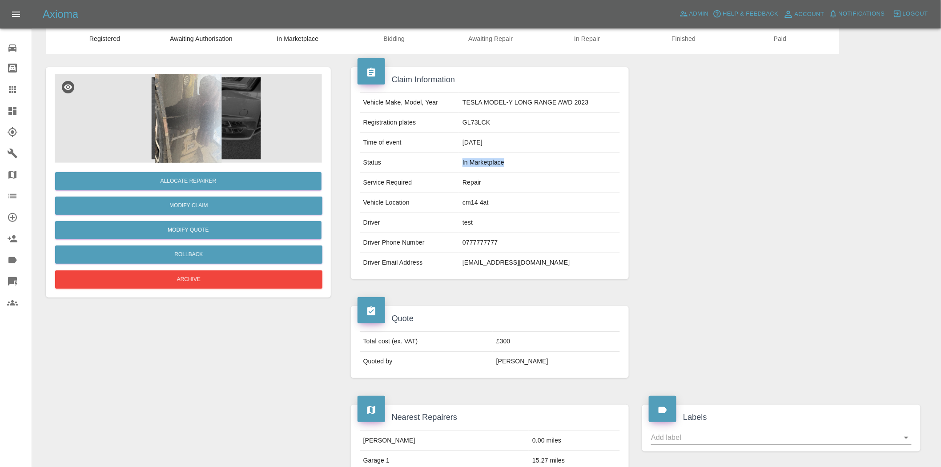
scroll to position [49, 0]
